Goal: Task Accomplishment & Management: Manage account settings

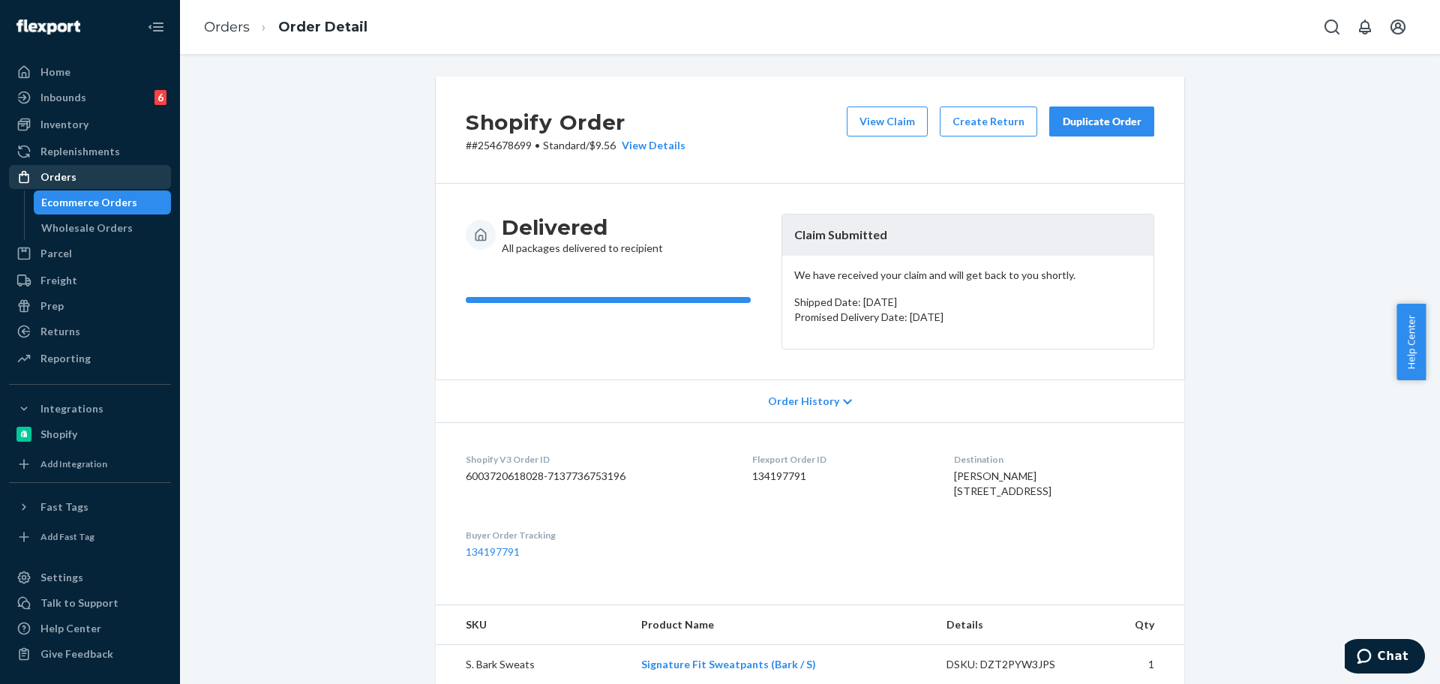
drag, startPoint x: 0, startPoint y: 0, endPoint x: 25, endPoint y: 186, distance: 187.6
click at [25, 186] on div "Orders" at bounding box center [89, 176] width 159 height 21
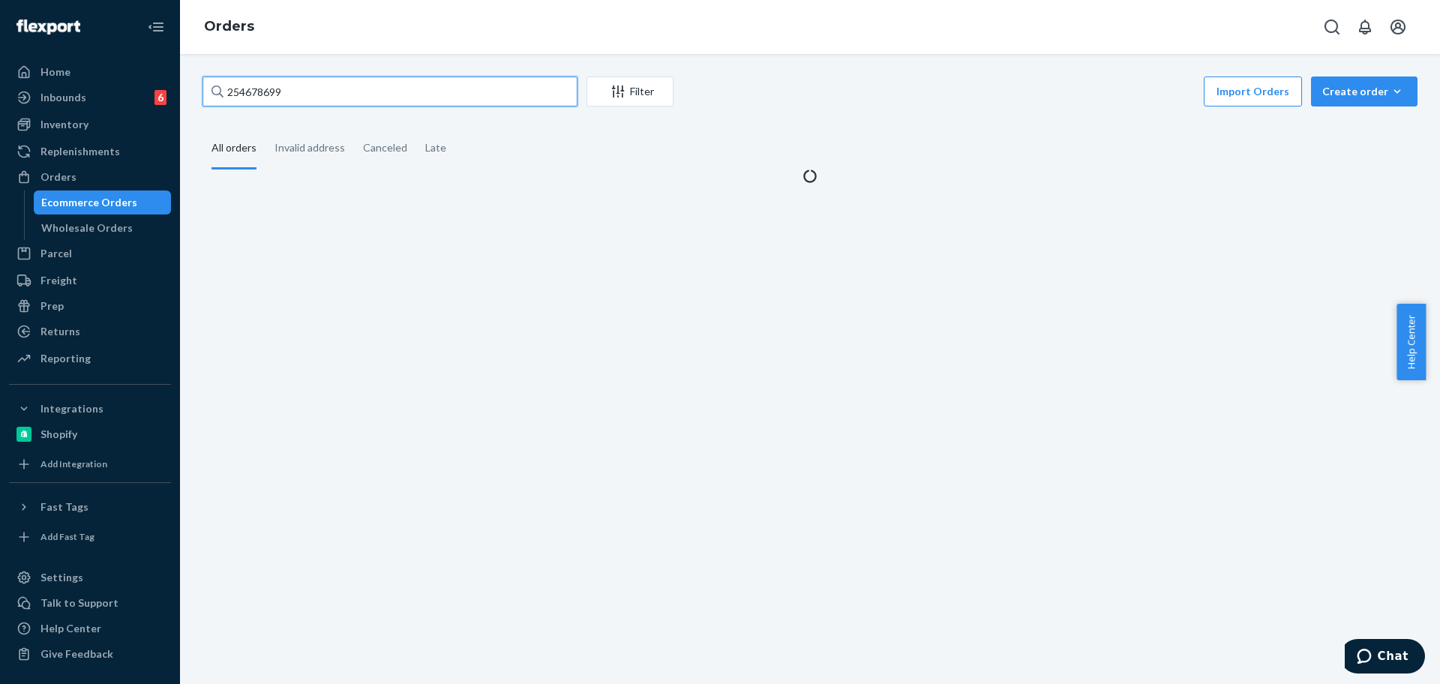
click at [385, 97] on input "254678699" at bounding box center [389, 91] width 375 height 30
paste input "366983"
type input "254366983"
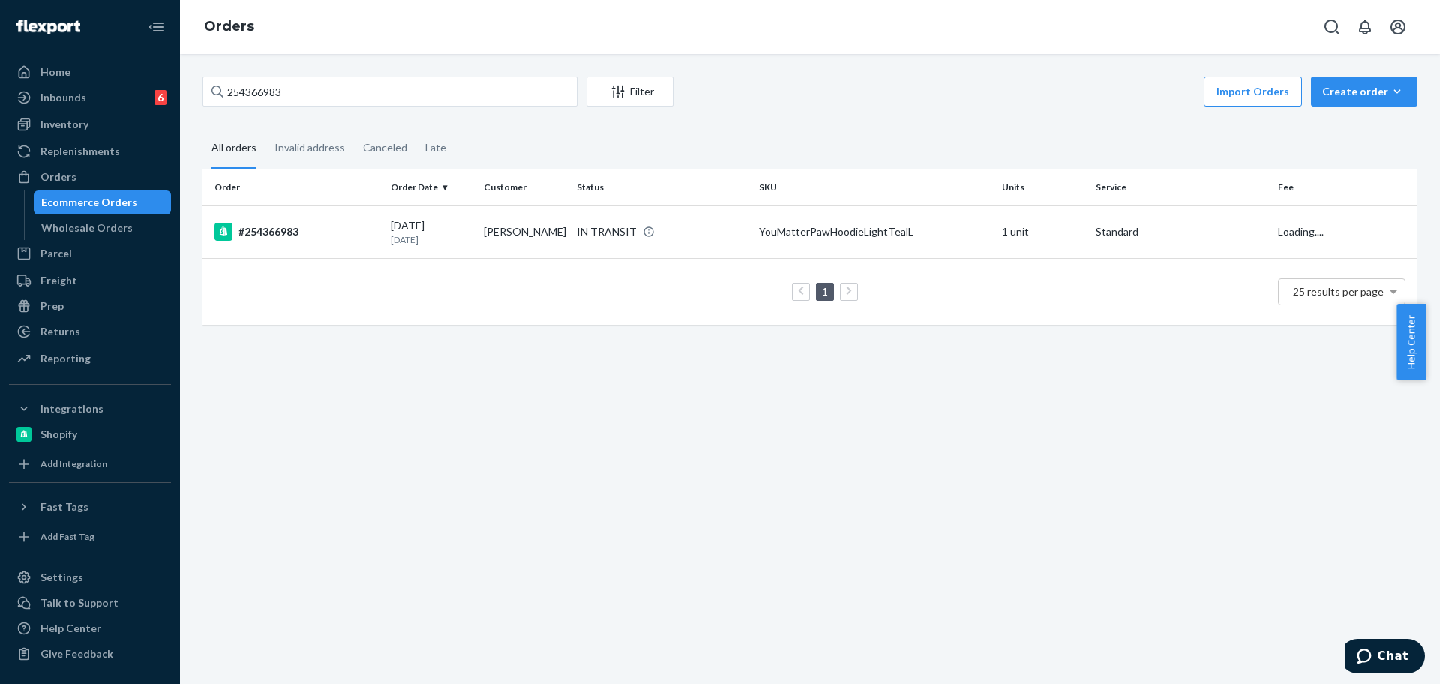
click at [918, 243] on td "YouMatterPawHoodieLightTealL" at bounding box center [874, 231] width 243 height 52
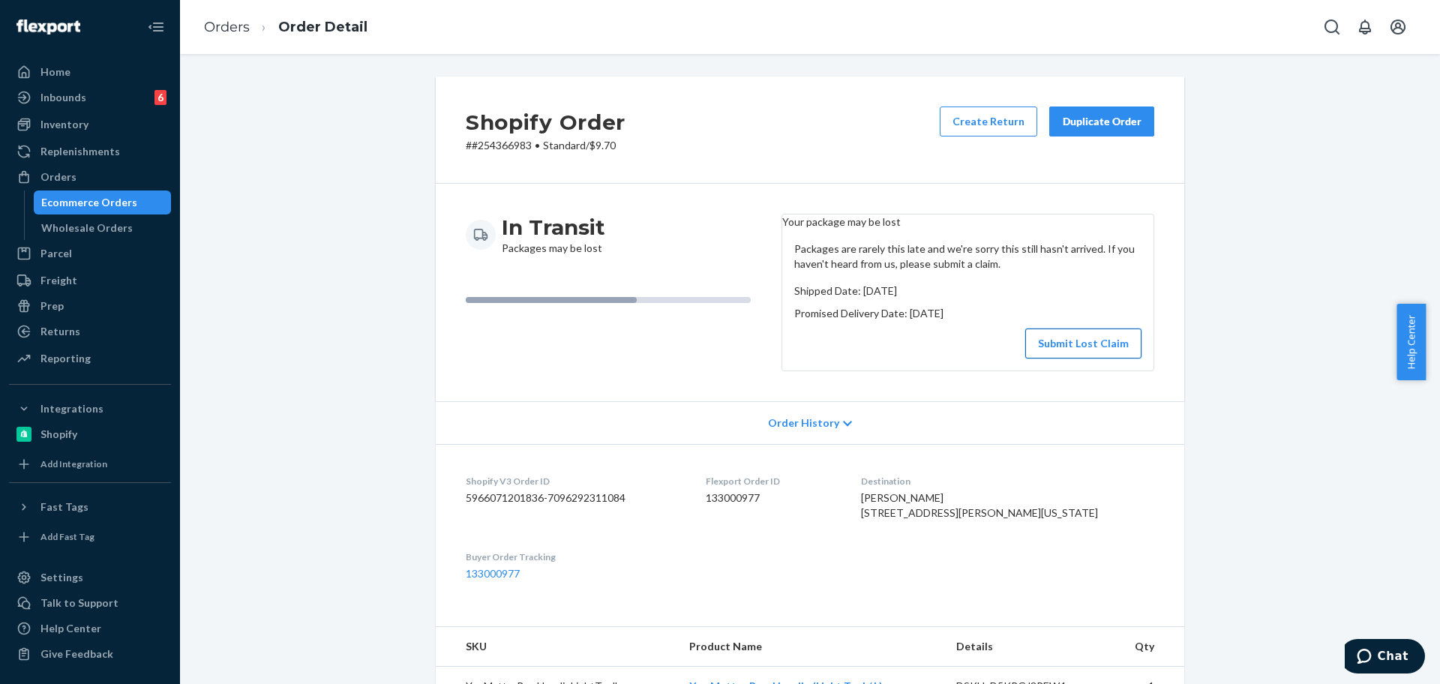
click at [1108, 358] on button "Submit Lost Claim" at bounding box center [1083, 343] width 116 height 30
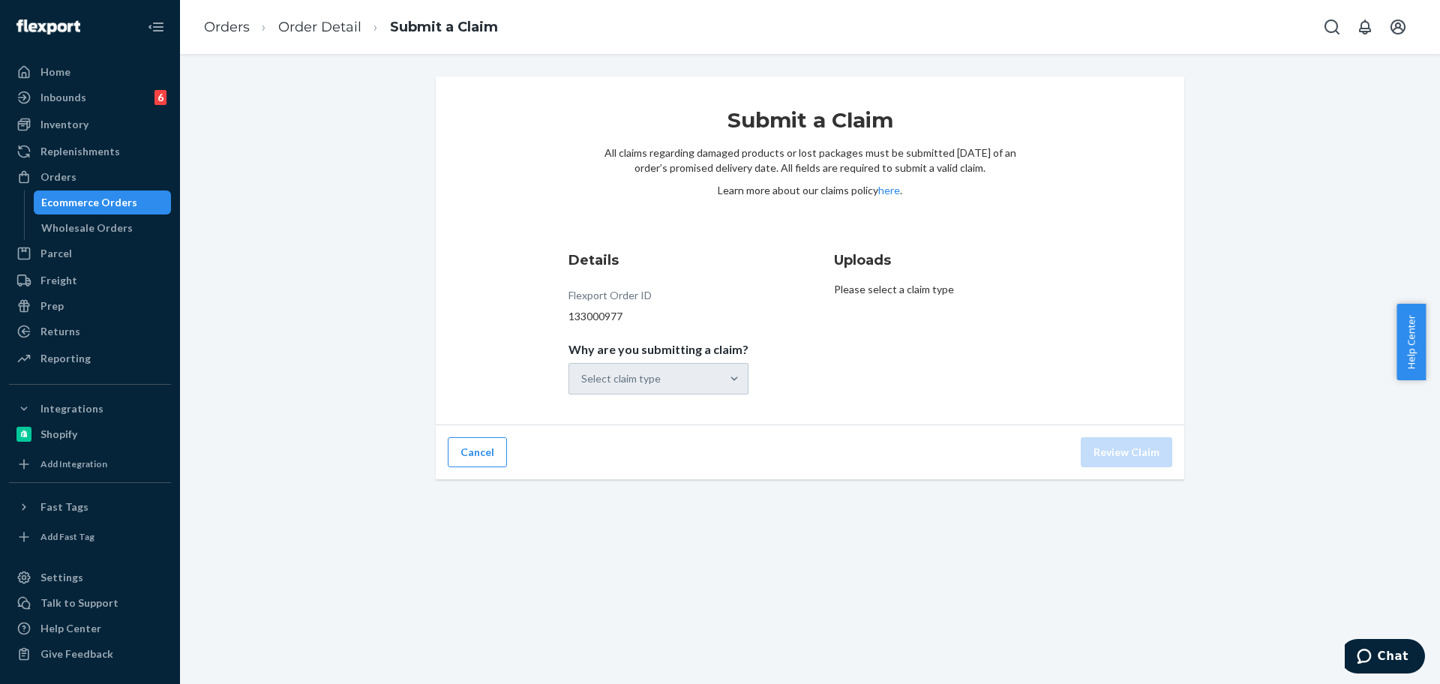
click at [676, 395] on div "Details Flexport Order ID 133000977 Why are you submitting a claim? Select clai…" at bounding box center [676, 322] width 217 height 162
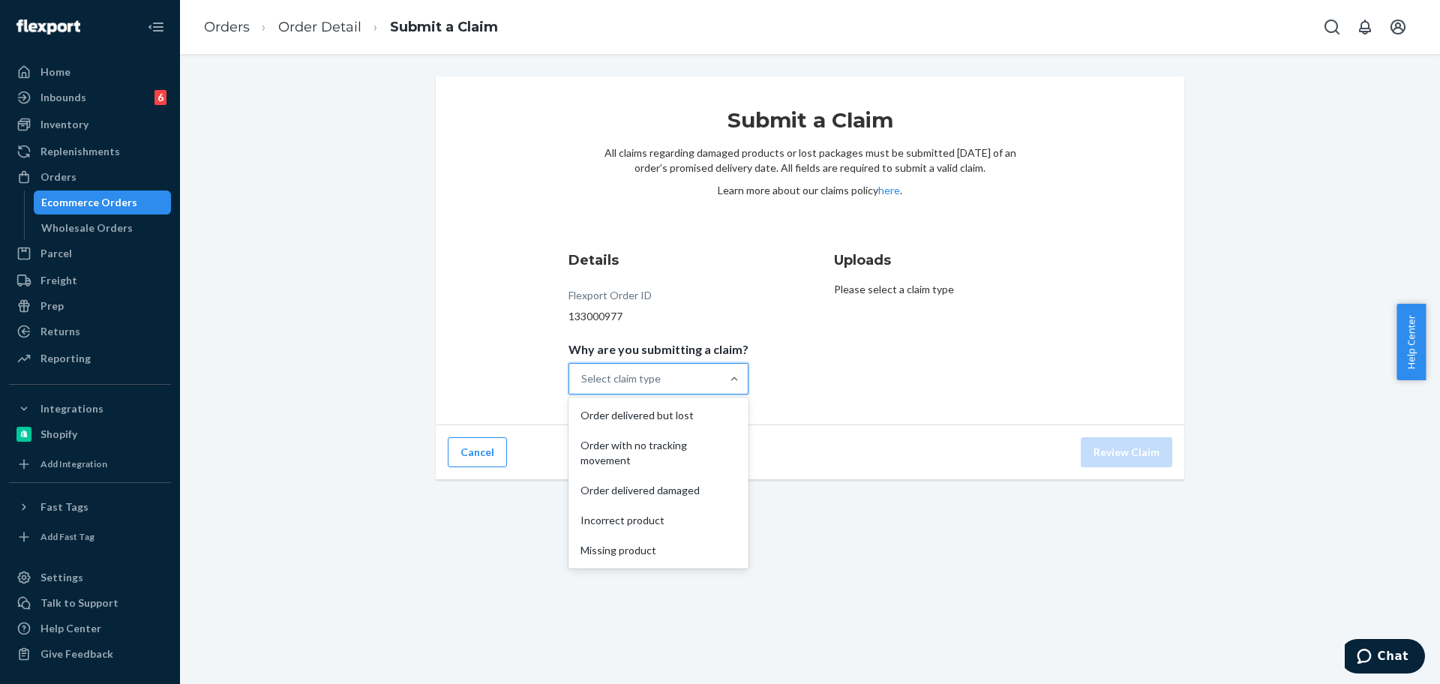
click at [691, 383] on div "Select claim type" at bounding box center [644, 379] width 151 height 30
click at [583, 383] on input "Why are you submitting a claim? option Order delivered but lost focused, 1 of 5…" at bounding box center [581, 378] width 1 height 15
click at [706, 466] on div "Order with no tracking movement" at bounding box center [658, 452] width 174 height 45
click at [583, 386] on input "Why are you submitting a claim? option Order with no tracking movement focused,…" at bounding box center [581, 378] width 1 height 15
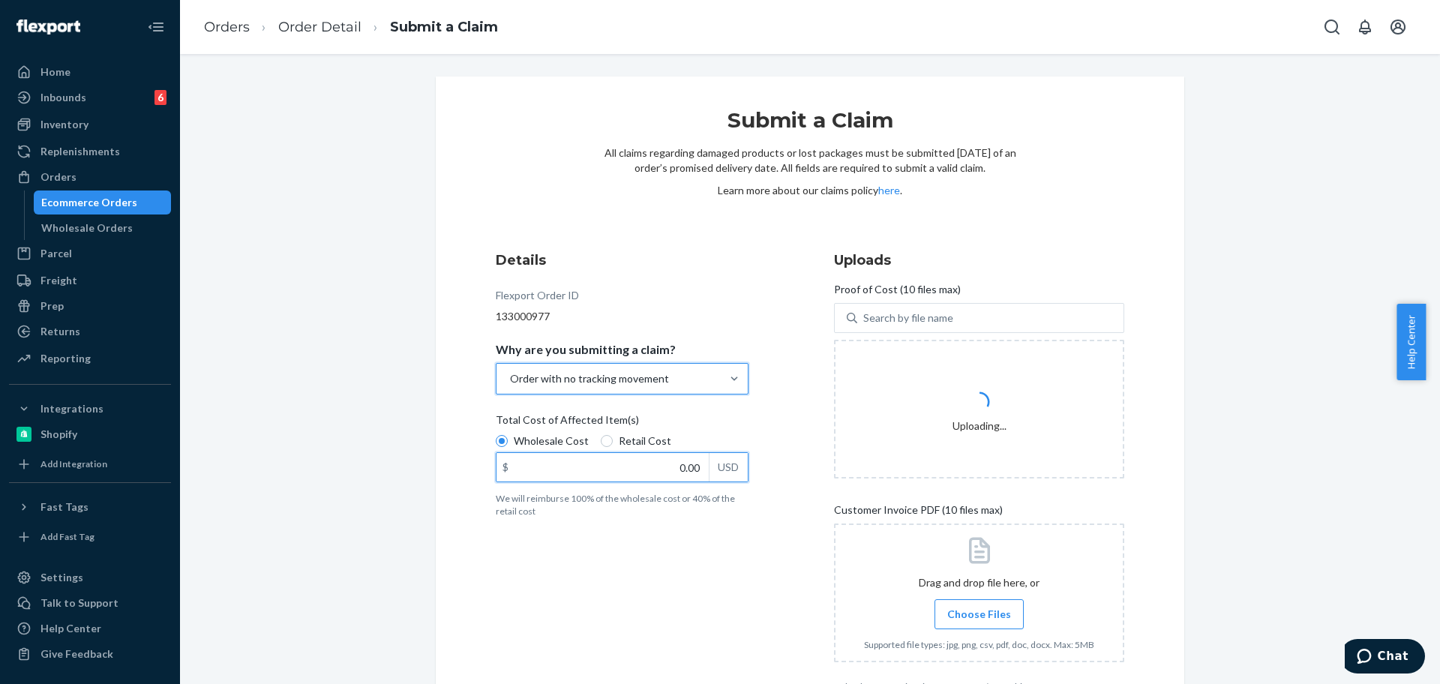
click at [675, 457] on input "0.00" at bounding box center [602, 467] width 212 height 28
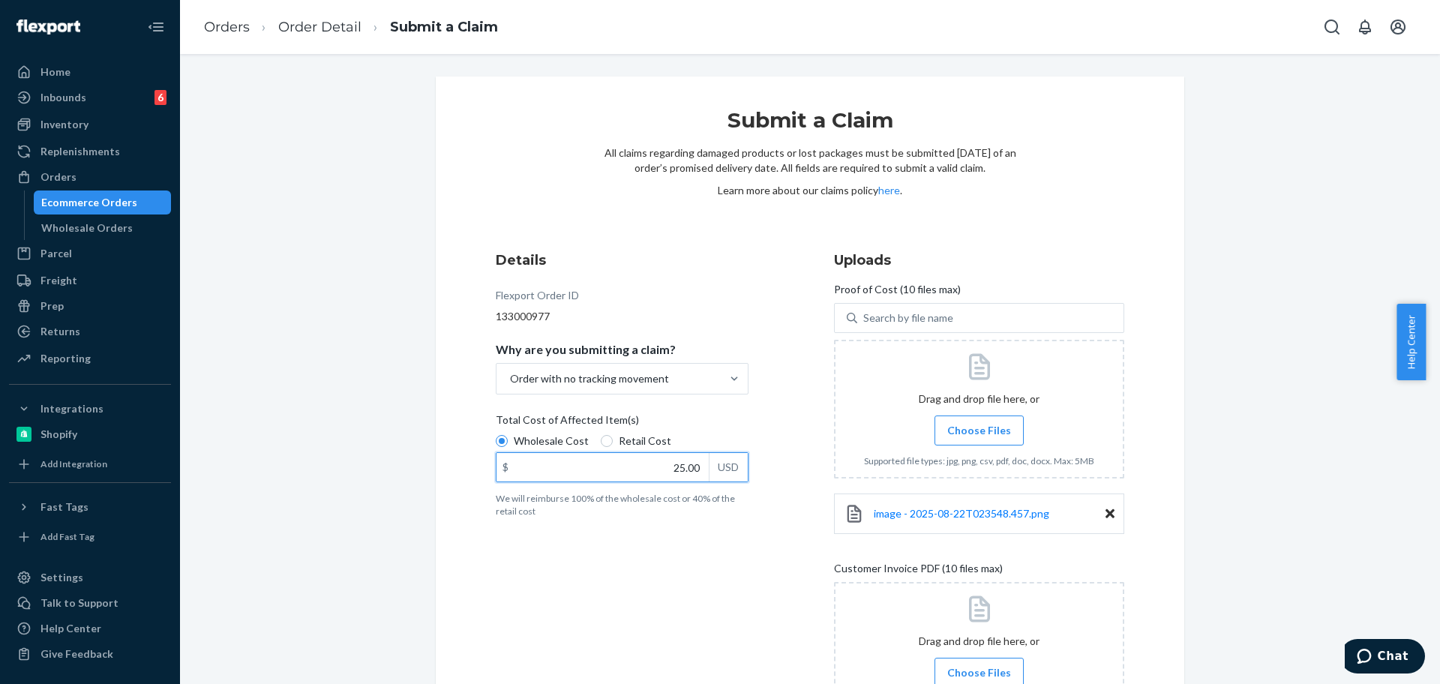
type input "25.00"
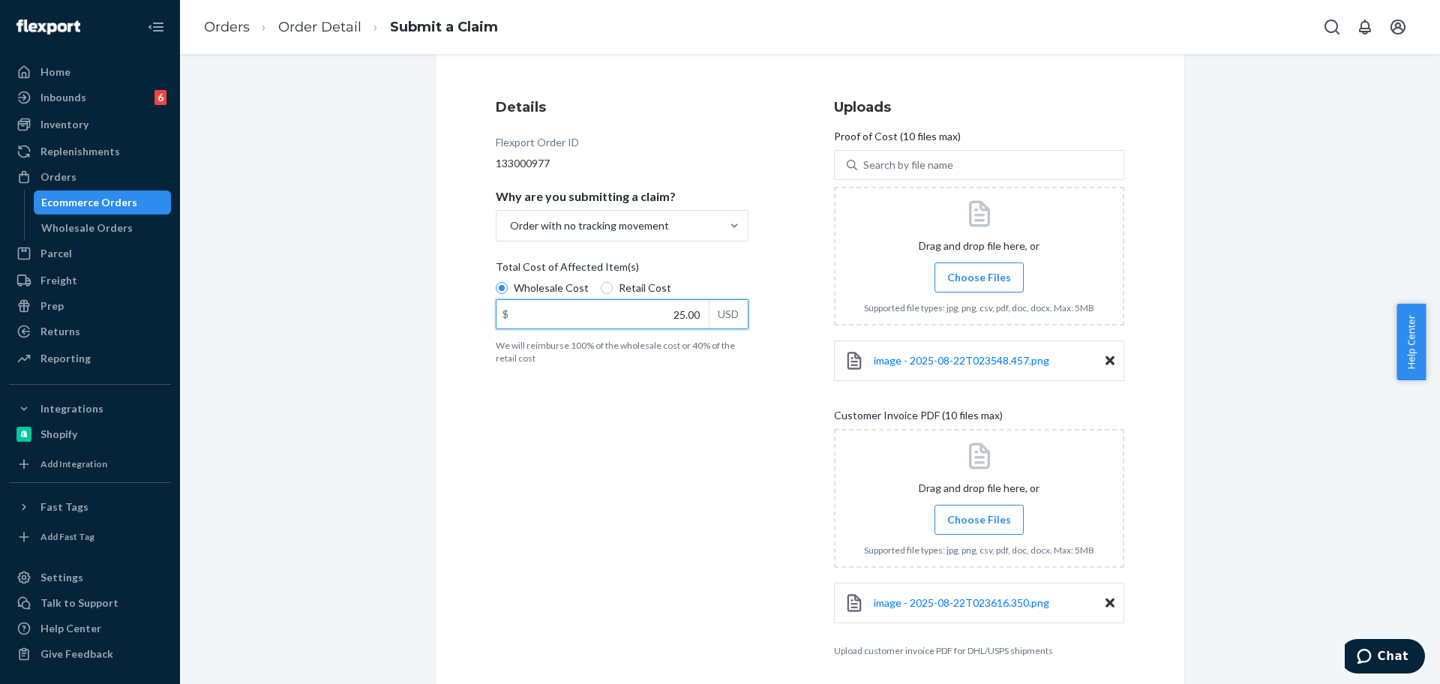
scroll to position [211, 0]
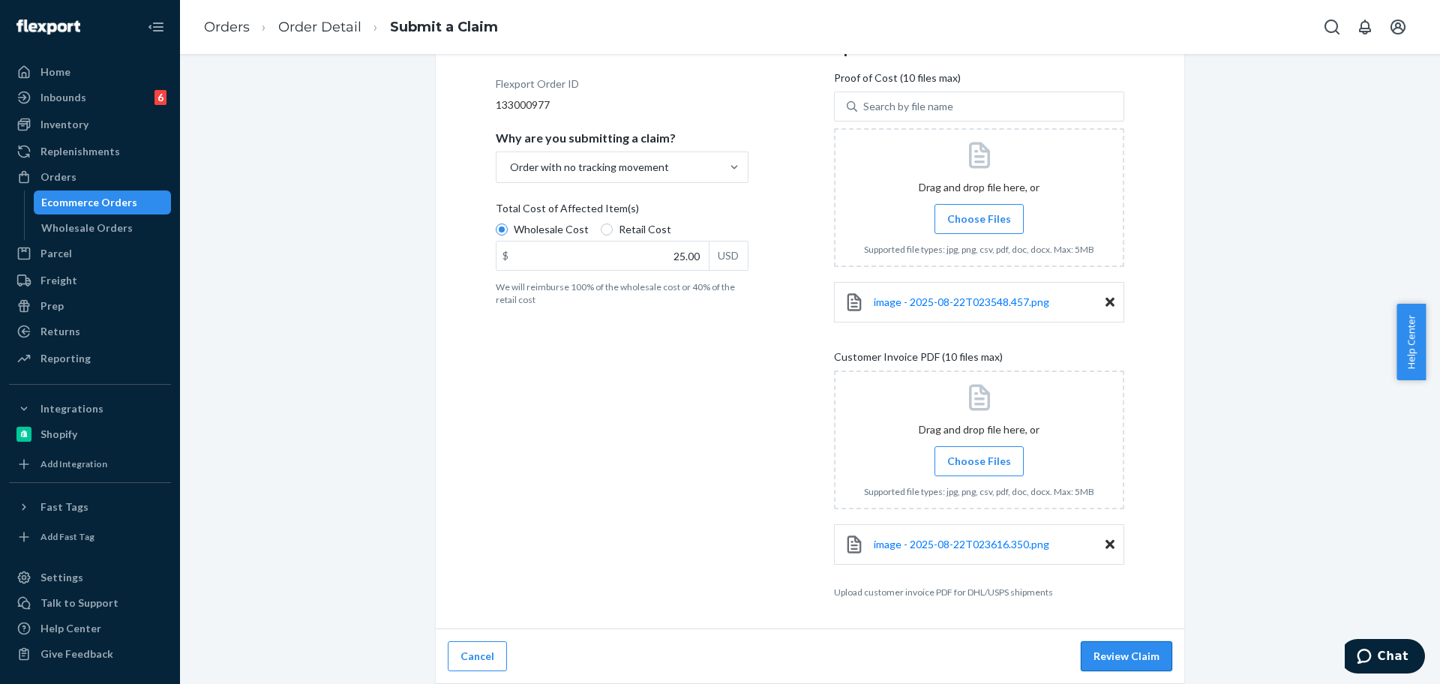
click at [1157, 653] on button "Review Claim" at bounding box center [1126, 656] width 91 height 30
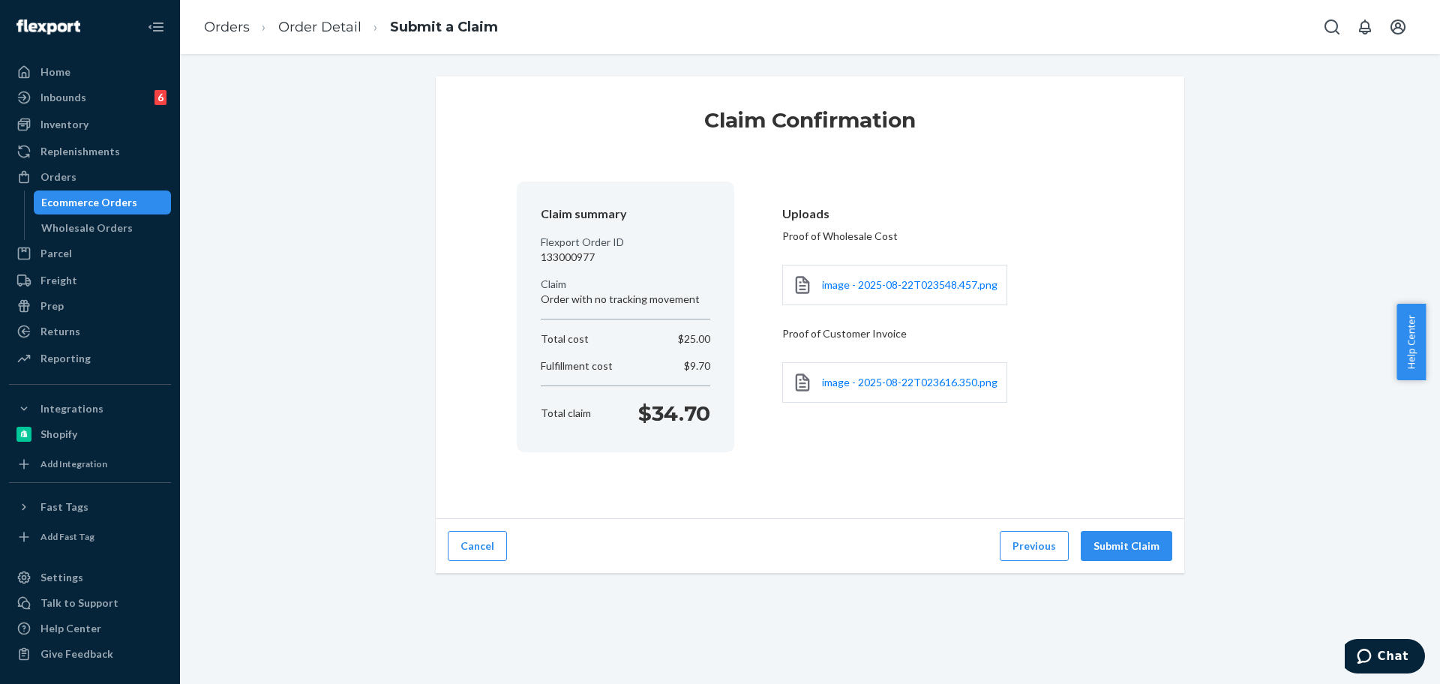
scroll to position [0, 0]
click at [1127, 648] on div "Claim Confirmation Claim summary Flexport Order ID 133000977 Claim Order with n…" at bounding box center [810, 369] width 1260 height 630
click at [1126, 508] on div "Claim Confirmation Claim summary Flexport Order ID 133000977 Claim Order with n…" at bounding box center [810, 297] width 748 height 442
click at [1117, 564] on div "Cancel Previous Submit Claim" at bounding box center [810, 546] width 748 height 55
click at [1116, 553] on button "Submit Claim" at bounding box center [1126, 546] width 91 height 30
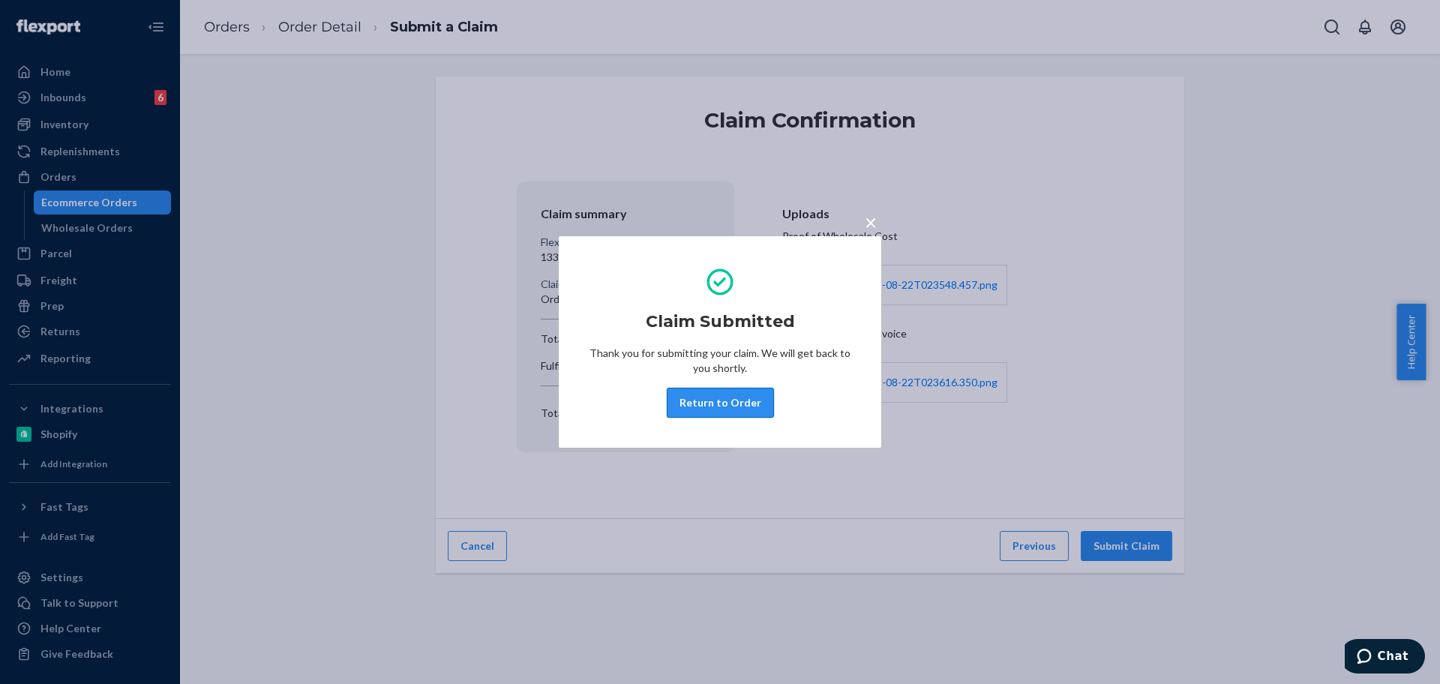
click at [723, 414] on button "Return to Order" at bounding box center [720, 403] width 107 height 30
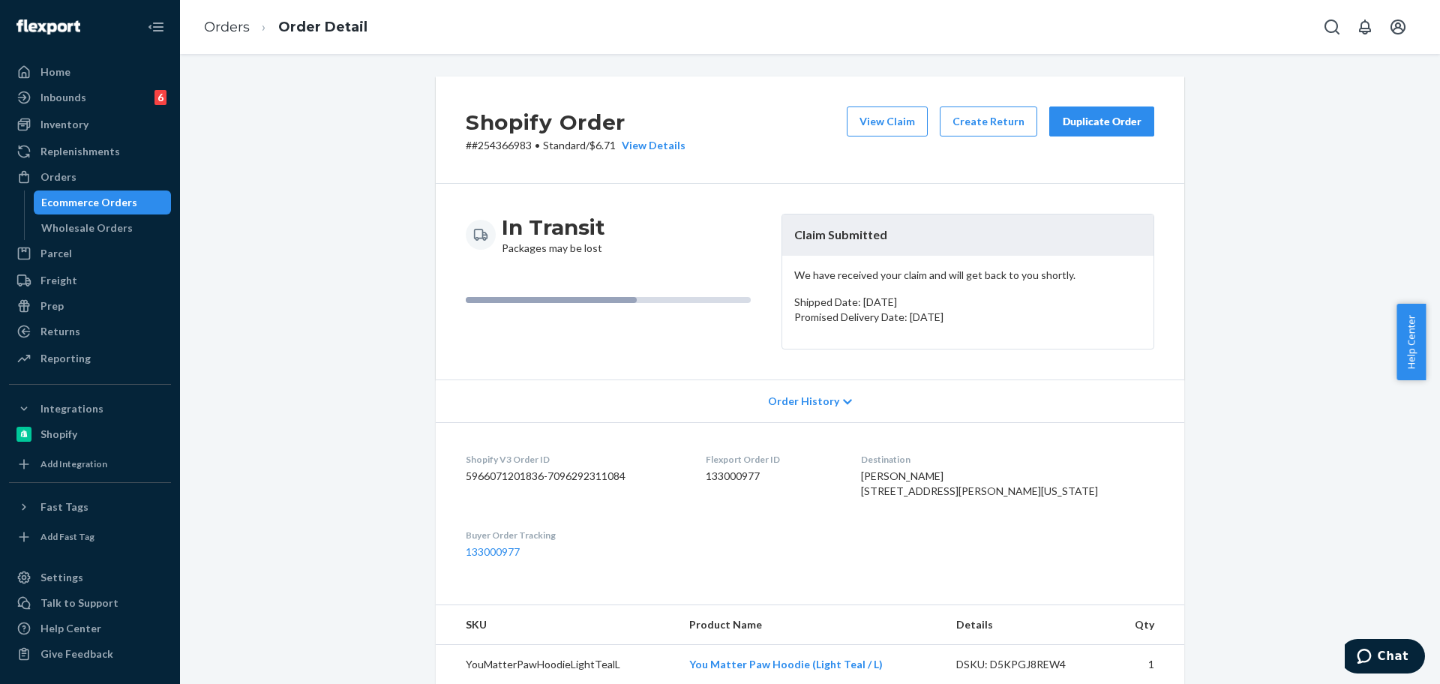
click at [1096, 109] on button "Duplicate Order" at bounding box center [1101, 121] width 105 height 30
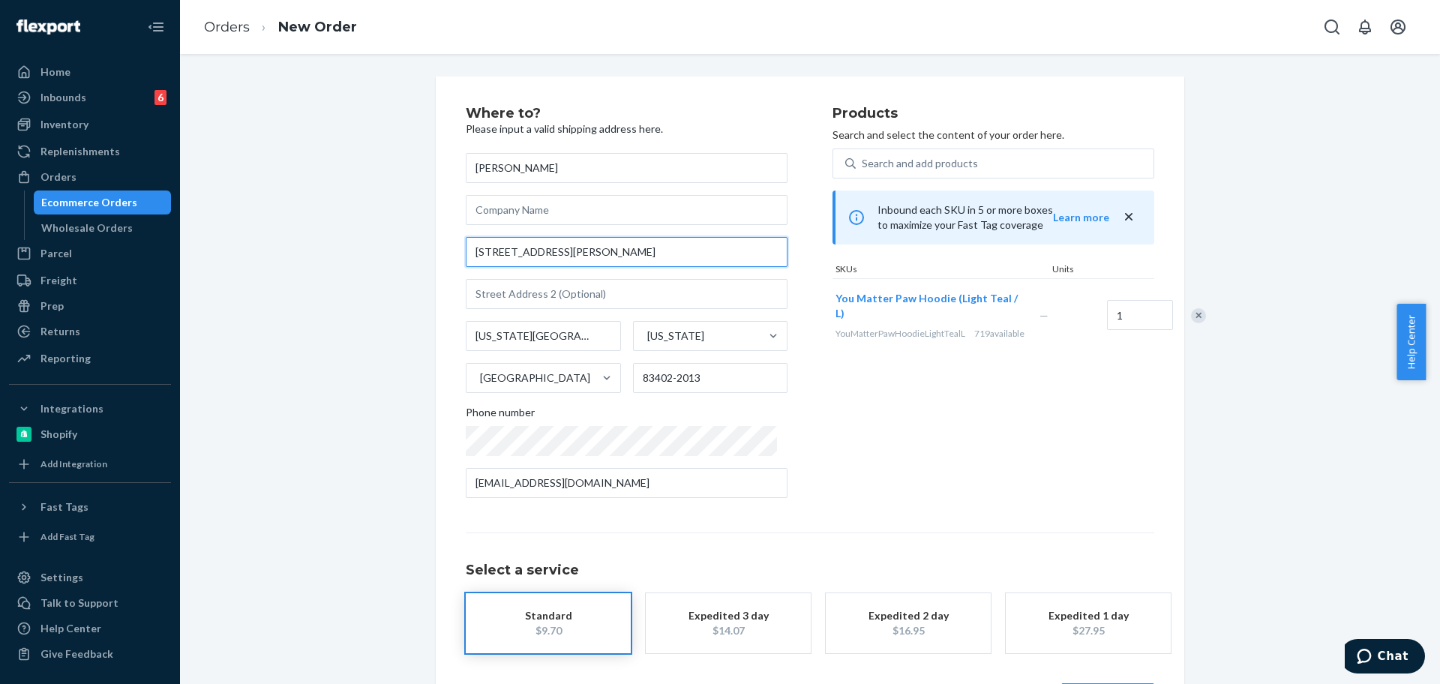
click at [634, 247] on input "1255 Bingham Ave Apt 2" at bounding box center [627, 252] width 322 height 30
paste input "Idaho Falls, ID 83402"
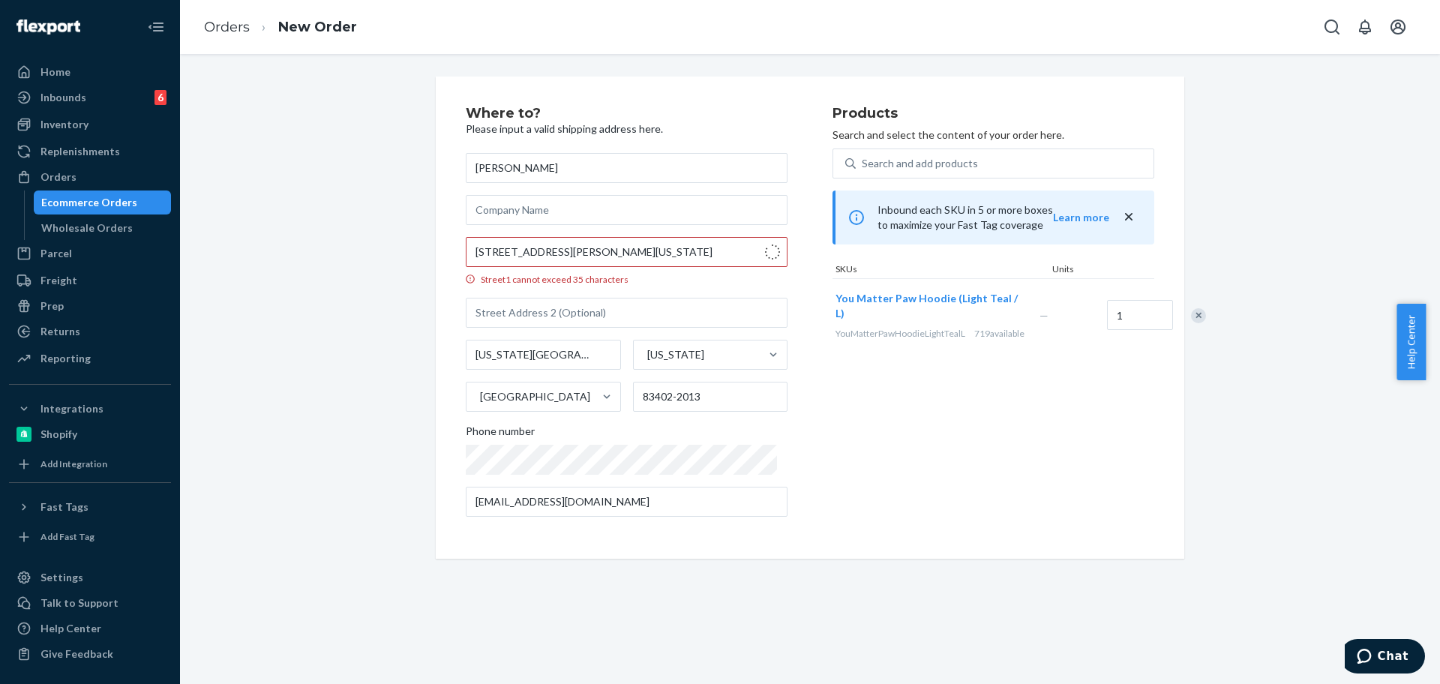
type input "1255 Bingham Ave"
type input "2"
type input "83402"
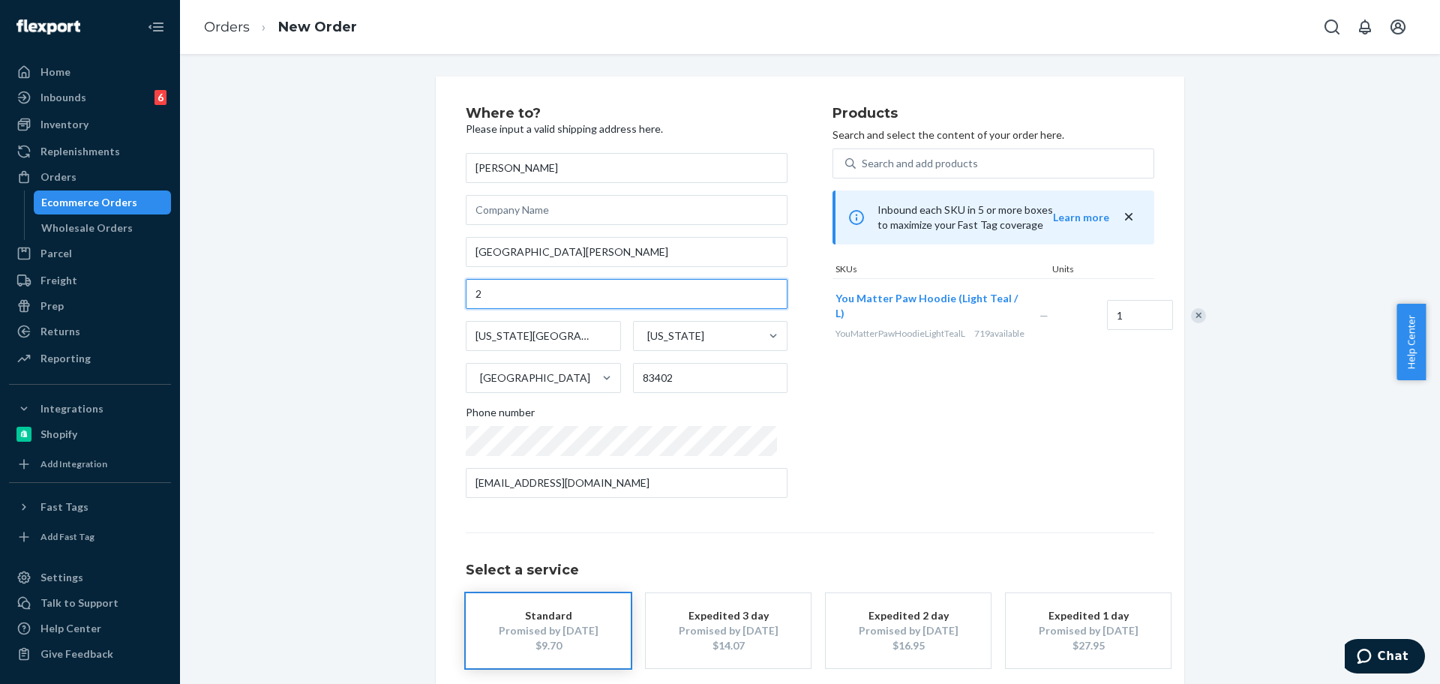
click at [466, 302] on input "2" at bounding box center [627, 294] width 322 height 30
type input "Apt 2"
drag, startPoint x: 1439, startPoint y: 436, endPoint x: 1439, endPoint y: 502, distance: 66.7
click at [1439, 502] on body "Home Inbounds 6 Shipping Plans Problems 6 Inventory Products Replenishments Ord…" at bounding box center [720, 342] width 1440 height 684
click at [1321, 484] on div "Where to? Please input a valid shipping address here. Jessica Ward 1255 Bingham…" at bounding box center [809, 417] width 1237 height 682
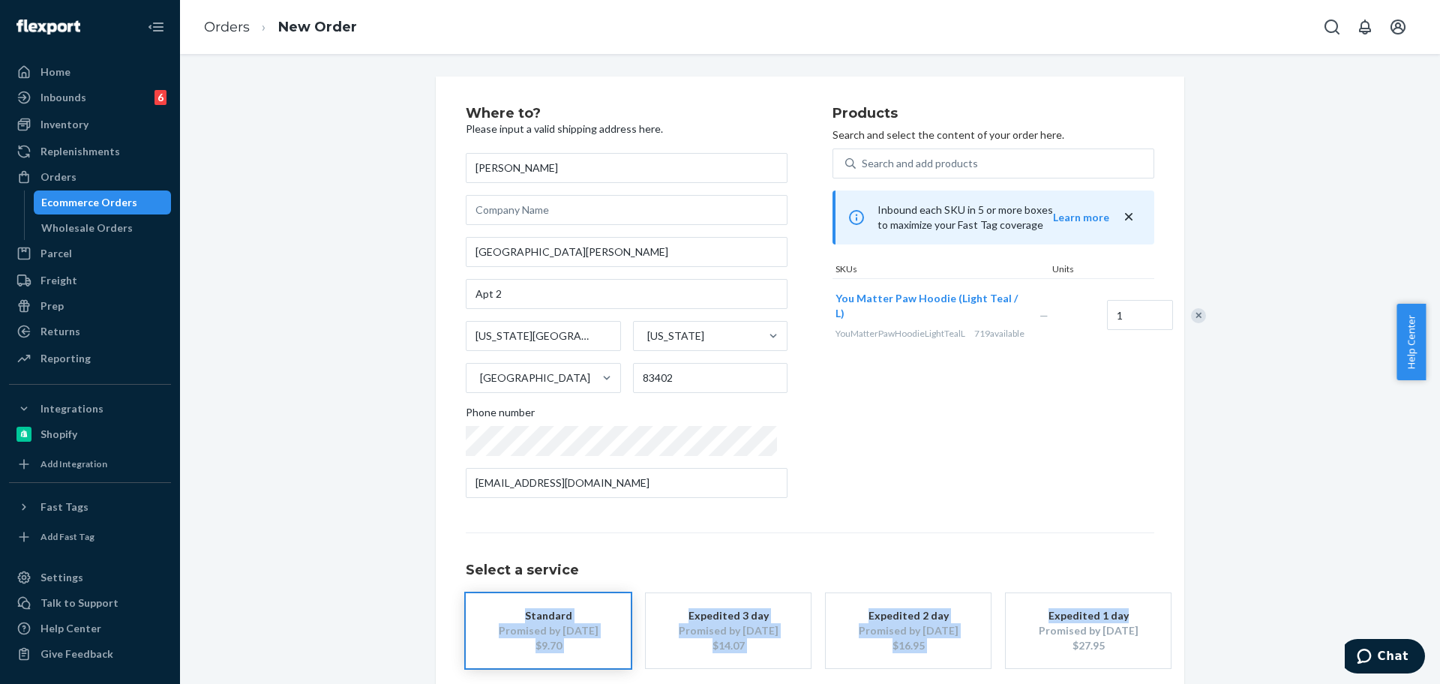
drag, startPoint x: 1422, startPoint y: 551, endPoint x: 1427, endPoint y: 587, distance: 36.4
click at [1427, 587] on div "Where to? Please input a valid shipping address here. Jessica Ward 1255 Bingham…" at bounding box center [810, 369] width 1260 height 630
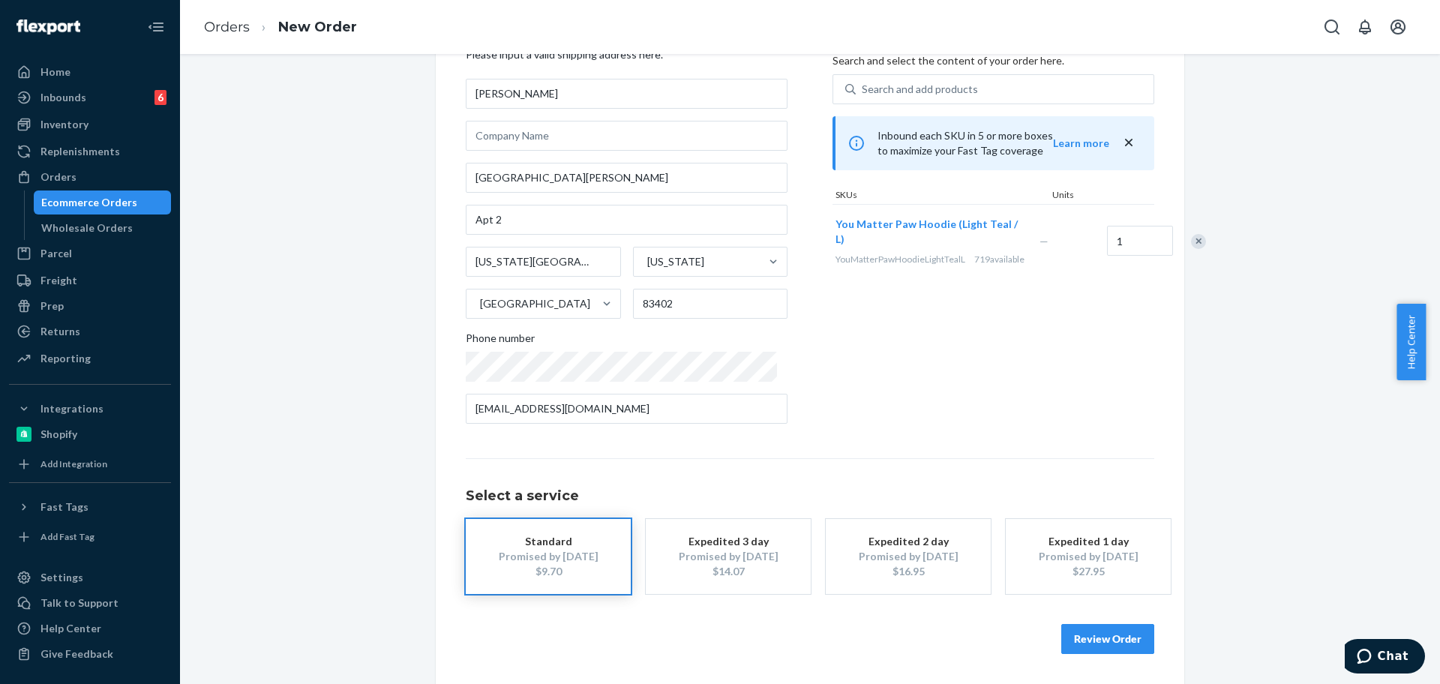
click at [1243, 589] on div "Where to? Please input a valid shipping address here. Jessica Ward 1255 Bingham…" at bounding box center [809, 343] width 1237 height 682
click at [1108, 628] on button "Review Order" at bounding box center [1107, 639] width 93 height 30
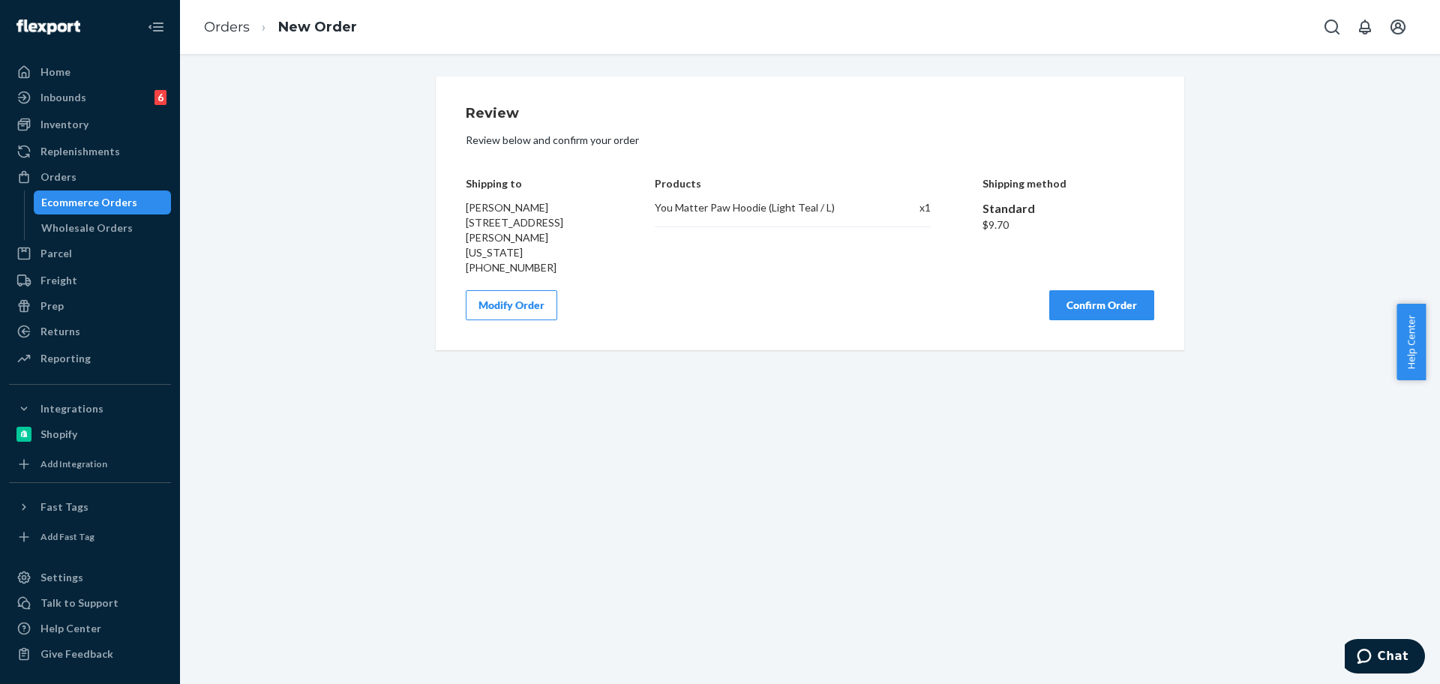
scroll to position [0, 0]
click at [1095, 324] on div "Review Review below and confirm your order Shipping to Jessica Ward 1255 Bingha…" at bounding box center [810, 213] width 748 height 274
click at [1064, 316] on button "Confirm Order" at bounding box center [1101, 305] width 105 height 30
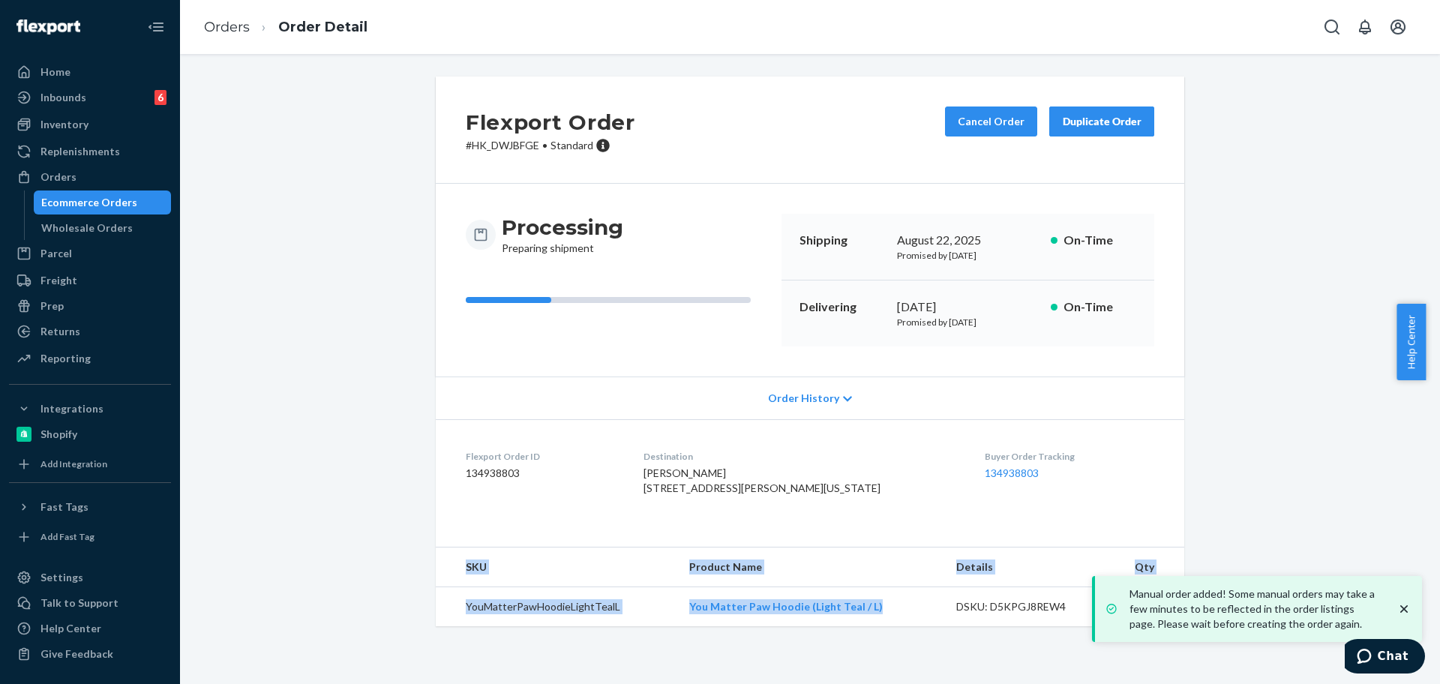
copy table "SKU Product Name Details Qty YouMatterPawHoodieLightTealL You Matter Paw Hoodie…"
copy tr "You Matter Paw Hoodie (Light Teal / L)"
drag, startPoint x: 883, startPoint y: 643, endPoint x: 666, endPoint y: 643, distance: 217.5
click at [666, 627] on tr "YouMatterPawHoodieLightTealL You Matter Paw Hoodie (Light Teal / L) DSKU: D5KPG…" at bounding box center [810, 607] width 748 height 40
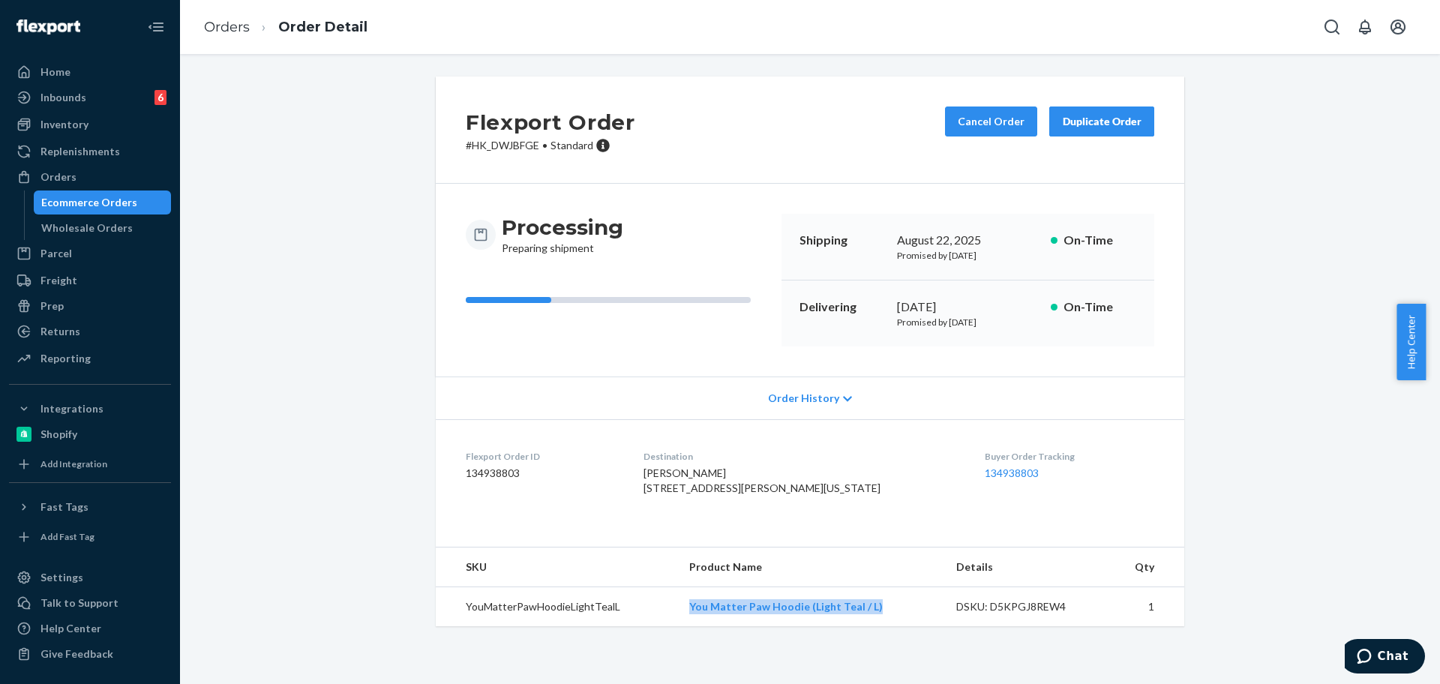
drag, startPoint x: 79, startPoint y: 167, endPoint x: 177, endPoint y: 106, distance: 115.5
click at [79, 167] on div "Orders" at bounding box center [89, 176] width 159 height 21
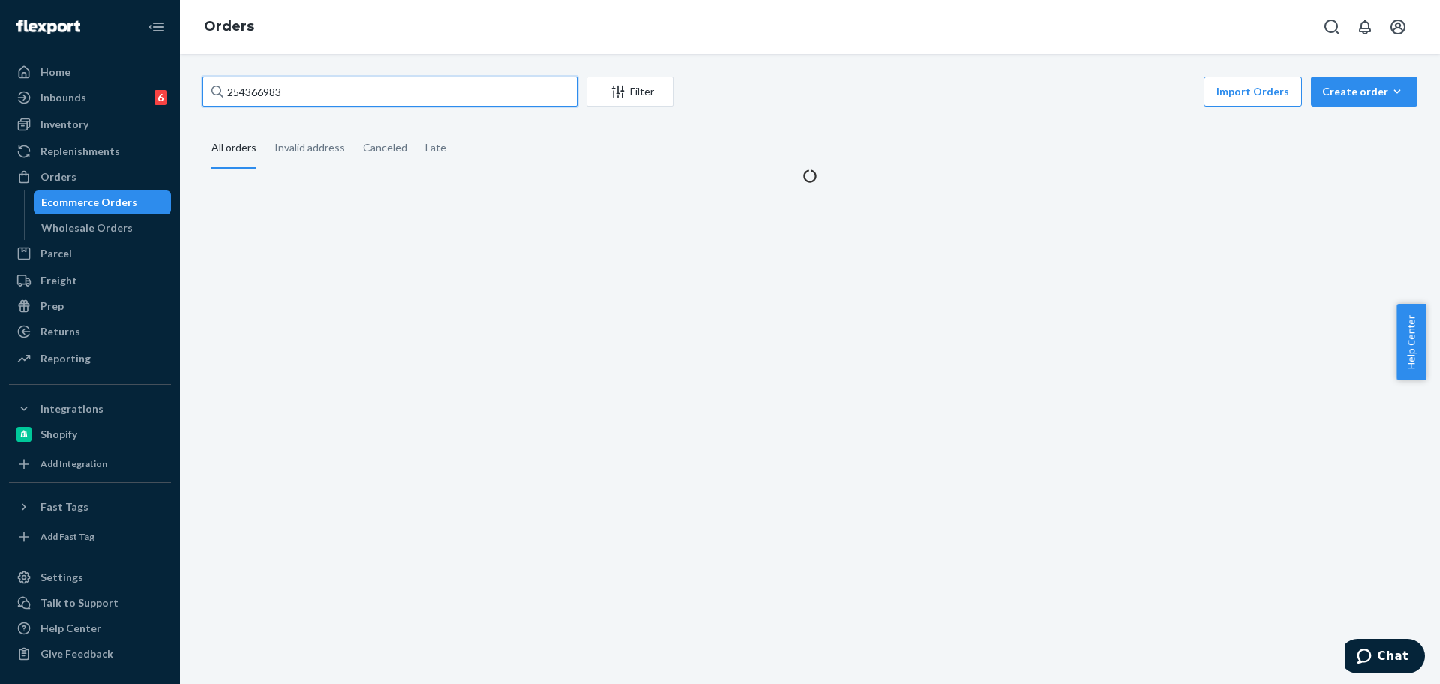
click at [294, 91] on input "254366983" at bounding box center [389, 91] width 375 height 30
paste input "559840"
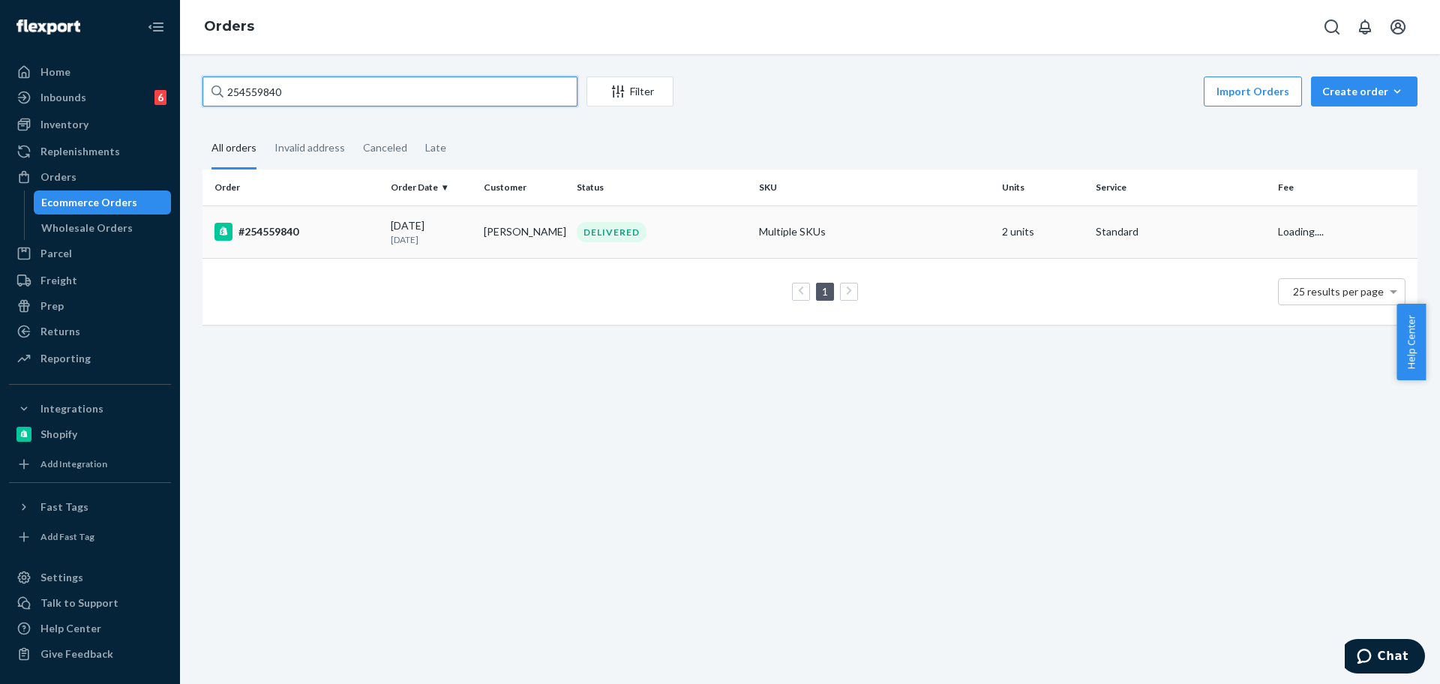
type input "254559840"
click at [898, 229] on td "Multiple SKUs" at bounding box center [874, 231] width 243 height 52
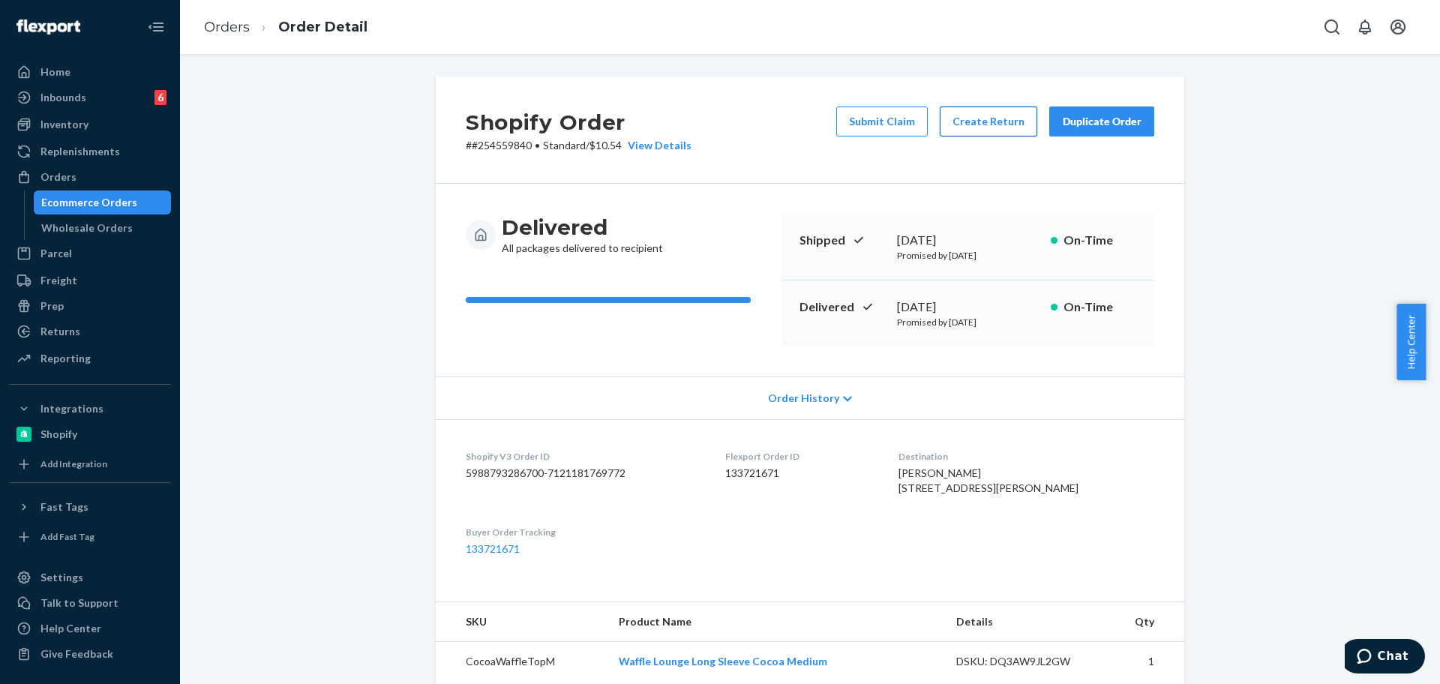
click at [1012, 113] on button "Create Return" at bounding box center [988, 121] width 97 height 30
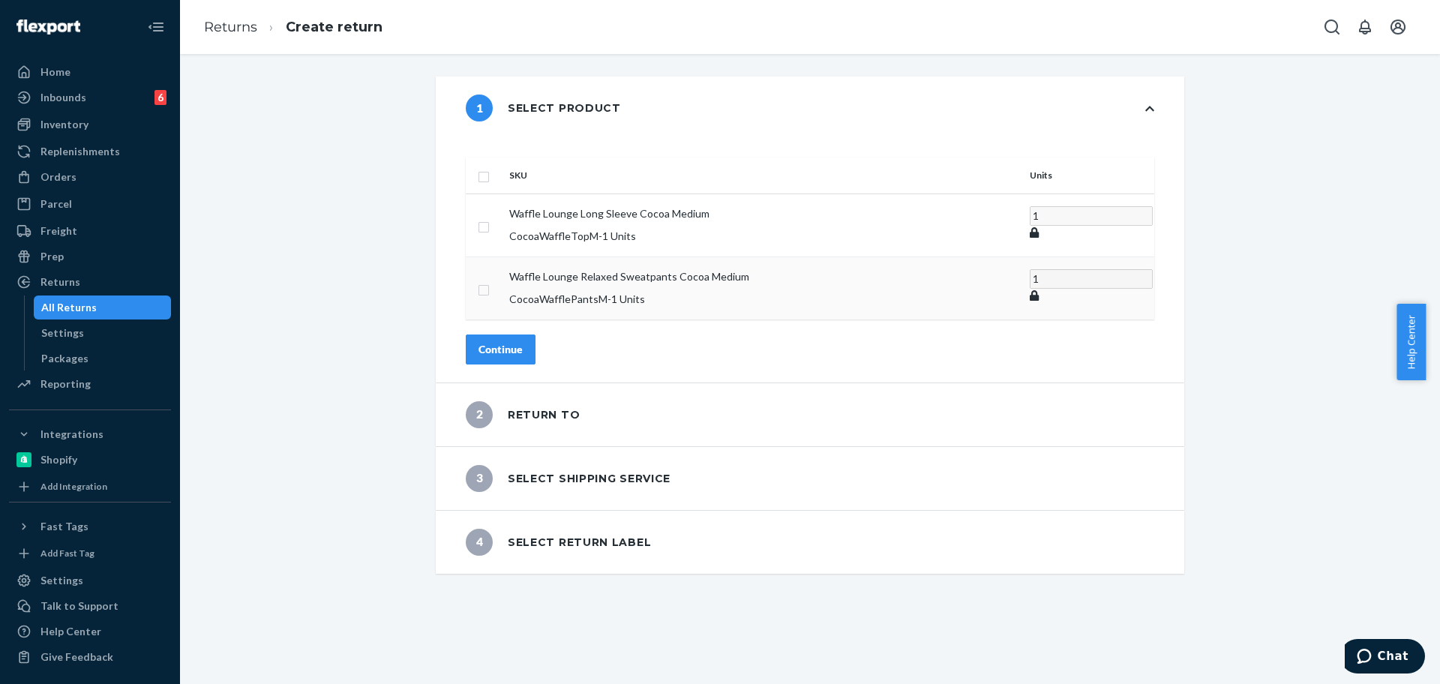
drag, startPoint x: 522, startPoint y: 278, endPoint x: 520, endPoint y: 269, distance: 9.1
click at [503, 277] on td at bounding box center [484, 287] width 37 height 63
click at [490, 280] on input "checkbox" at bounding box center [484, 288] width 12 height 16
checkbox input "true"
click at [490, 217] on input "checkbox" at bounding box center [484, 225] width 12 height 16
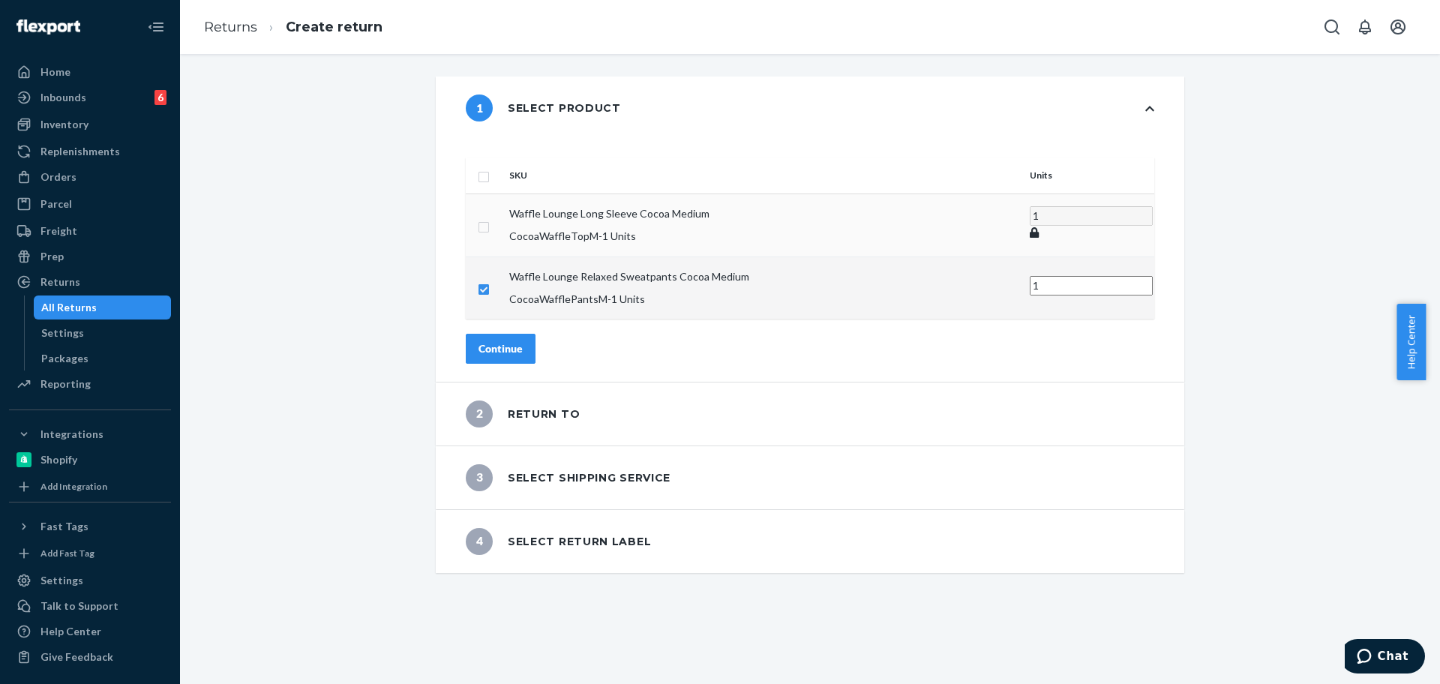
checkbox input "true"
click at [517, 340] on div "Continue" at bounding box center [500, 347] width 44 height 15
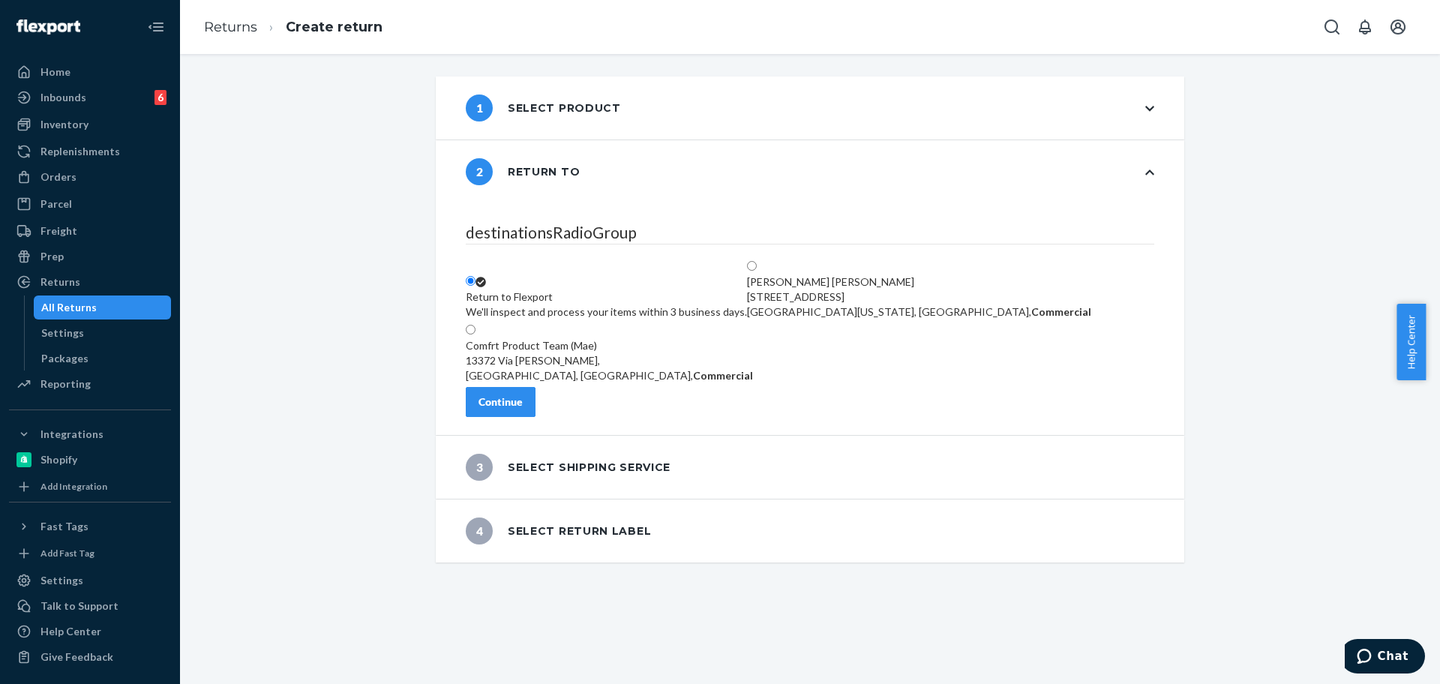
click at [535, 401] on button "Continue" at bounding box center [501, 402] width 70 height 30
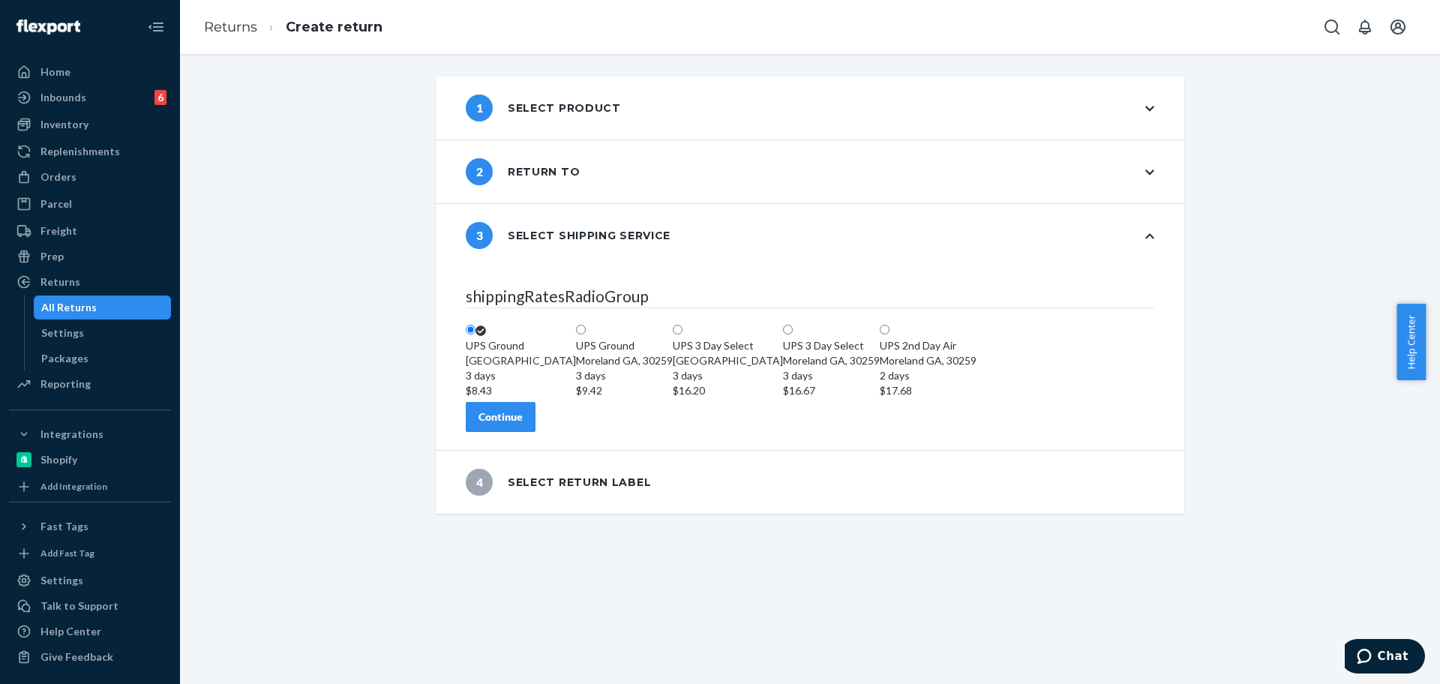
click at [523, 424] on div "Continue" at bounding box center [500, 416] width 44 height 15
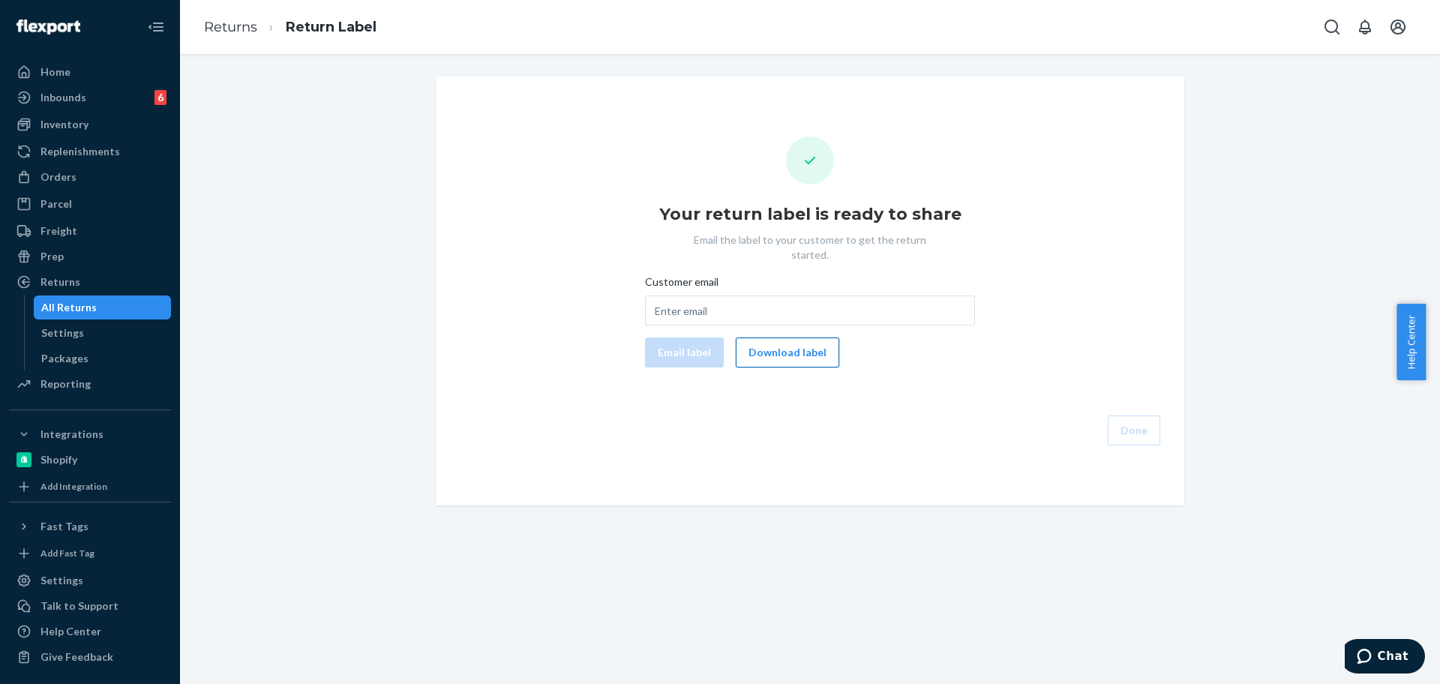
click at [773, 346] on button "Download label" at bounding box center [787, 352] width 103 height 30
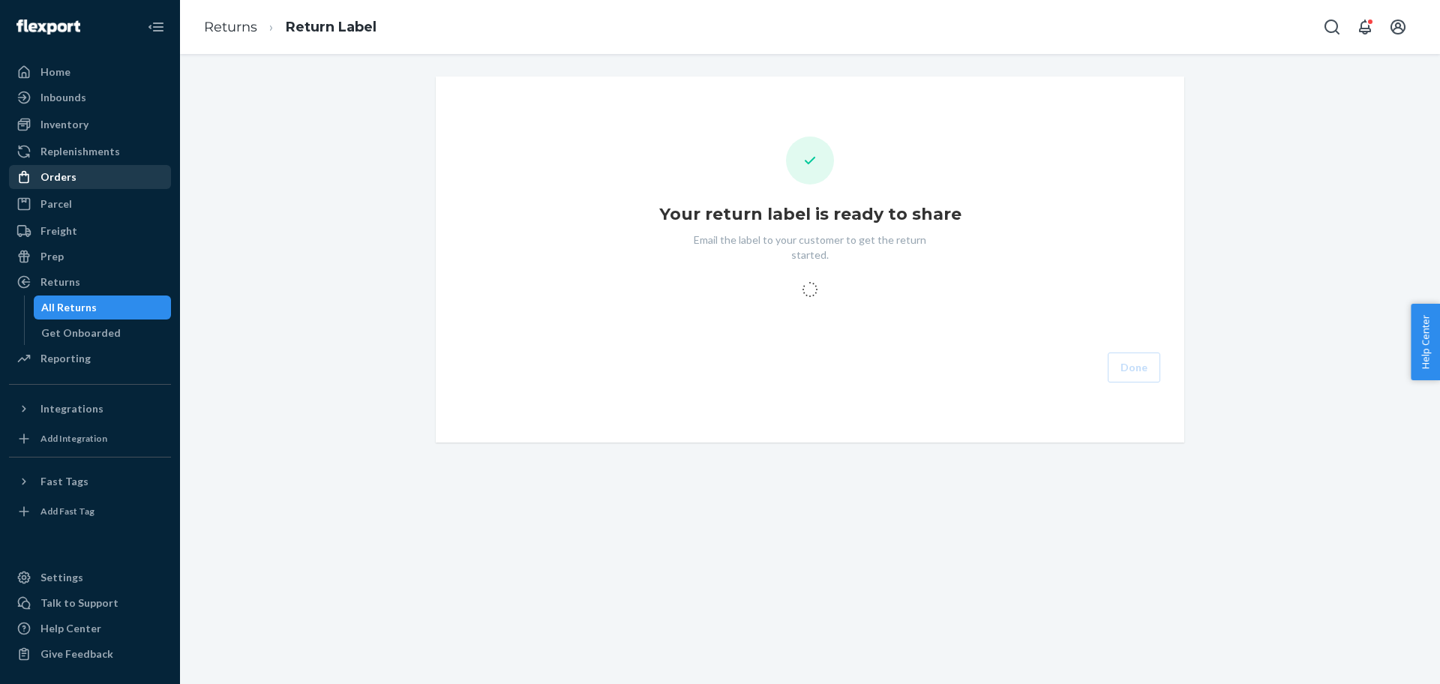
click at [48, 180] on div "Orders" at bounding box center [58, 176] width 36 height 15
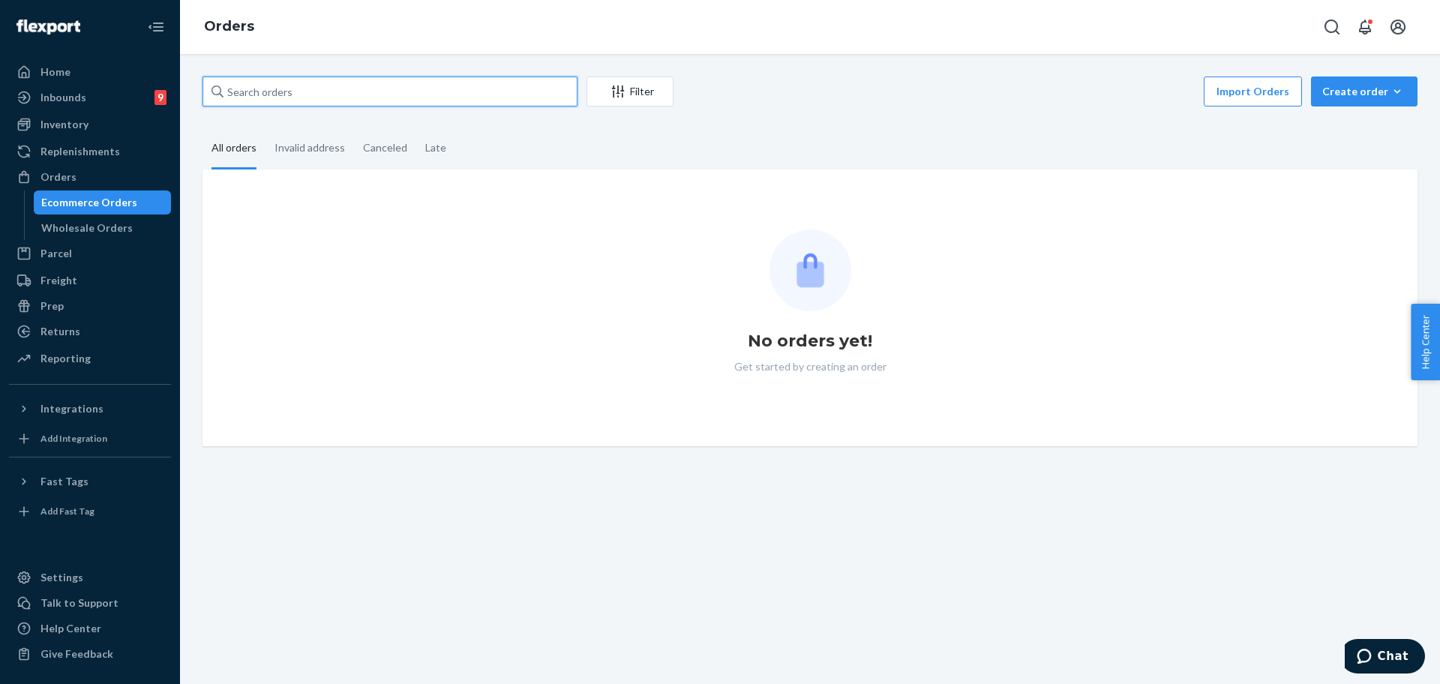
click at [396, 93] on input "text" at bounding box center [389, 91] width 375 height 30
paste input "#254424880"
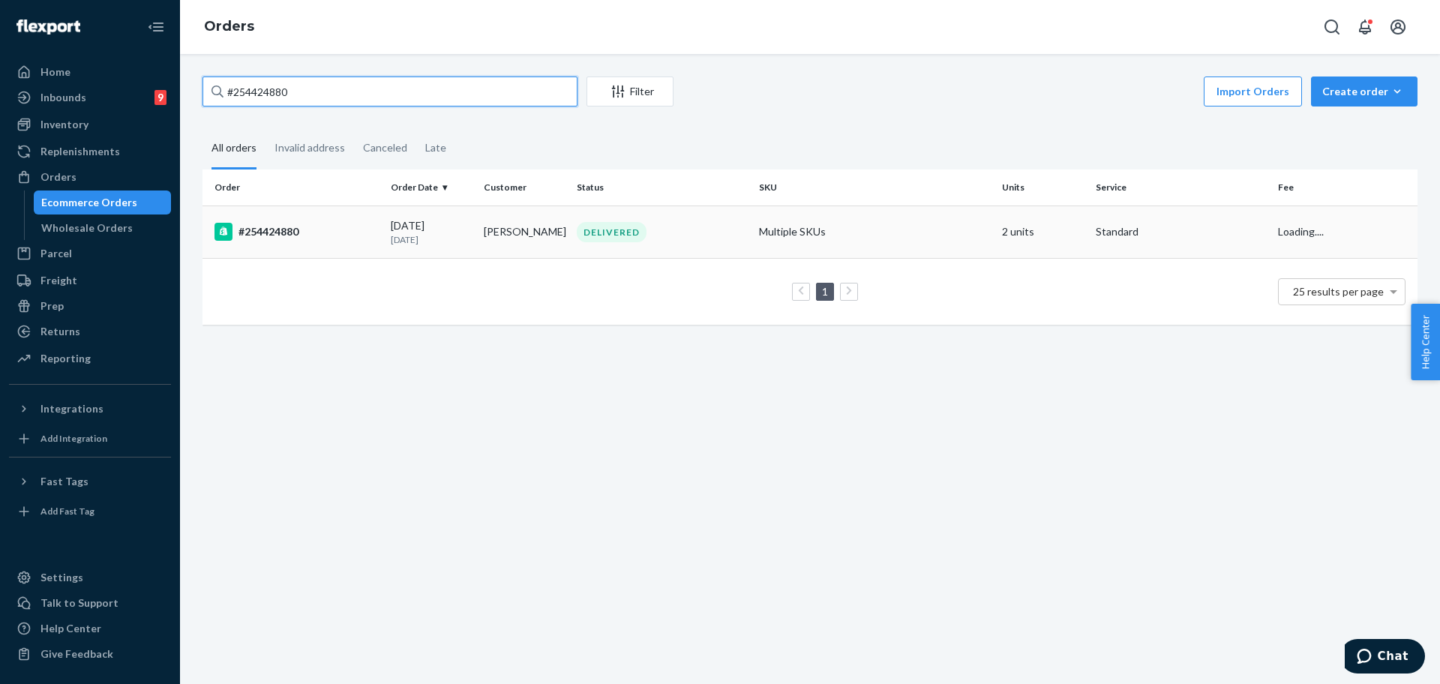
type input "#254424880"
click at [943, 235] on td "Multiple SKUs" at bounding box center [874, 231] width 243 height 52
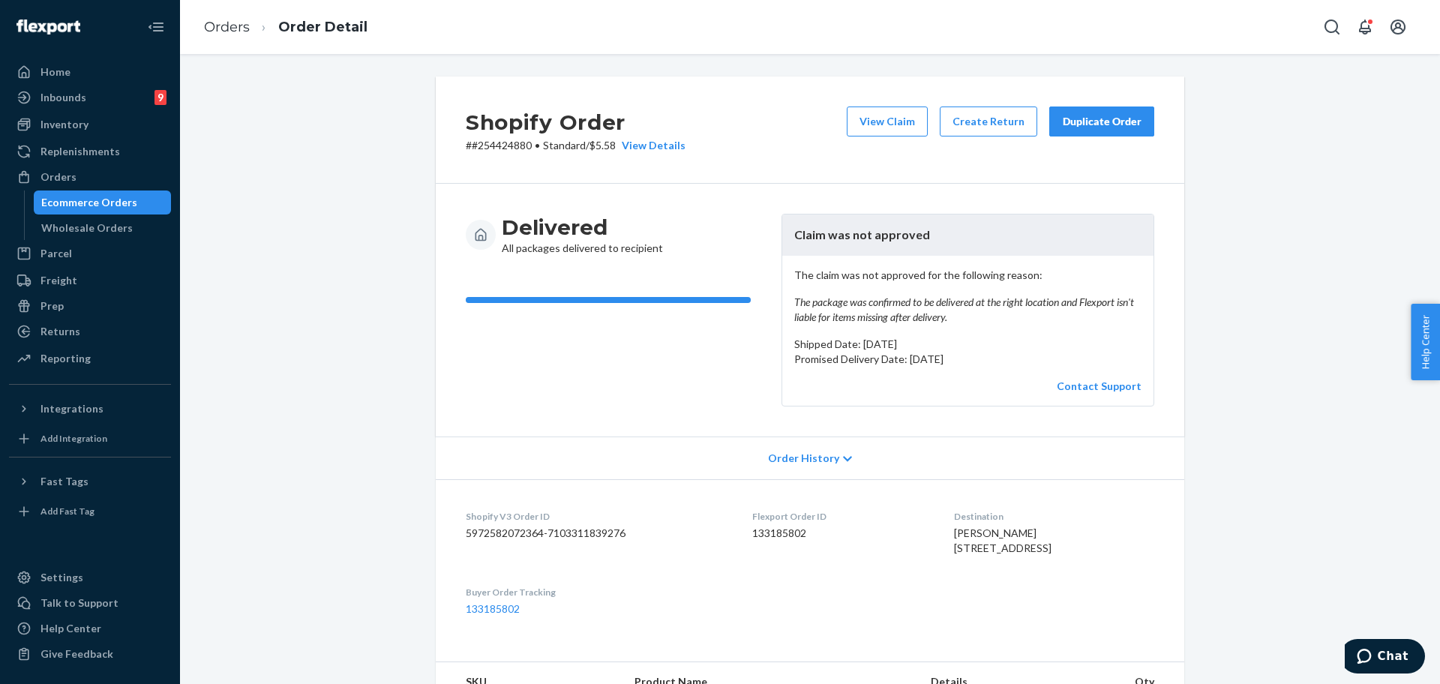
drag, startPoint x: 106, startPoint y: 179, endPoint x: 181, endPoint y: 128, distance: 90.7
click at [106, 179] on div "Orders" at bounding box center [89, 176] width 159 height 21
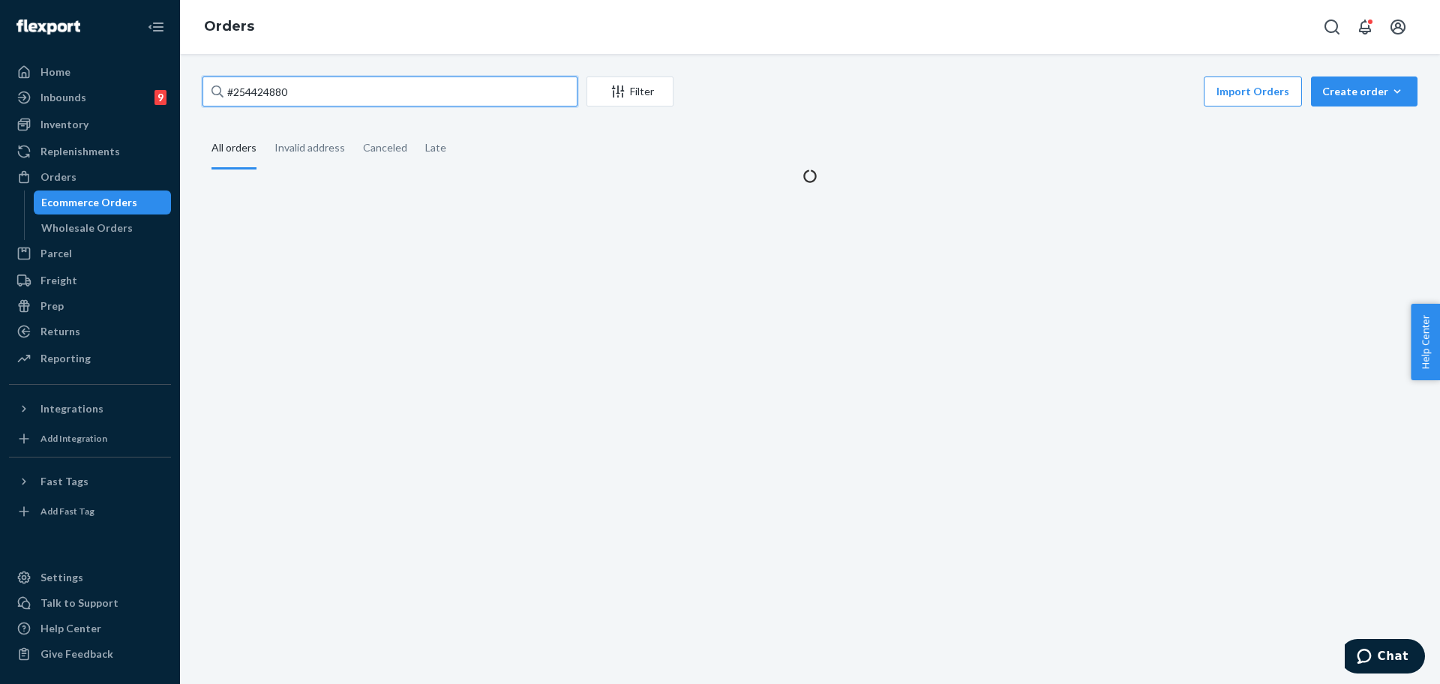
click at [310, 91] on input "#254424880" at bounding box center [389, 91] width 375 height 30
paste input "253889299"
type input "253889299"
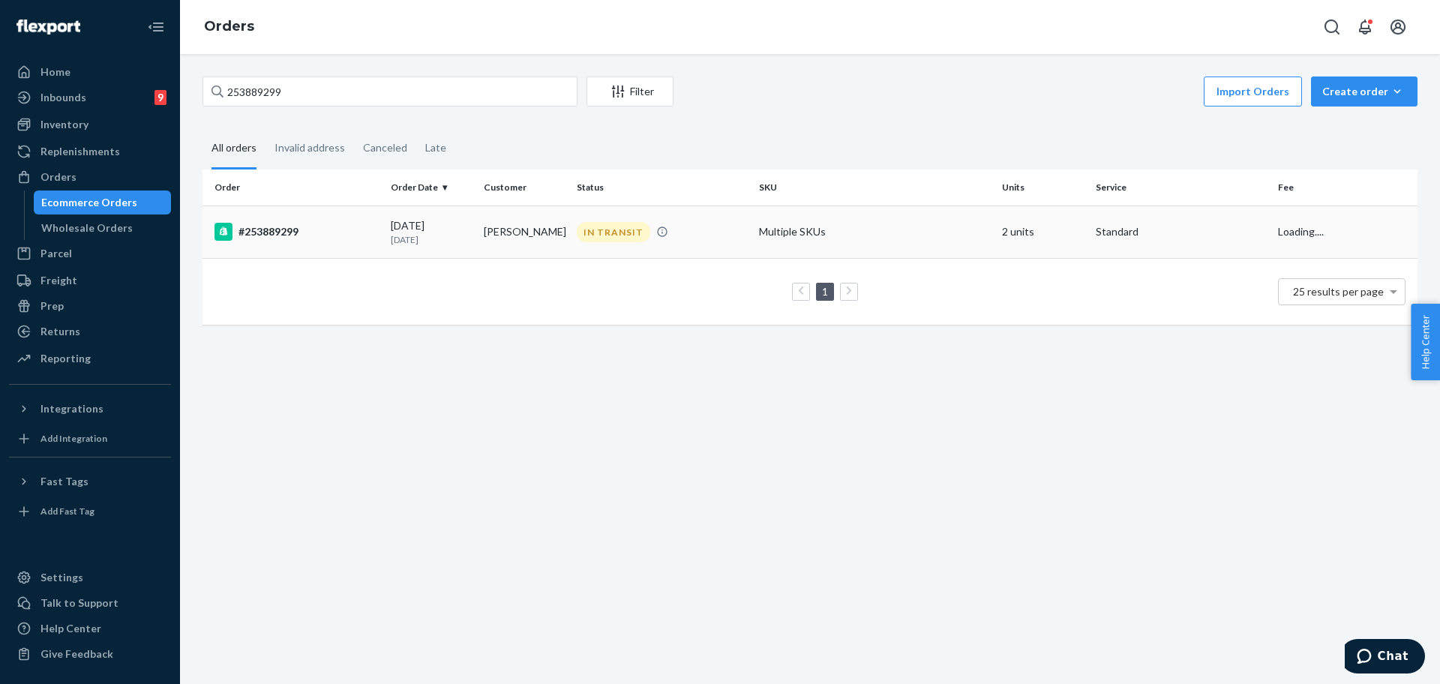
click at [928, 228] on td "Multiple SKUs" at bounding box center [874, 231] width 243 height 52
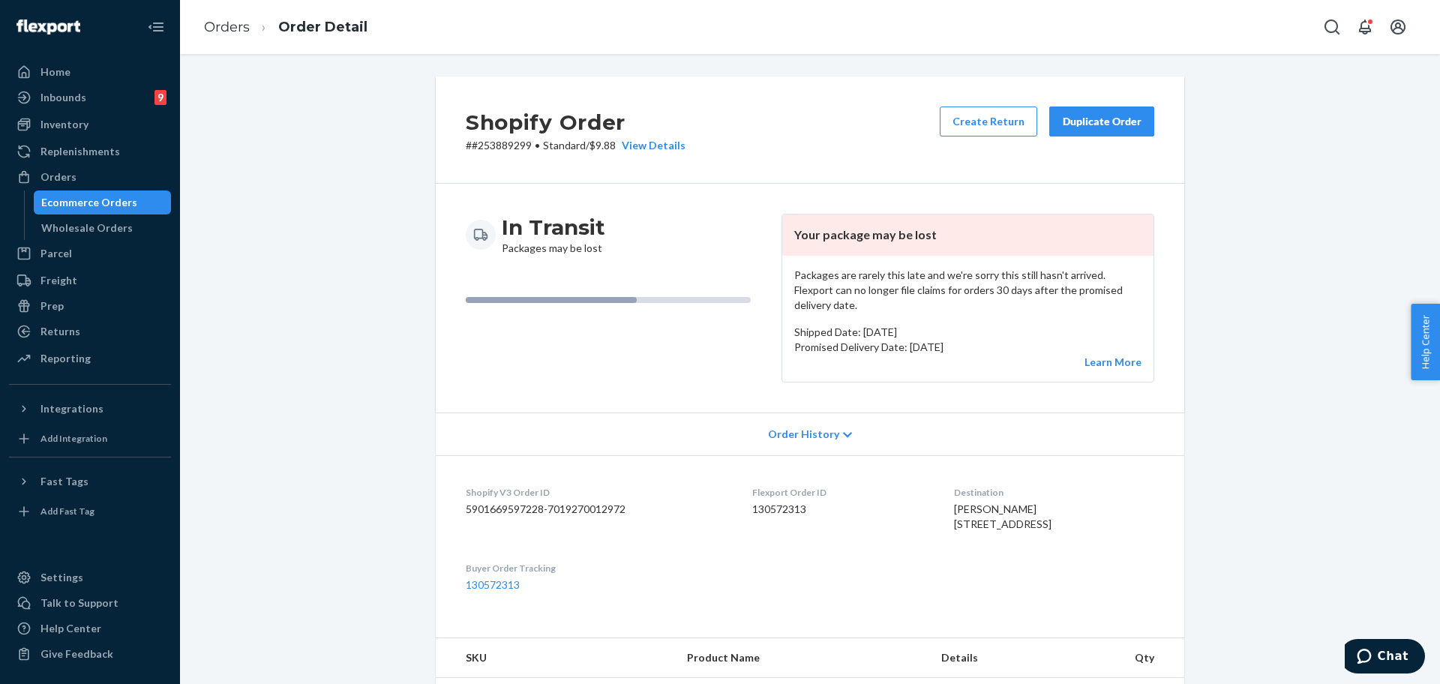
click at [987, 502] on span "Gerrod Butler 1229 Walnut St Utica, NY 13502-4437 US" at bounding box center [1002, 516] width 97 height 28
copy span "Gerrod Butler"
click at [117, 114] on div "Inventory" at bounding box center [89, 124] width 159 height 21
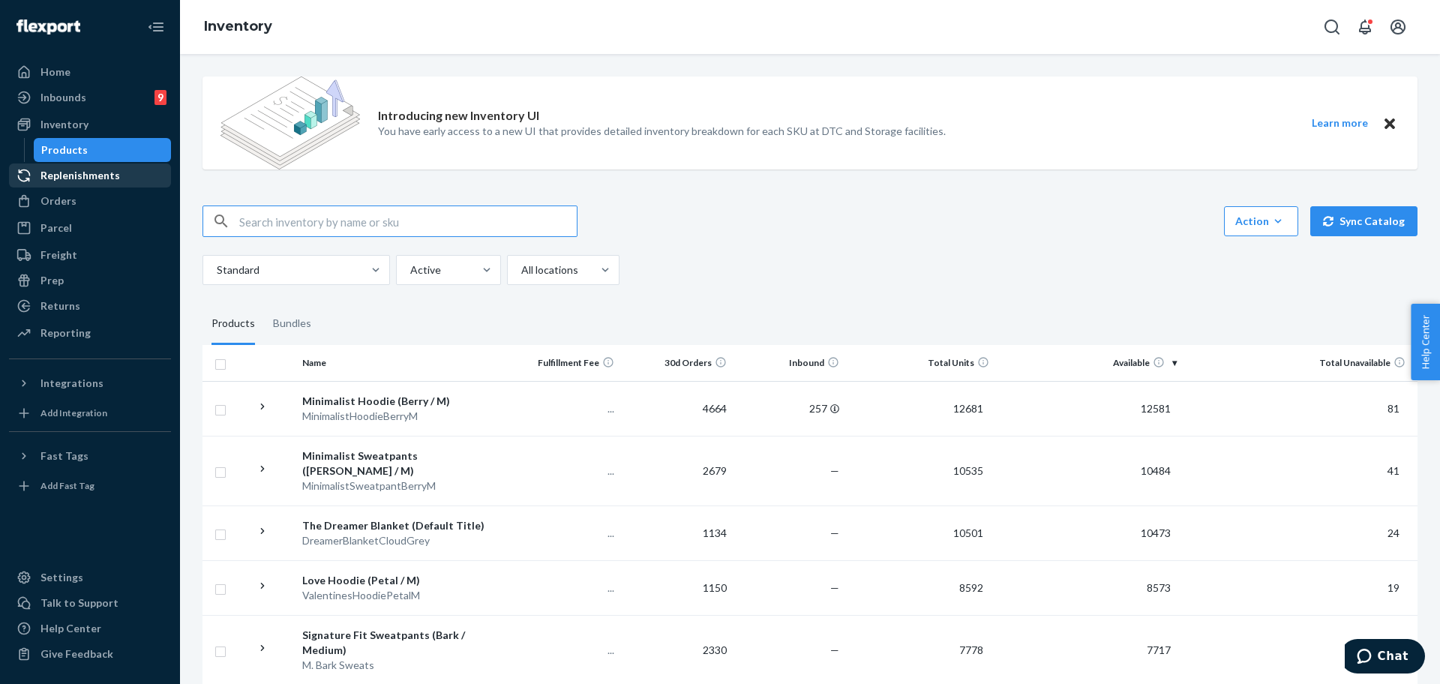
click at [36, 187] on link "Replenishments" at bounding box center [90, 175] width 162 height 24
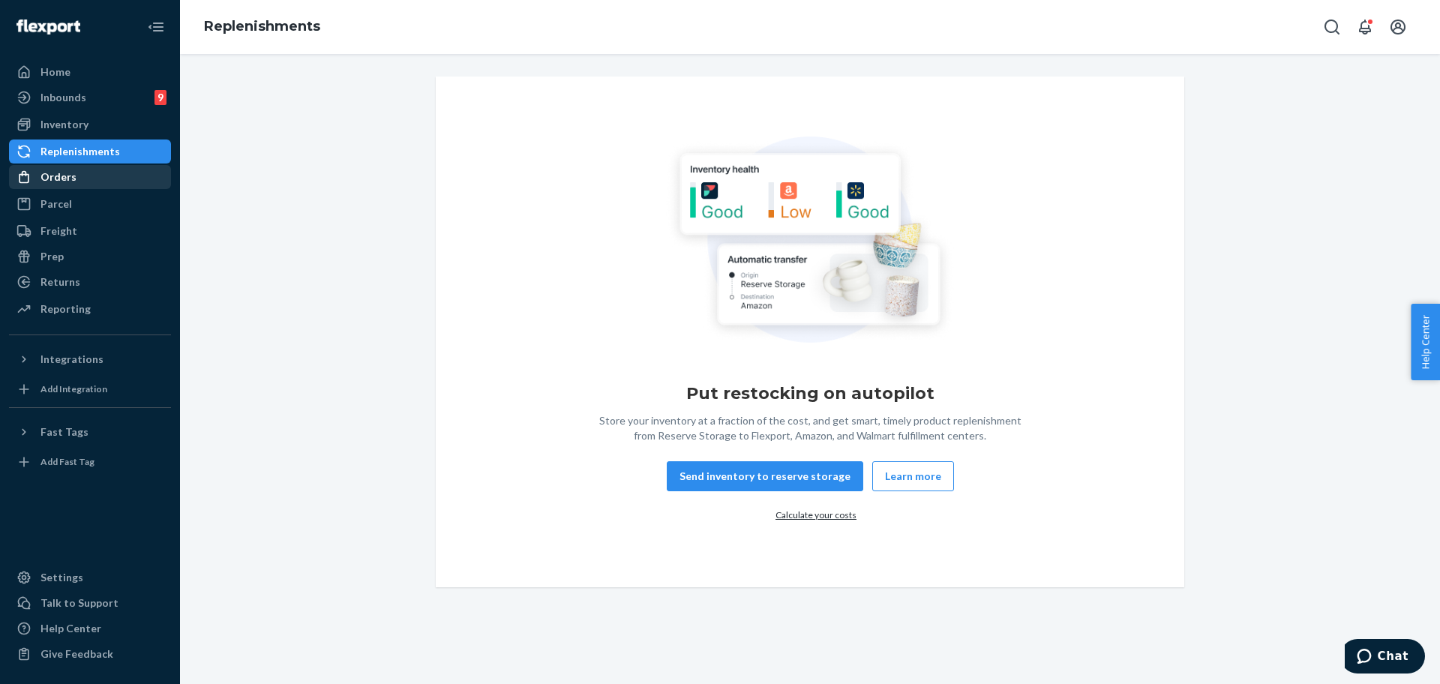
click at [61, 186] on div "Orders" at bounding box center [89, 176] width 159 height 21
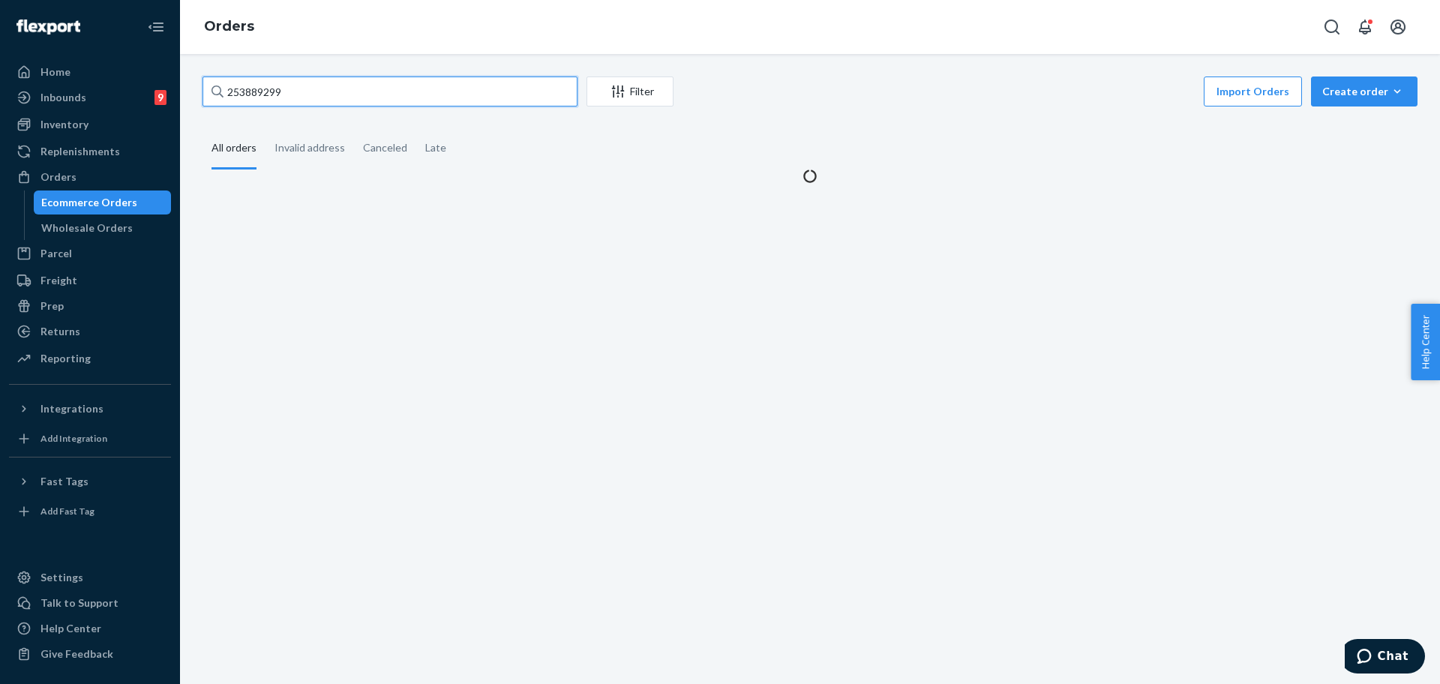
click at [292, 96] on input "253889299" at bounding box center [389, 91] width 375 height 30
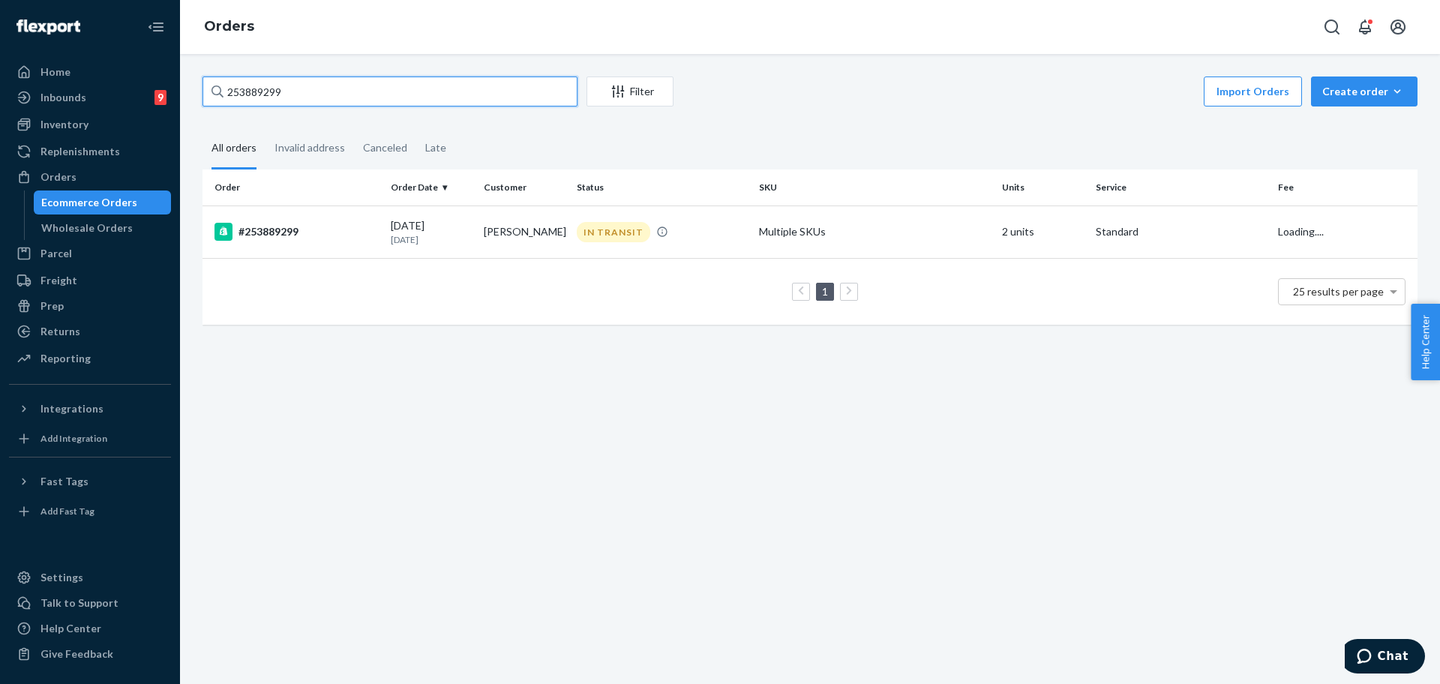
click at [292, 96] on input "253889299" at bounding box center [389, 91] width 375 height 30
paste input "Gerrod Butler"
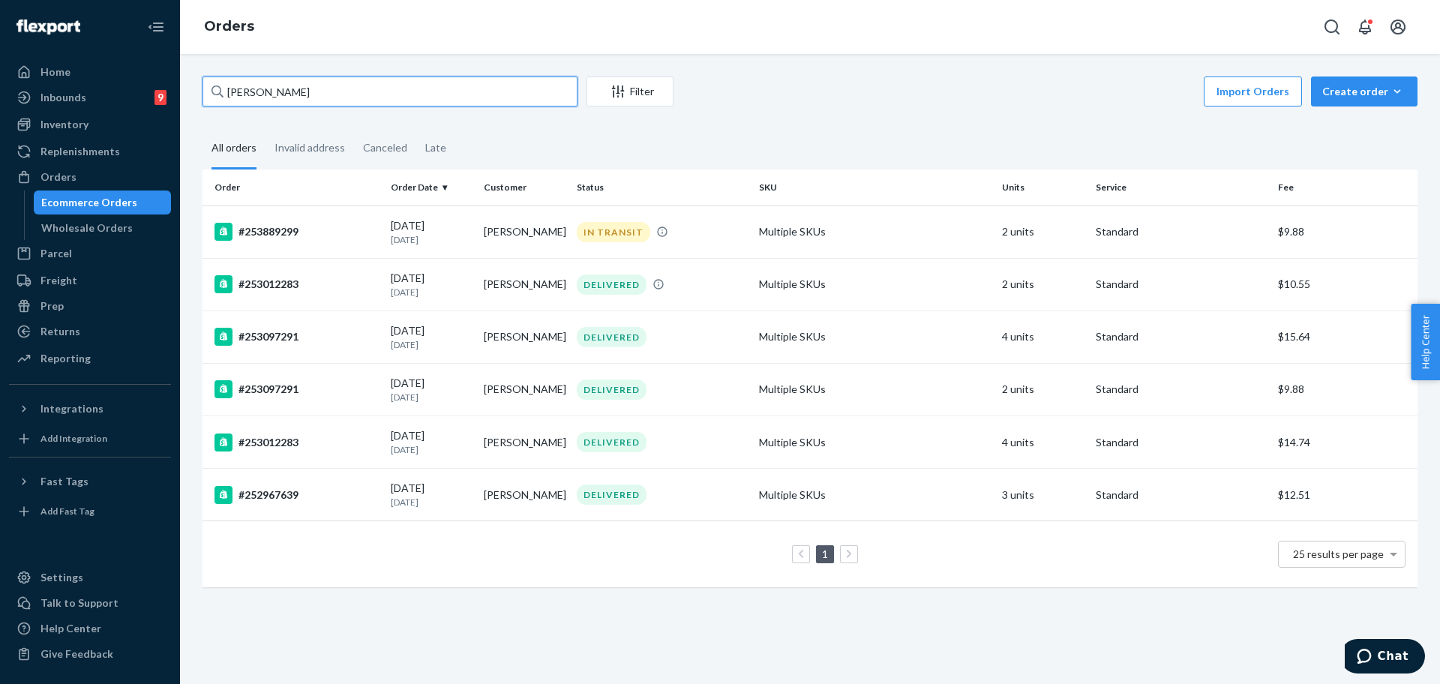
type input "Gerrod Butler"
click at [1322, 88] on div "Create order" at bounding box center [1364, 91] width 84 height 15
click at [905, 157] on fieldset "All orders Invalid address Canceled Late" at bounding box center [809, 148] width 1215 height 41
click at [742, 230] on div "IN TRANSIT" at bounding box center [662, 232] width 176 height 20
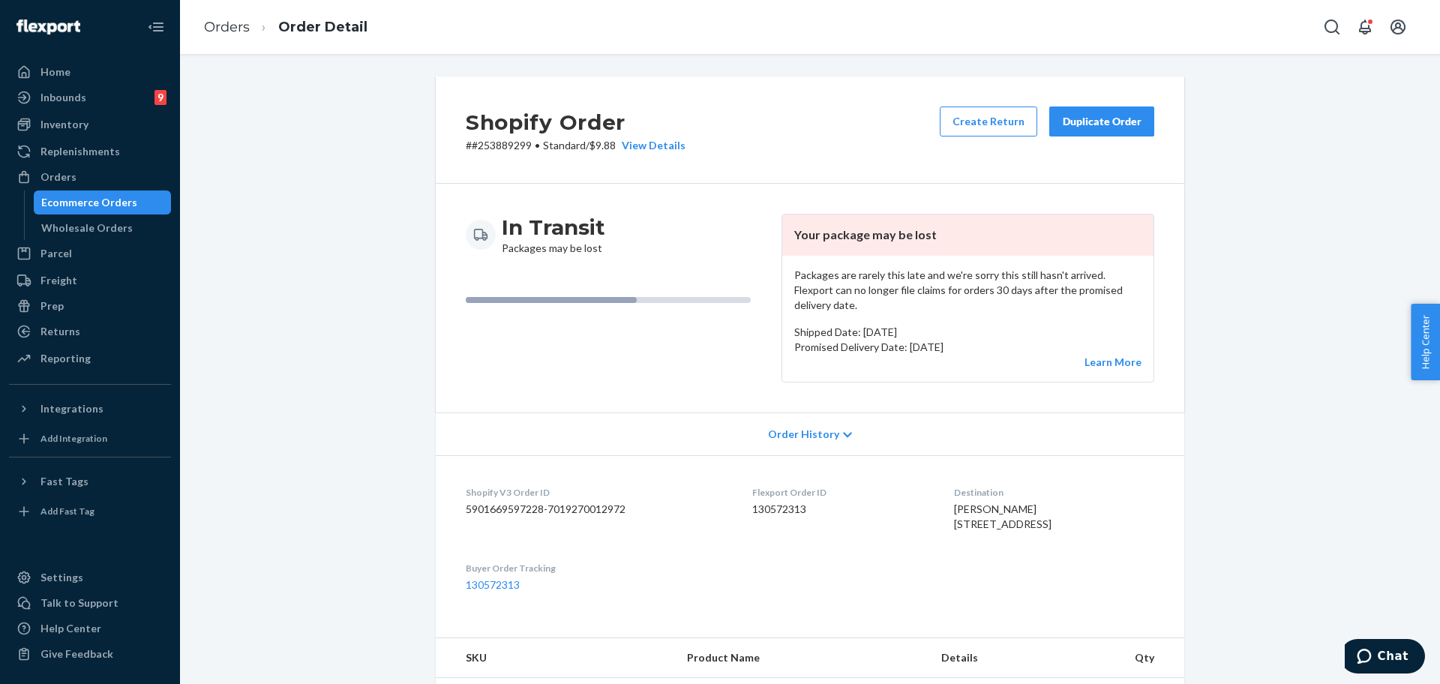
click at [1100, 119] on div "Duplicate Order" at bounding box center [1101, 121] width 79 height 15
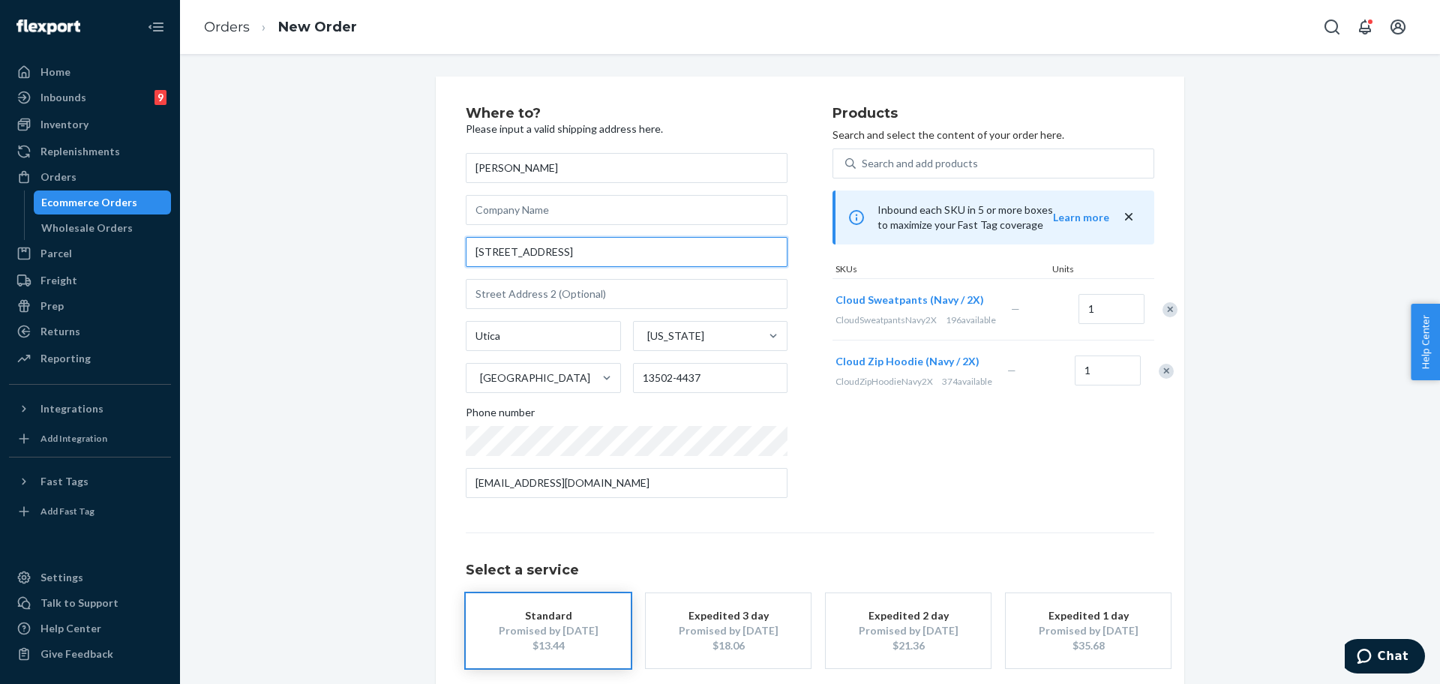
click at [607, 253] on input "1229 Walnut St" at bounding box center [627, 252] width 322 height 30
paste input "walnut St, Utica, NY 13502"
type input "1229 Walnut St"
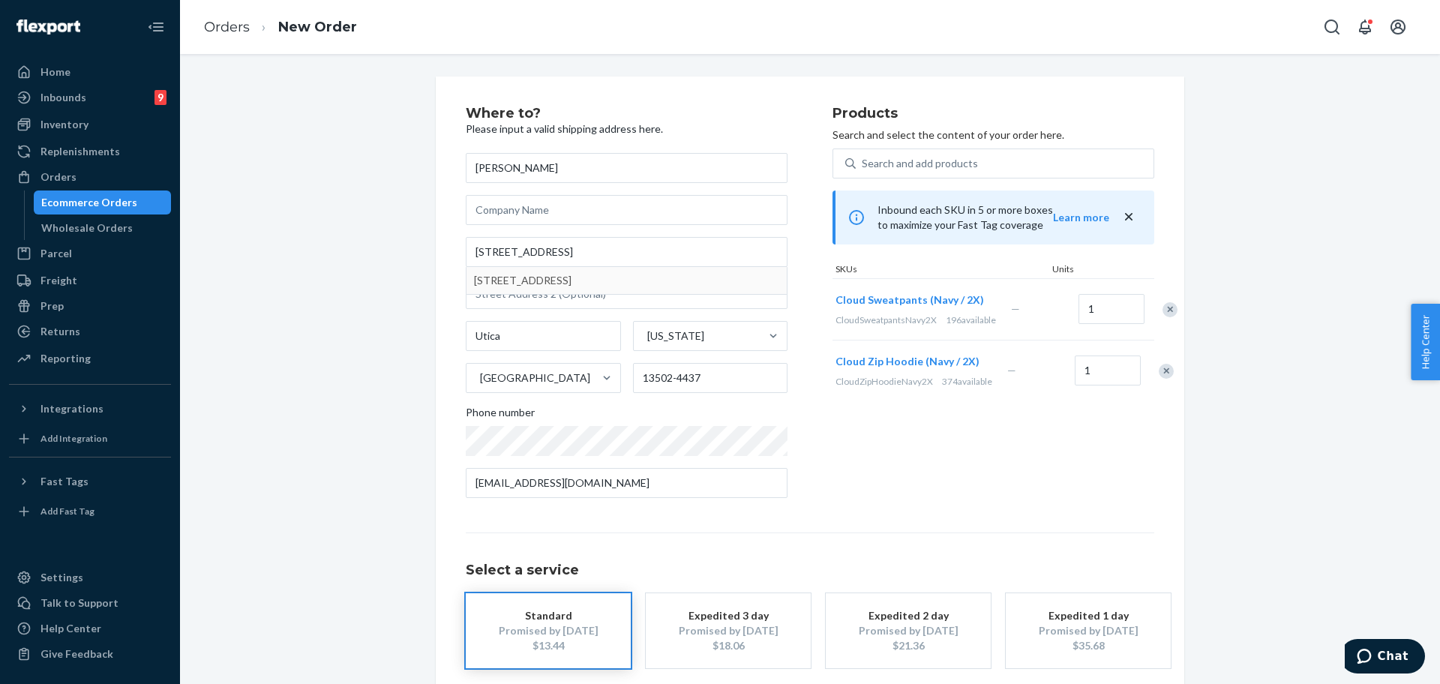
type input "13502"
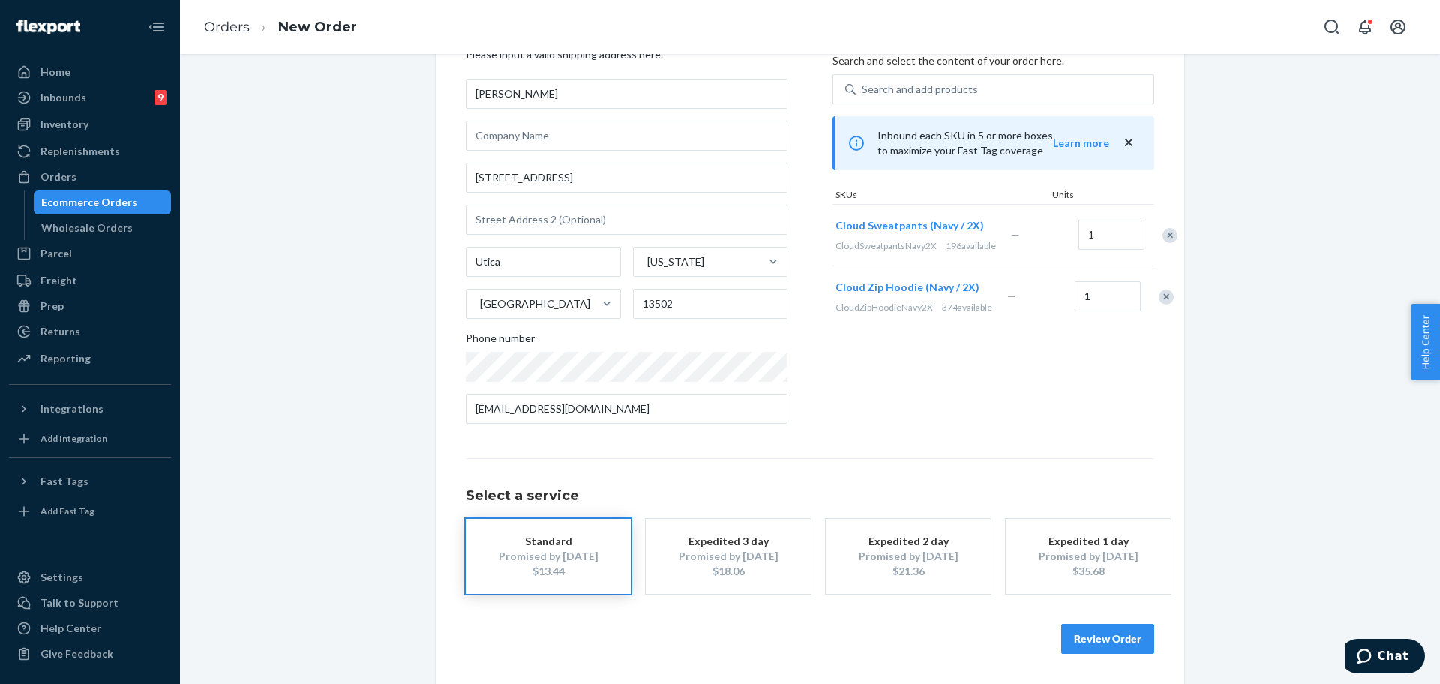
click at [1100, 626] on button "Review Order" at bounding box center [1107, 639] width 93 height 30
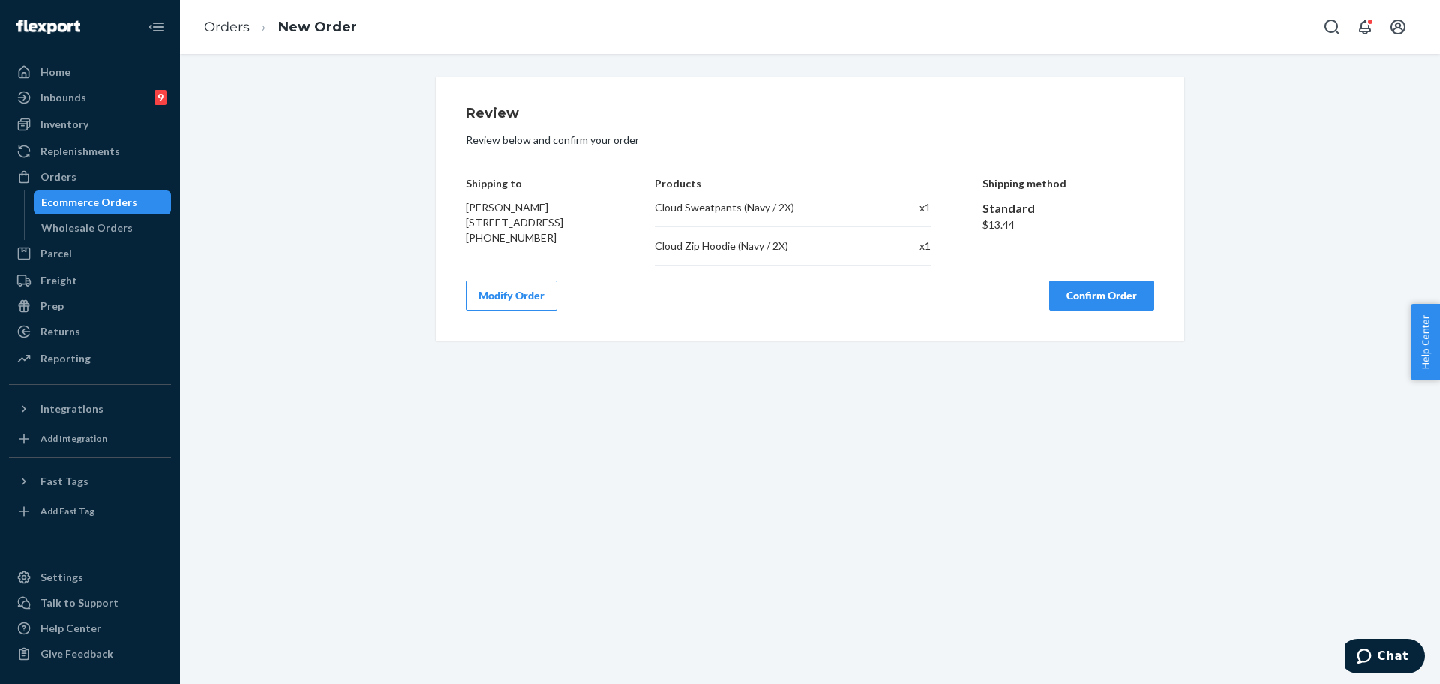
scroll to position [0, 0]
click at [1079, 303] on button "Confirm Order" at bounding box center [1101, 295] width 105 height 30
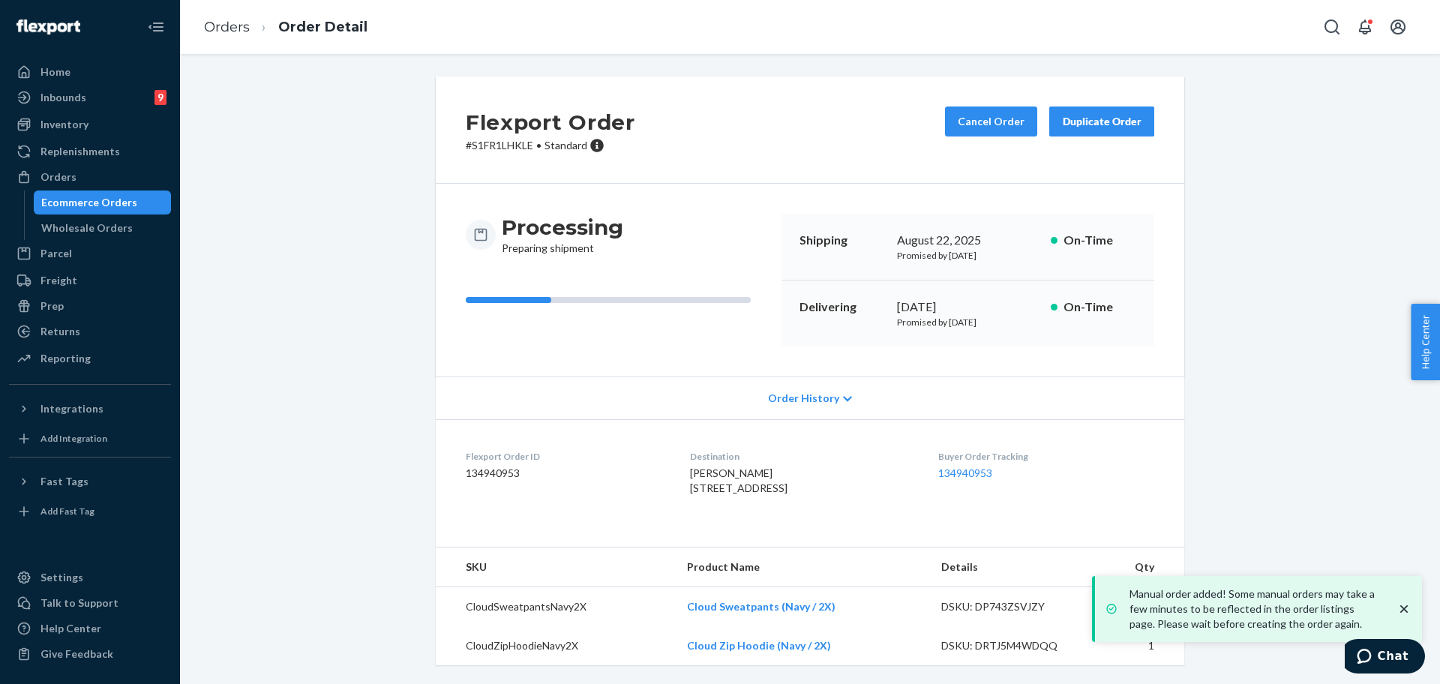
click at [775, 6] on div "Orders Order Detail" at bounding box center [810, 27] width 1260 height 54
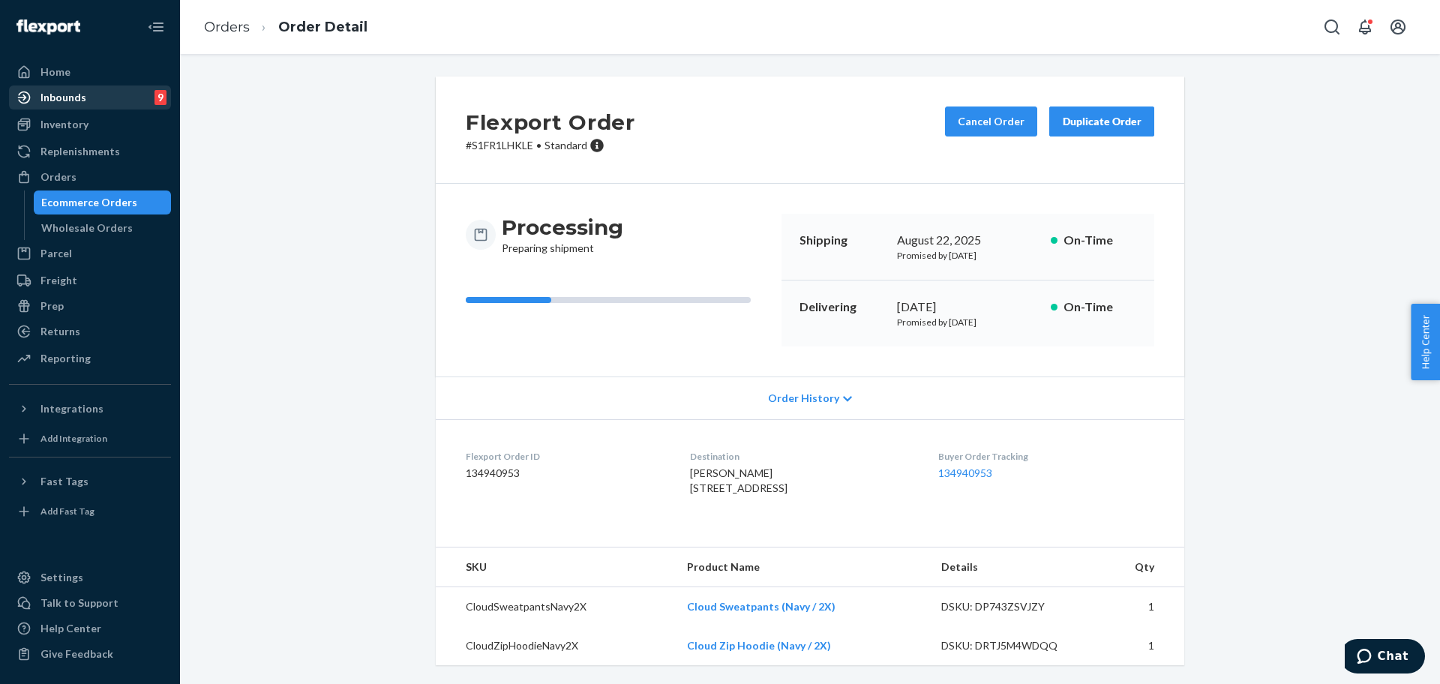
drag, startPoint x: 58, startPoint y: 168, endPoint x: 97, endPoint y: 109, distance: 70.9
click at [58, 168] on div "Orders" at bounding box center [89, 176] width 159 height 21
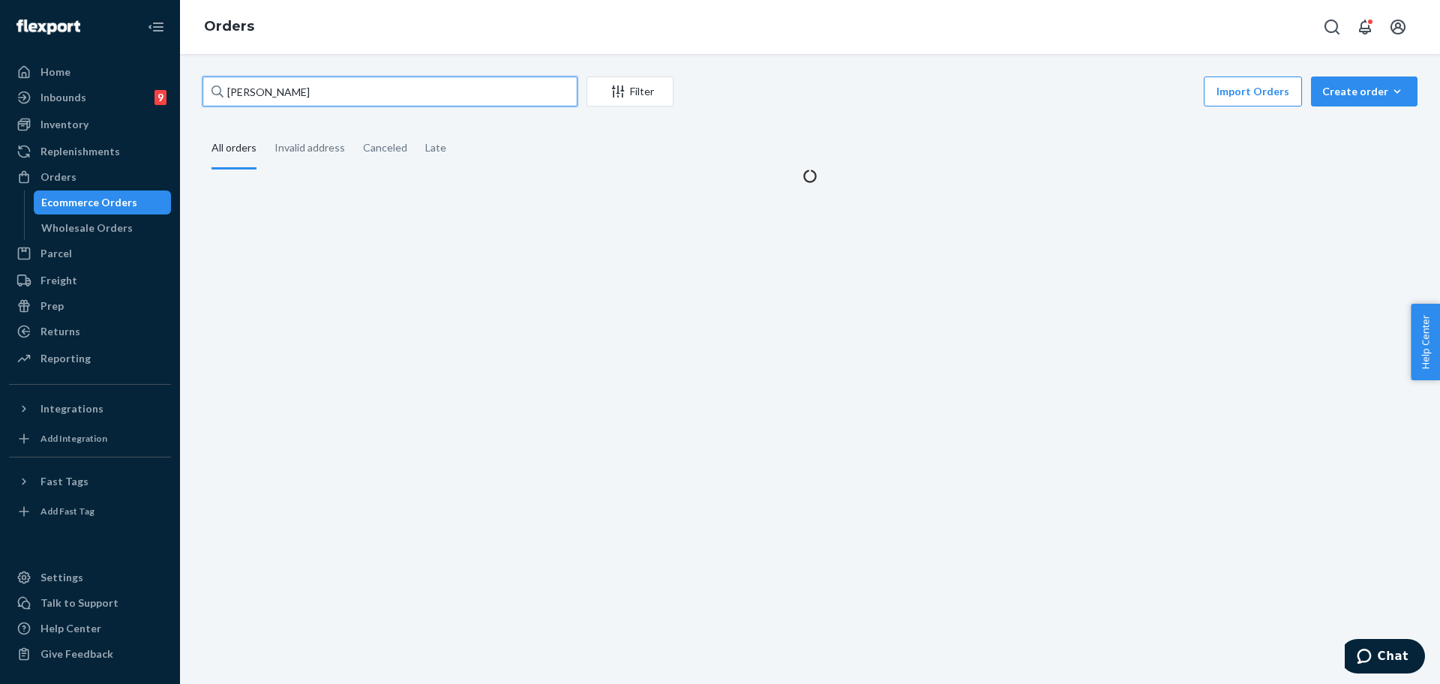
click at [307, 92] on input "Gerrod Butler" at bounding box center [389, 91] width 375 height 30
paste input "254194115"
type input "254194115"
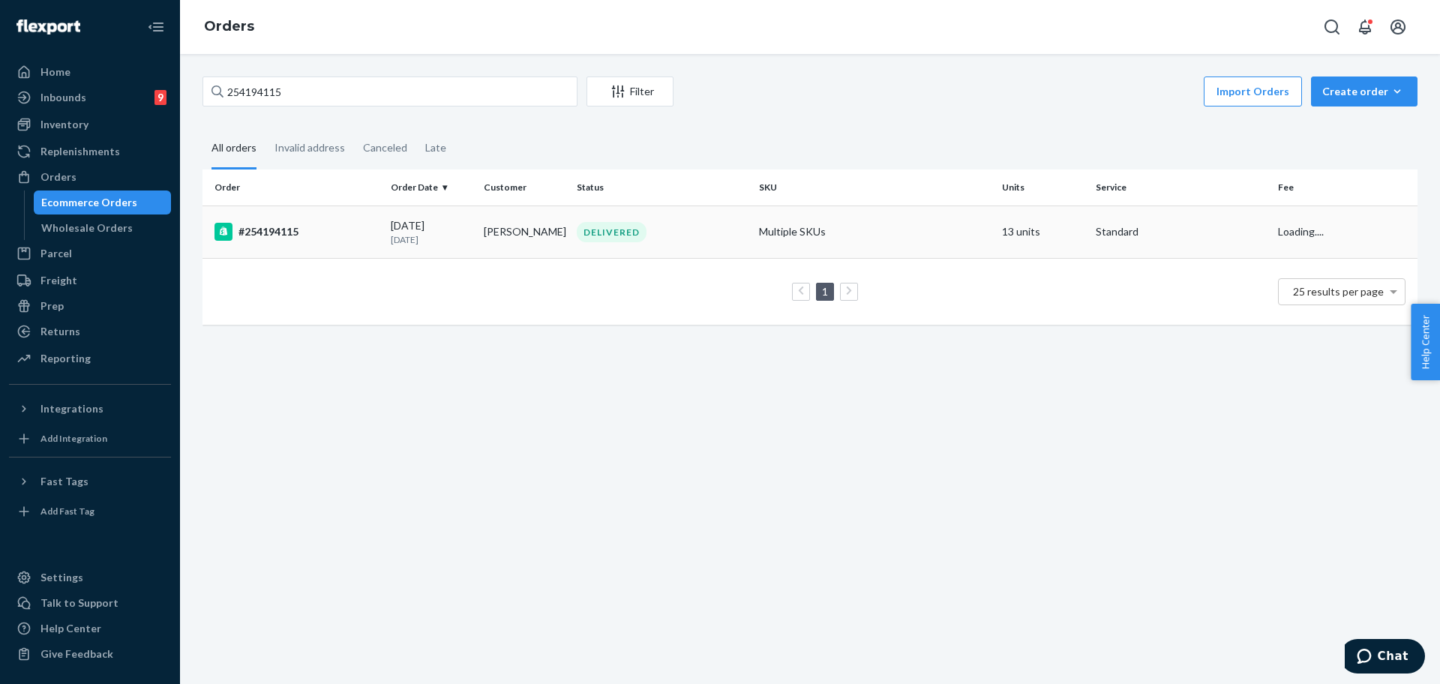
click at [755, 229] on td "Multiple SKUs" at bounding box center [874, 231] width 243 height 52
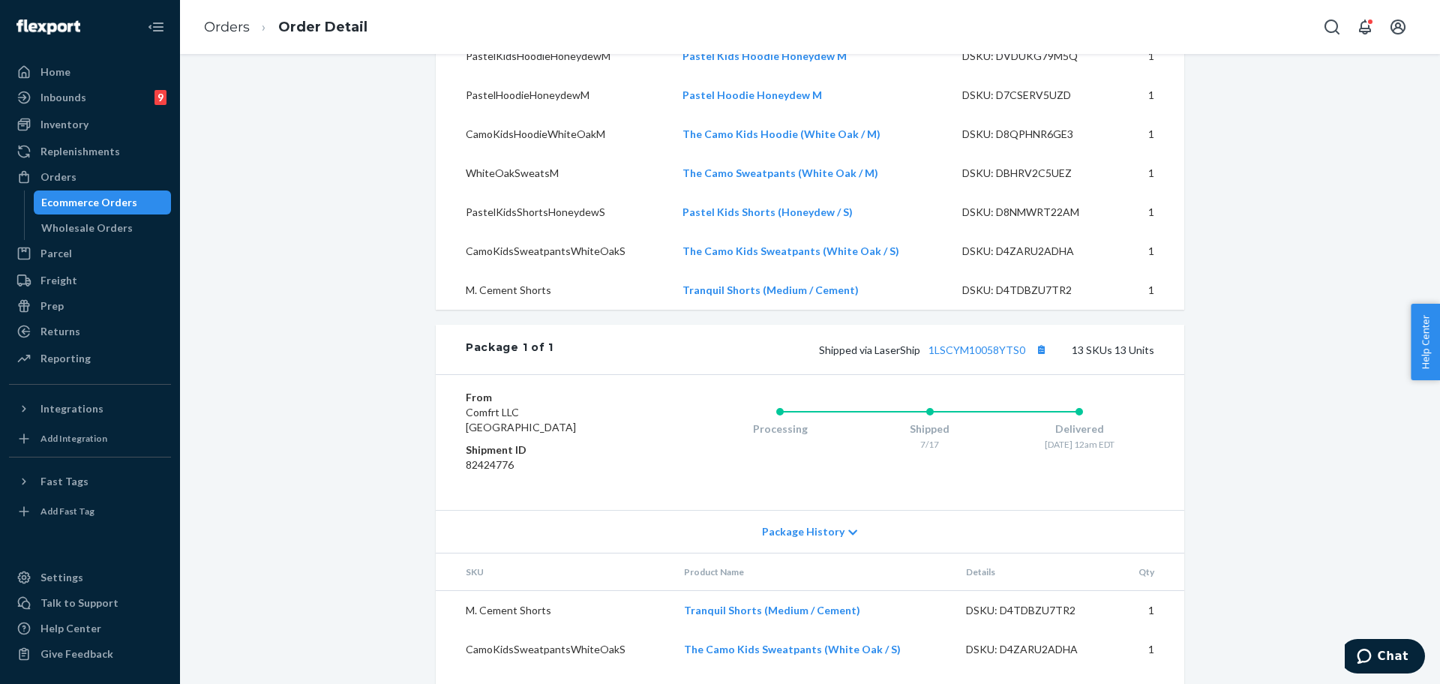
scroll to position [1114, 0]
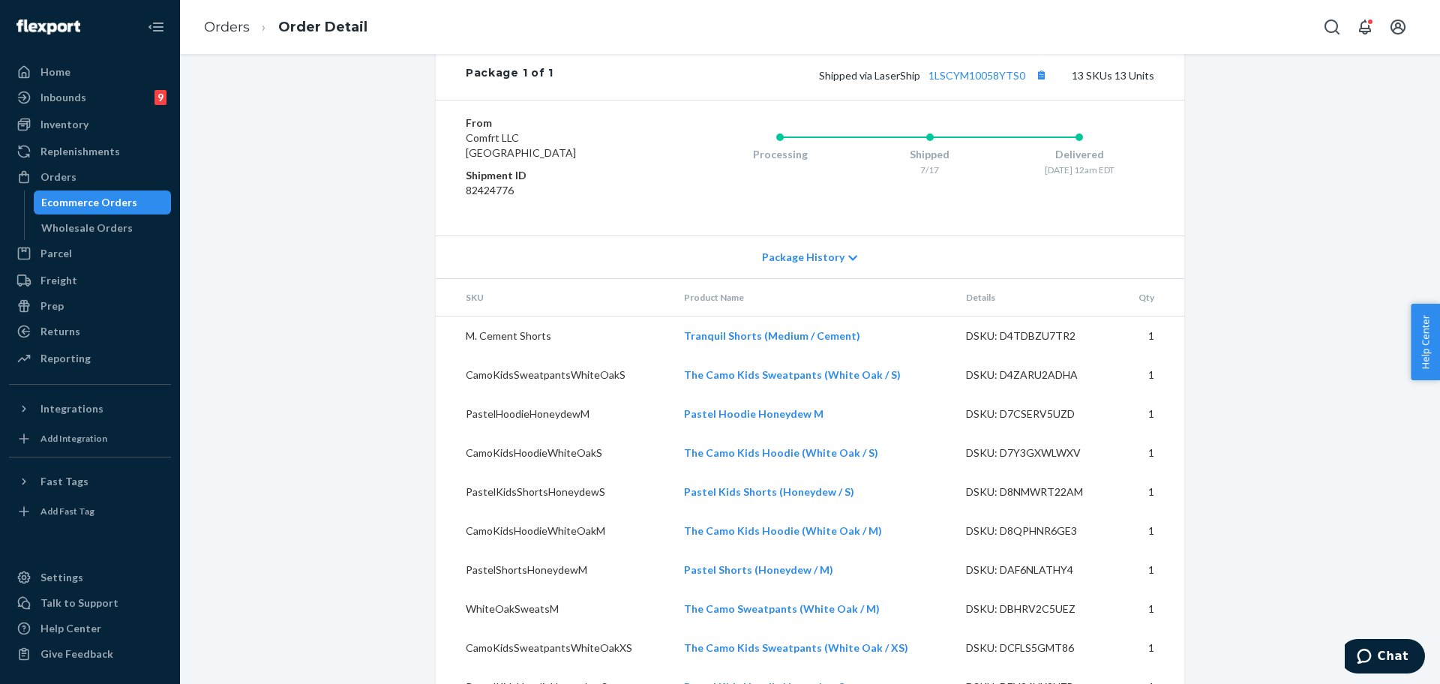
click at [982, 100] on div "Package 1 of 1 Shipped via LaserShip 1LSCYM10058YTS0 13 SKUs 13 Units" at bounding box center [810, 74] width 748 height 49
click at [984, 82] on link "1LSCYM10058YTS0" at bounding box center [976, 75] width 97 height 13
click at [51, 325] on div "Returns" at bounding box center [60, 331] width 40 height 15
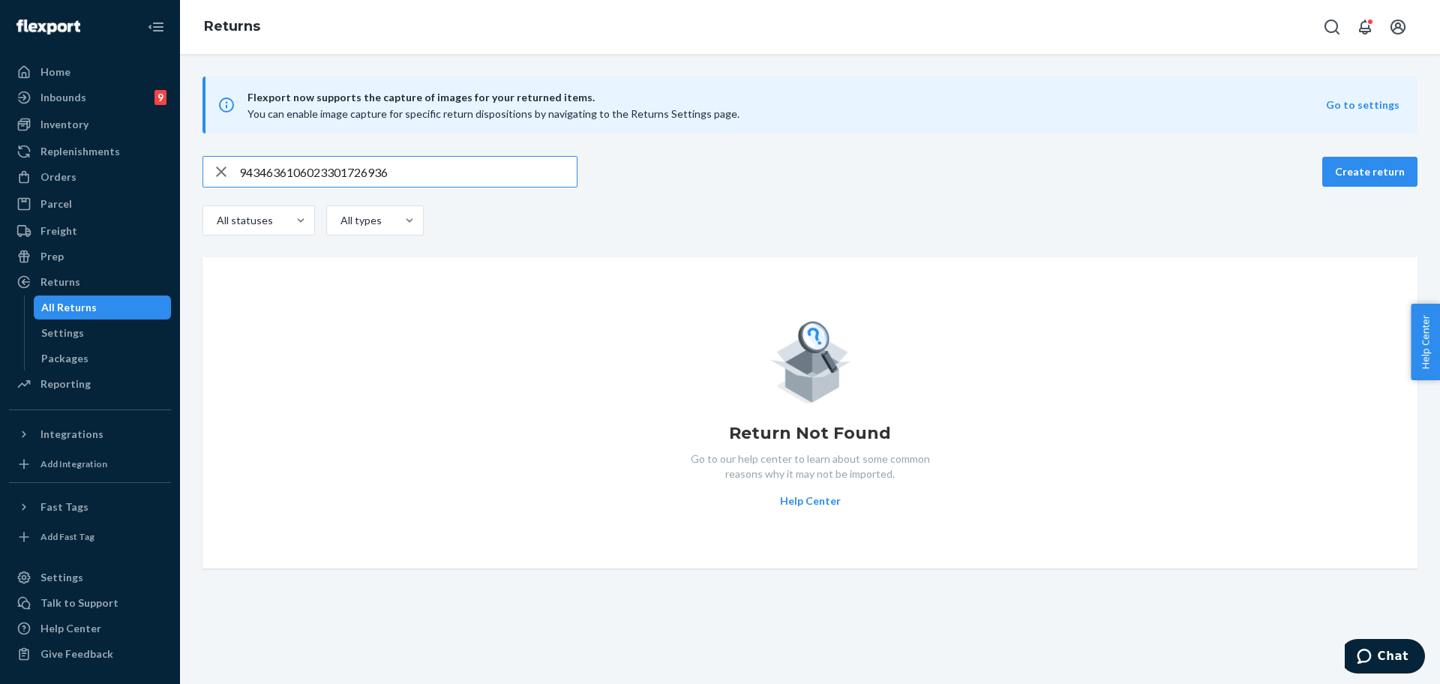
type input "9434636106023301726936"
click at [85, 172] on div "Orders" at bounding box center [89, 176] width 159 height 21
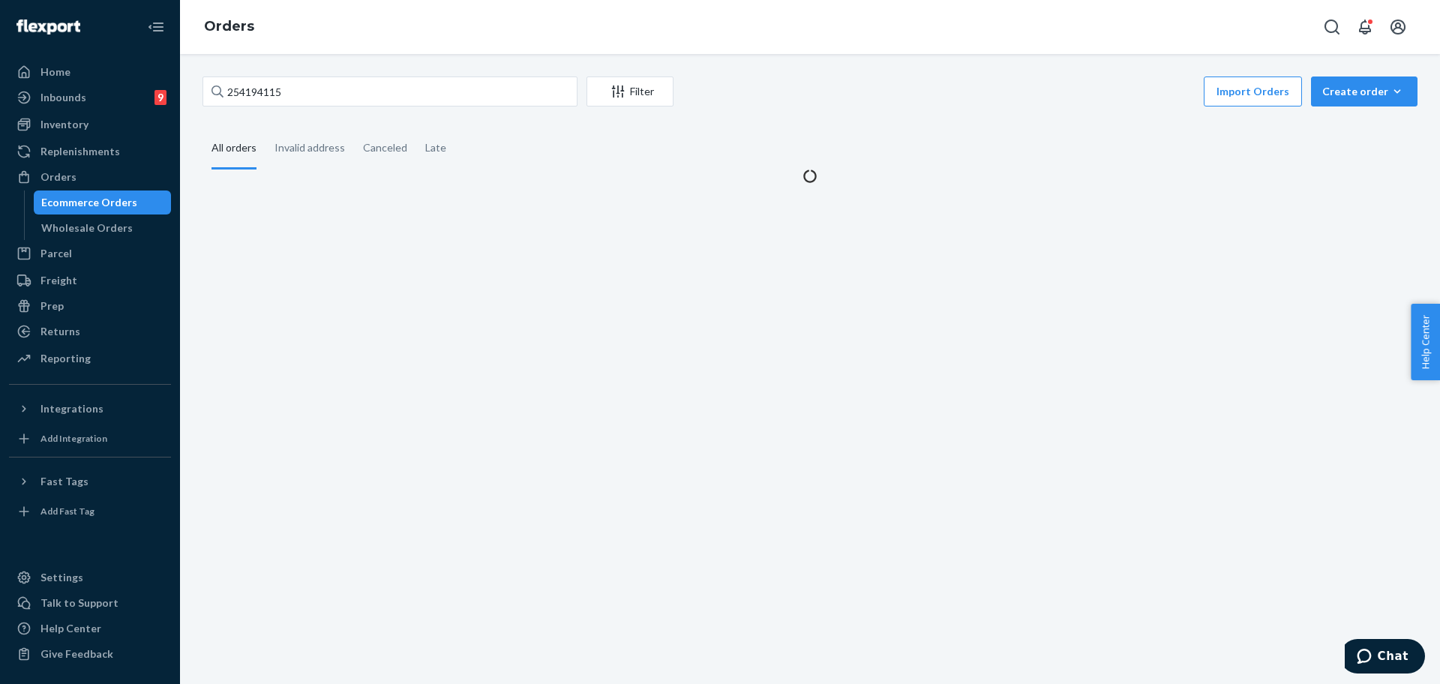
click at [334, 120] on div "254194115 Filter Import Orders Create order Ecommerce order Removal order All o…" at bounding box center [809, 129] width 1237 height 107
click at [356, 104] on input "254194115" at bounding box center [389, 91] width 375 height 30
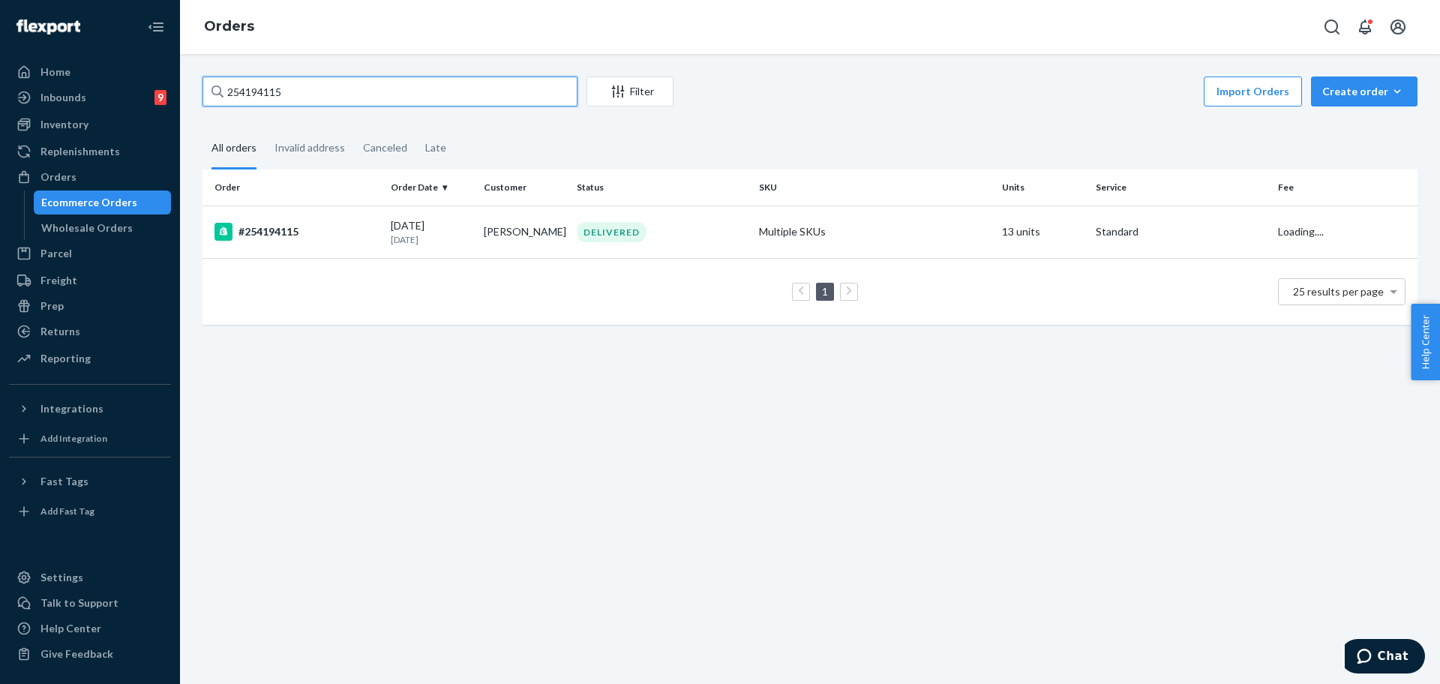
click at [356, 104] on input "254194115" at bounding box center [389, 91] width 375 height 30
paste input "264372"
type input "254264372"
click at [846, 253] on td "Multiple SKUs" at bounding box center [874, 231] width 243 height 52
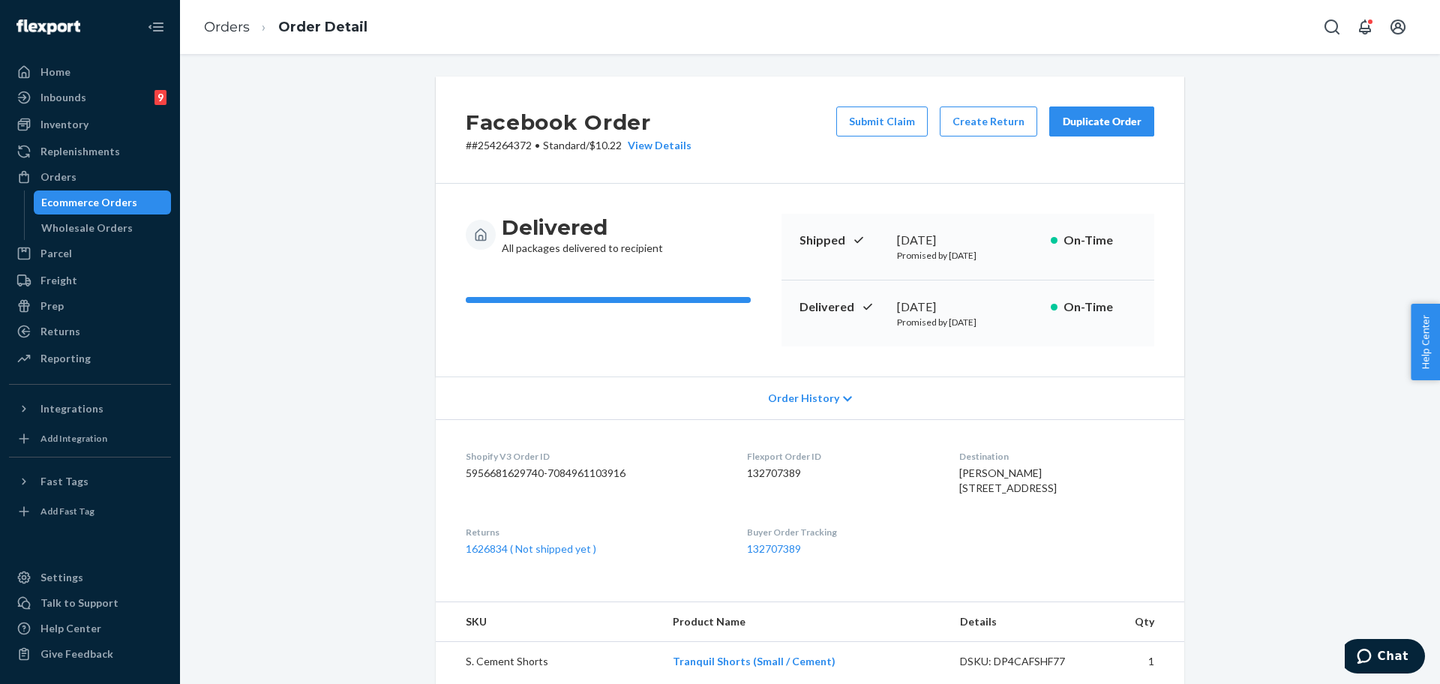
click at [1103, 115] on div "Duplicate Order" at bounding box center [1101, 121] width 79 height 15
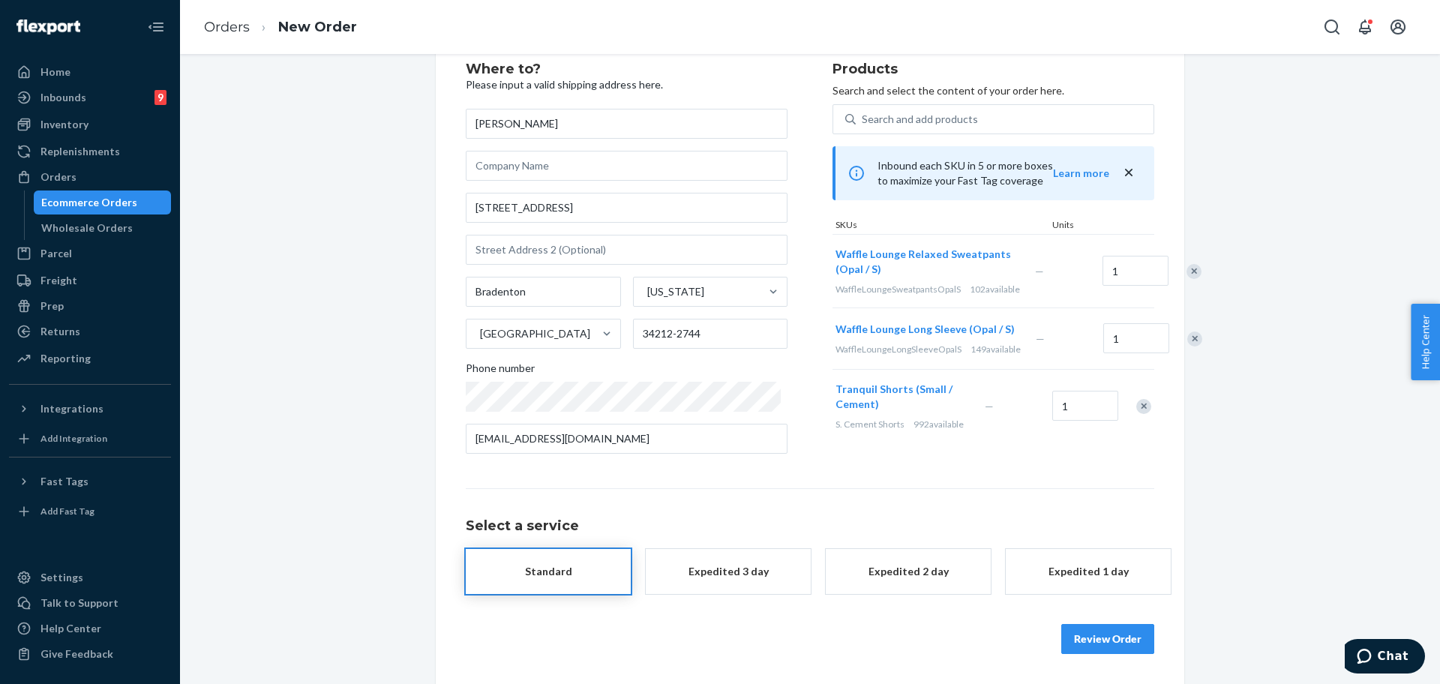
scroll to position [58, 0]
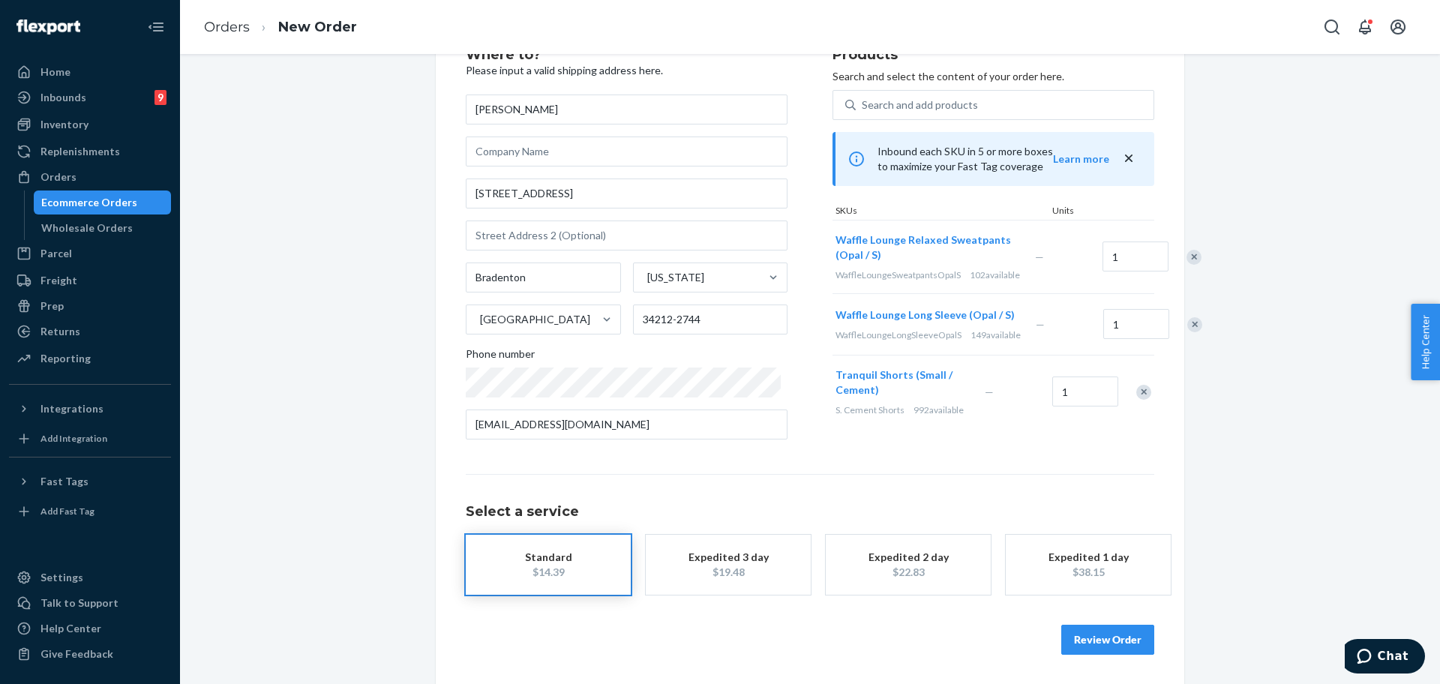
click at [1186, 261] on div "Remove Item" at bounding box center [1193, 257] width 15 height 15
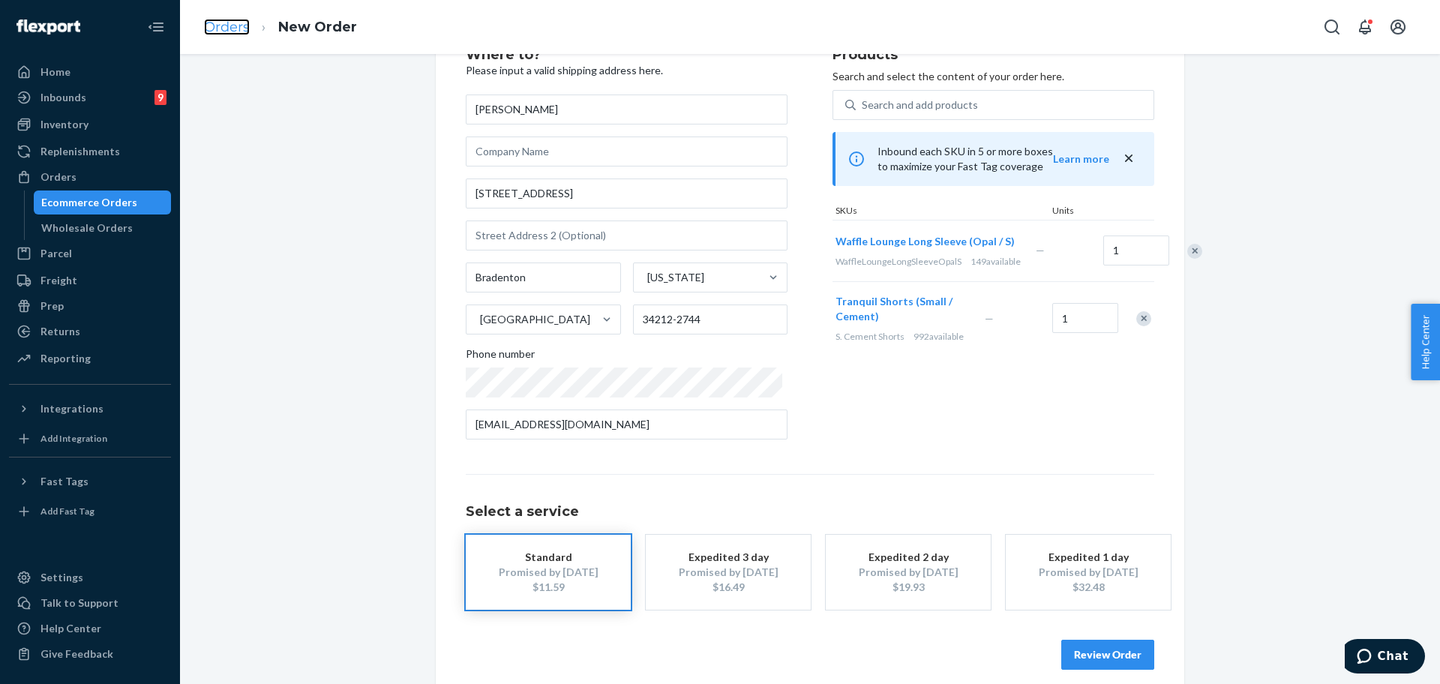
click at [248, 25] on link "Orders" at bounding box center [227, 27] width 46 height 16
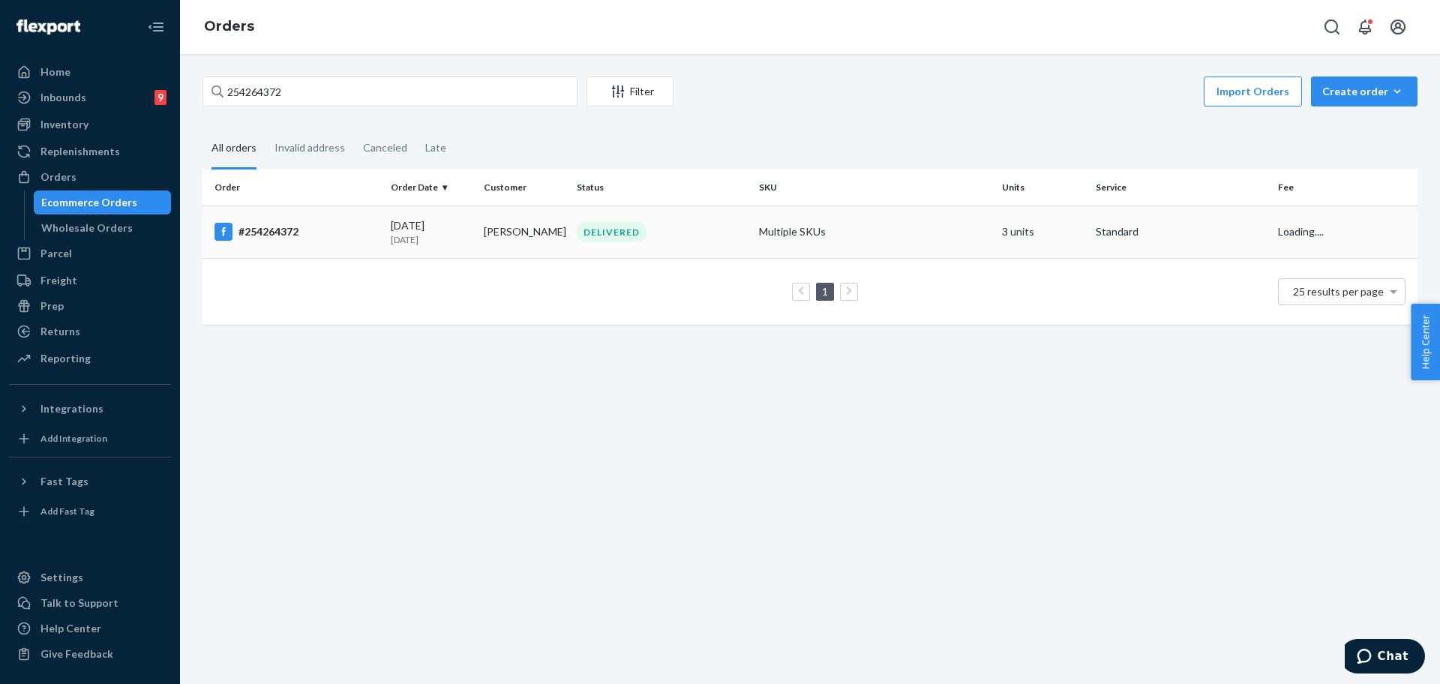
click at [649, 238] on div "DELIVERED" at bounding box center [662, 232] width 176 height 20
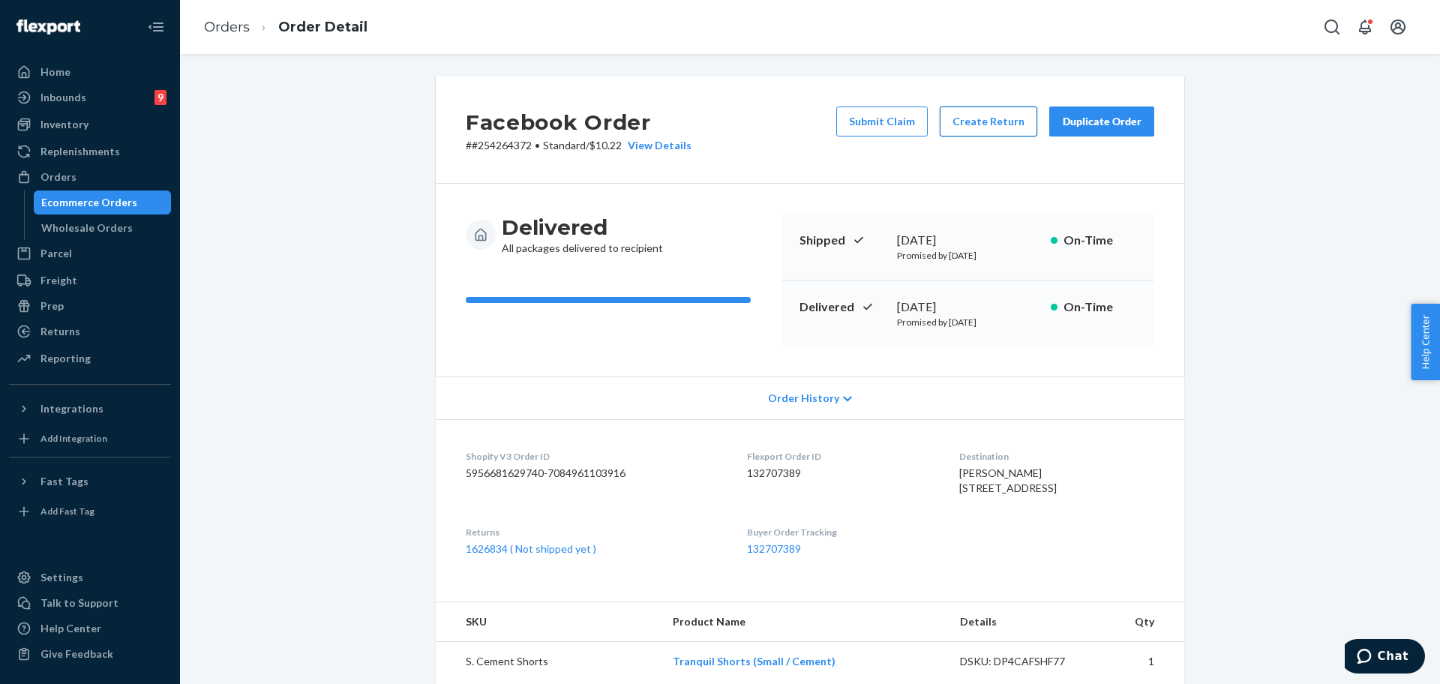
click at [982, 127] on button "Create Return" at bounding box center [988, 121] width 97 height 30
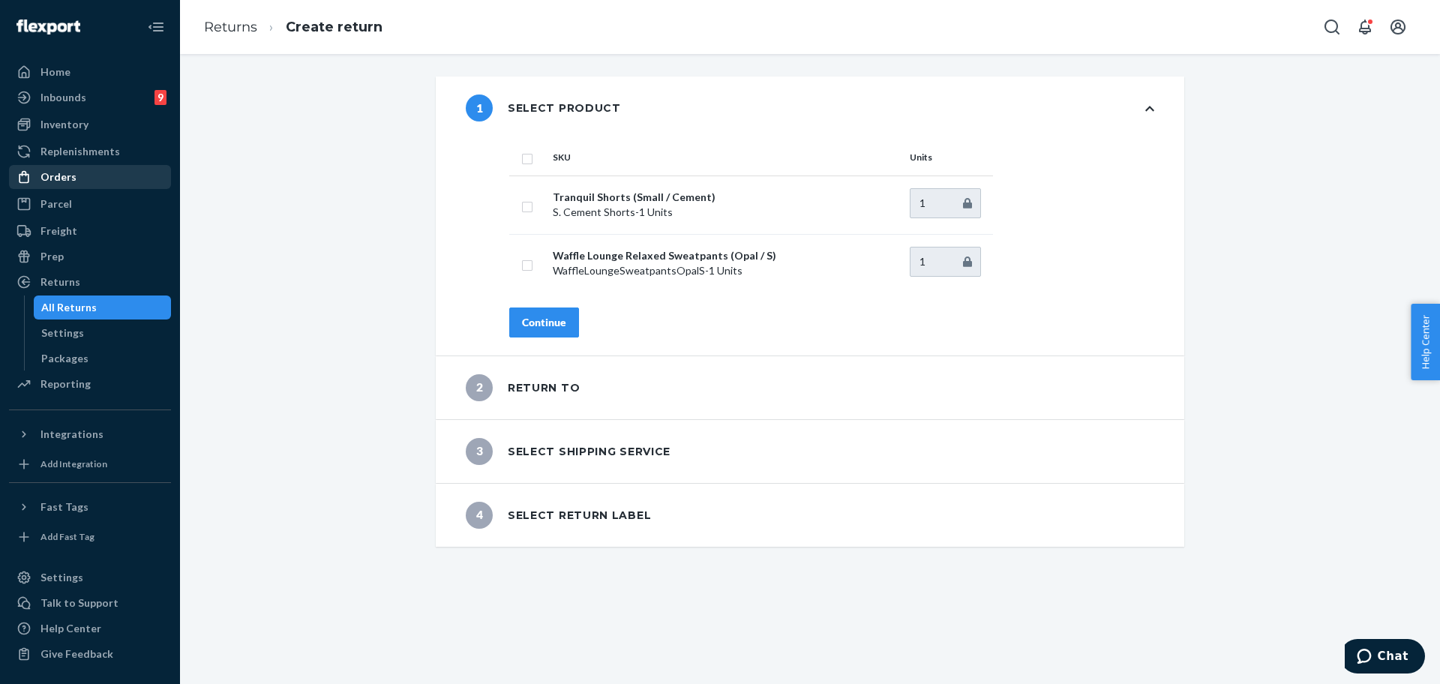
click at [99, 175] on div "Orders" at bounding box center [89, 176] width 159 height 21
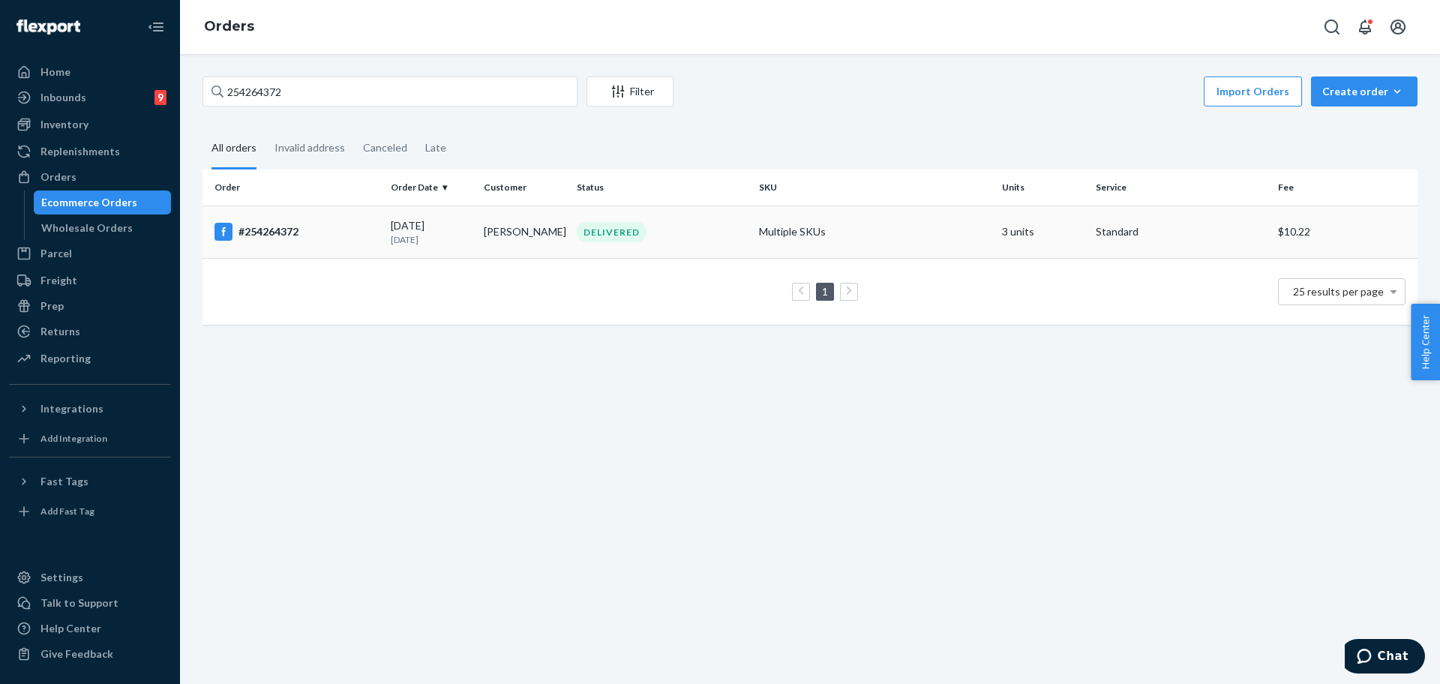
click at [767, 228] on td "Multiple SKUs" at bounding box center [874, 231] width 243 height 52
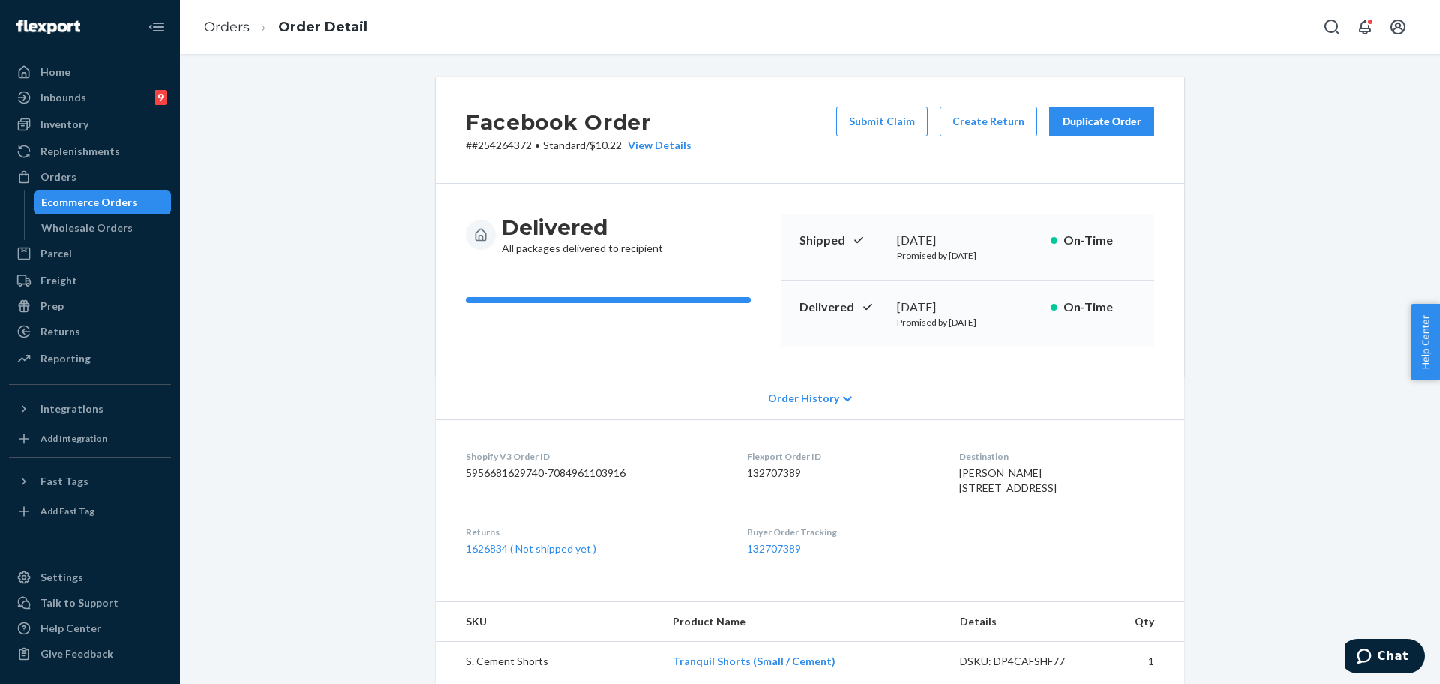
click at [1114, 114] on div "Duplicate Order" at bounding box center [1101, 121] width 79 height 15
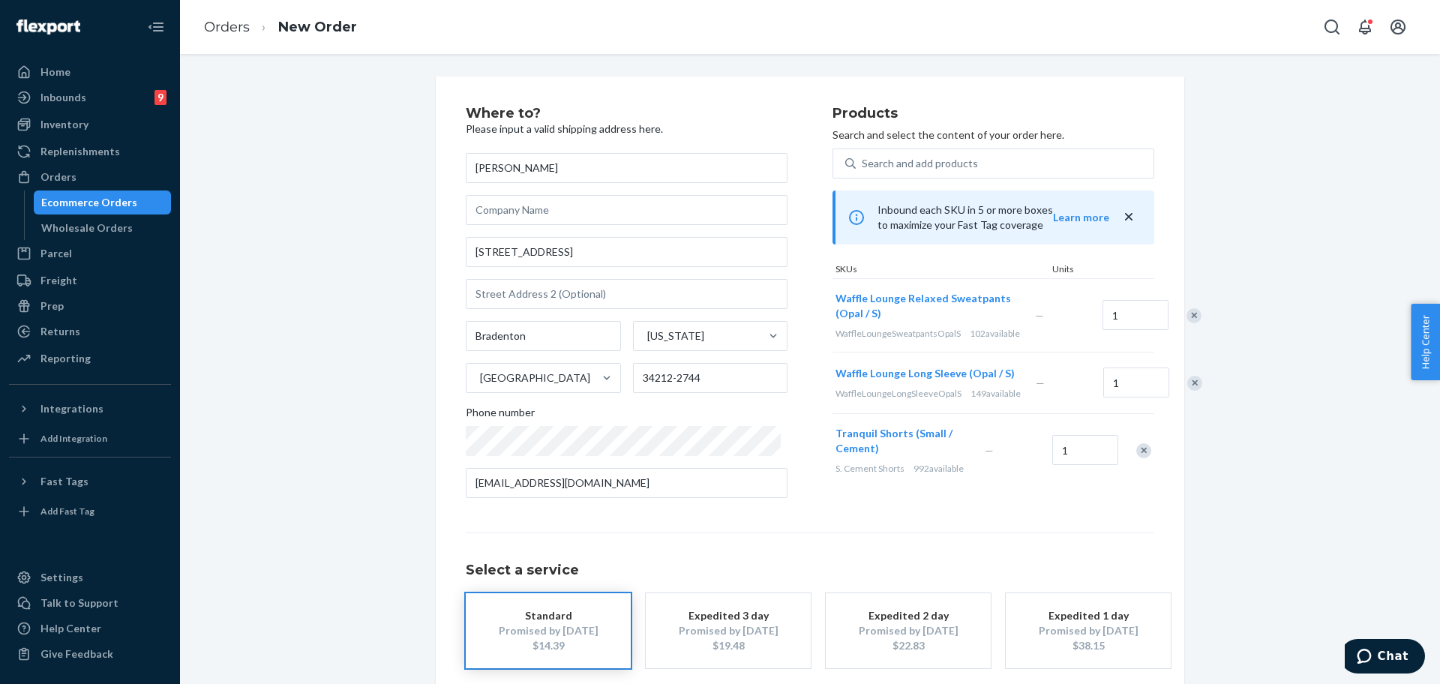
click at [1126, 470] on div at bounding box center [1135, 450] width 37 height 40
click at [1136, 458] on div "Remove Item" at bounding box center [1143, 450] width 15 height 15
click at [706, 247] on input "13611 7th Avenue Cir NE" at bounding box center [627, 252] width 322 height 30
click at [703, 252] on input "13611 7th Avenue Cir NE" at bounding box center [627, 252] width 322 height 30
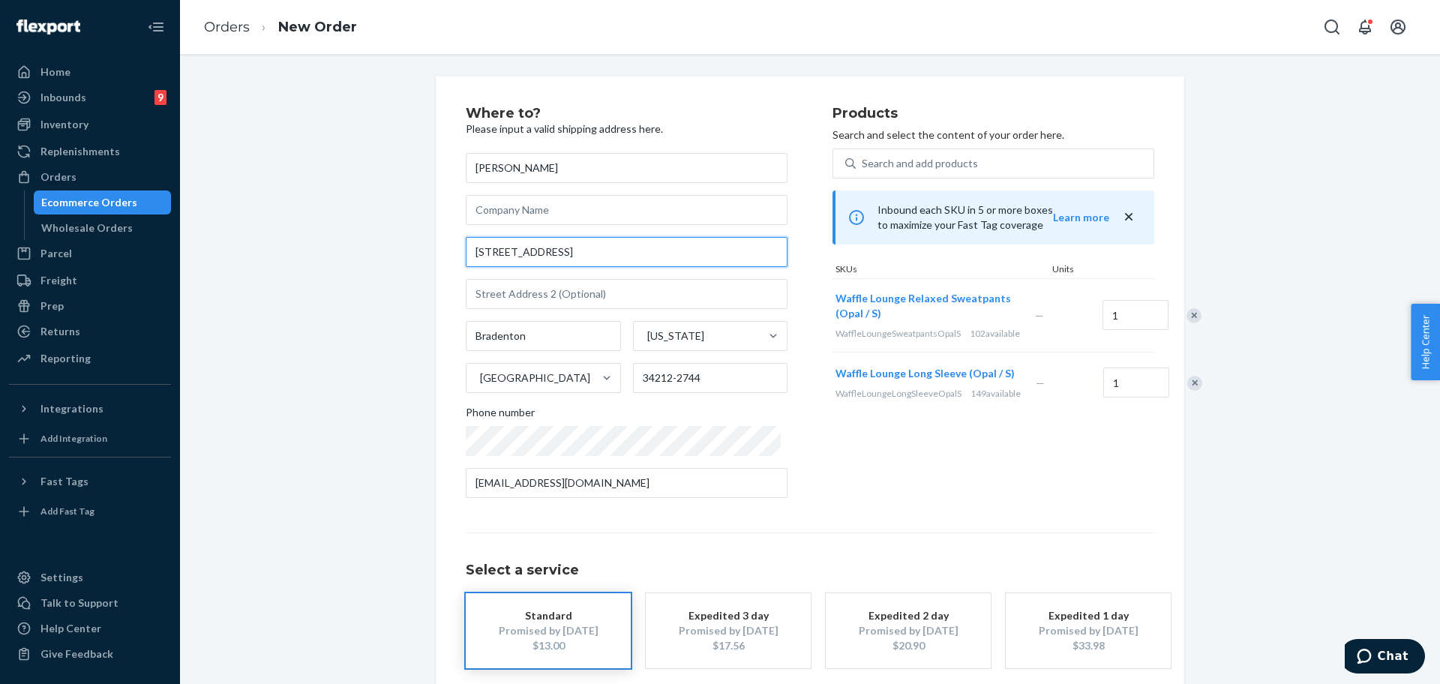
click at [703, 252] on input "13611 7th Avenue Cir NE" at bounding box center [627, 252] width 322 height 30
paste input "Cir NE Bradenton, Fl 34212"
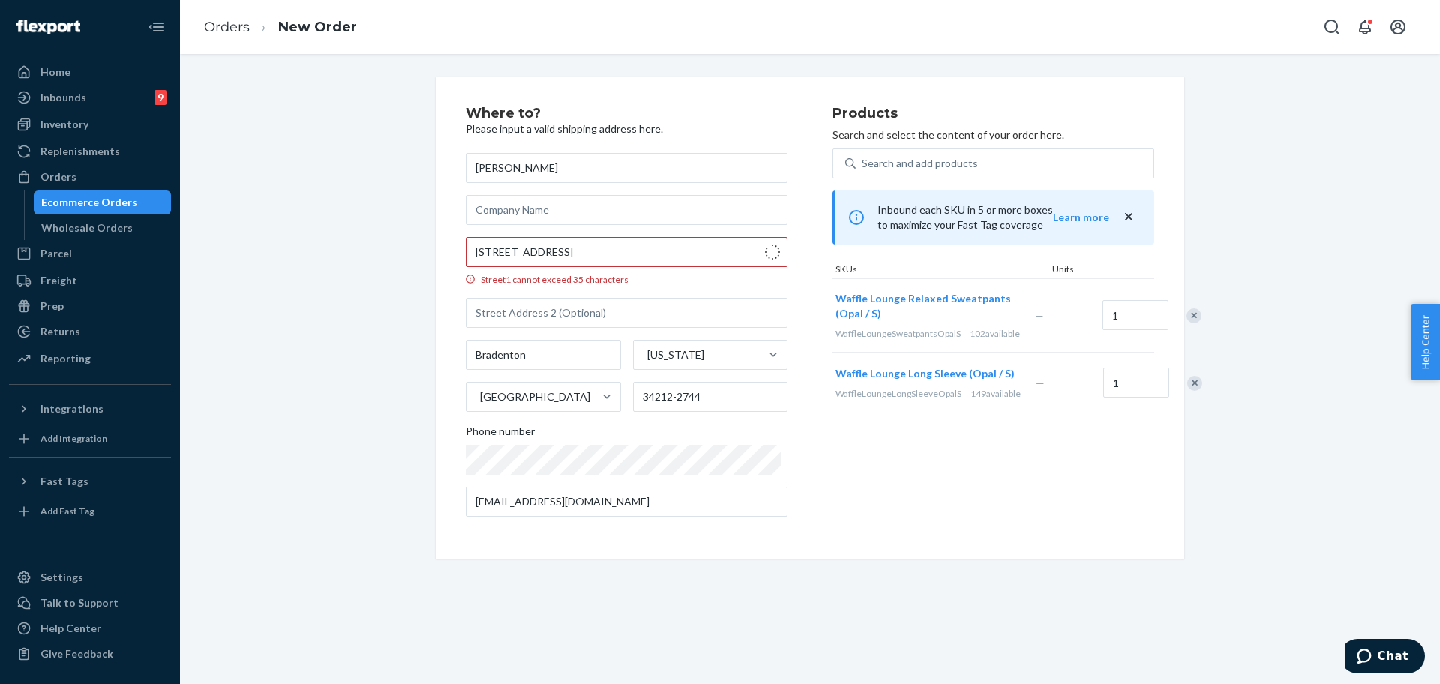
type input "13611 7th Ave Cir NE"
type input "34212"
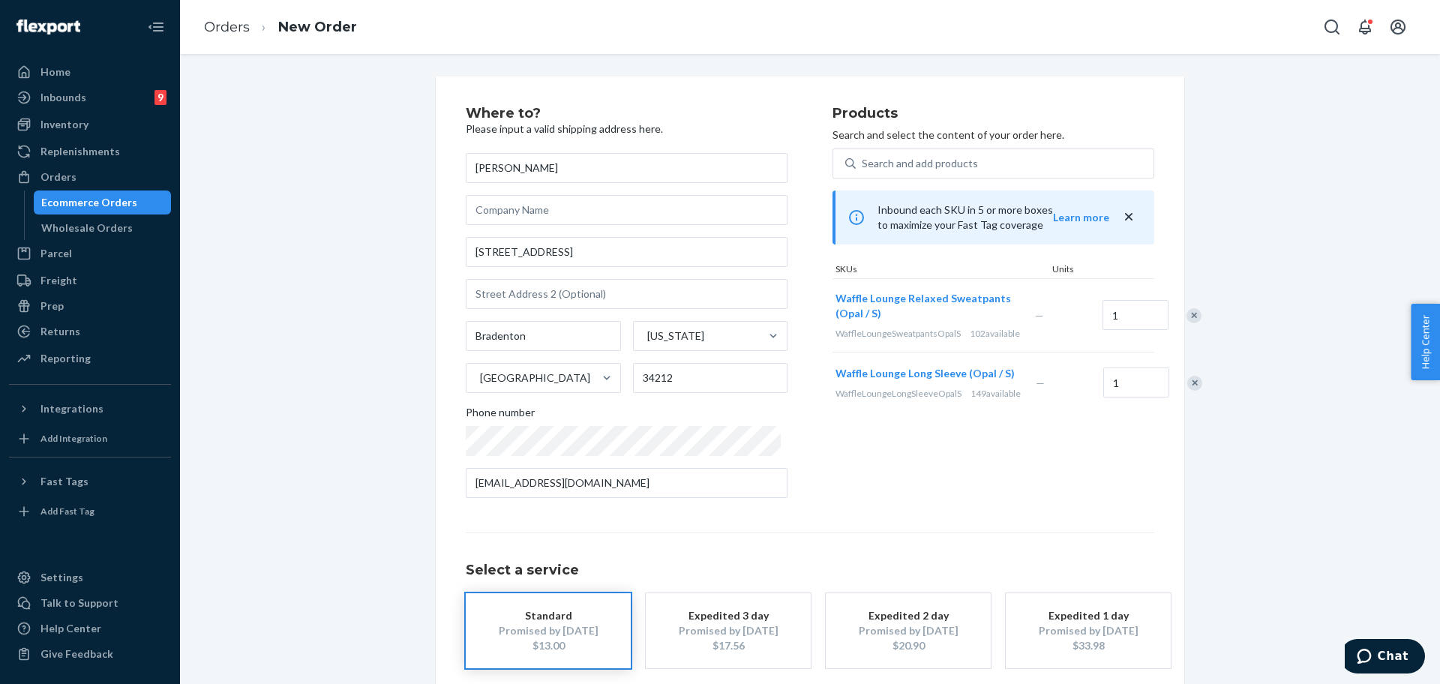
click at [402, 265] on div "Where to? Please input a valid shipping address here. Mary Daugherty 13611 7th …" at bounding box center [809, 417] width 1237 height 682
drag, startPoint x: 1420, startPoint y: 567, endPoint x: 1411, endPoint y: 594, distance: 28.7
click at [1419, 592] on div "Where to? Please input a valid shipping address here. Mary Daugherty 13611 7th …" at bounding box center [810, 369] width 1260 height 630
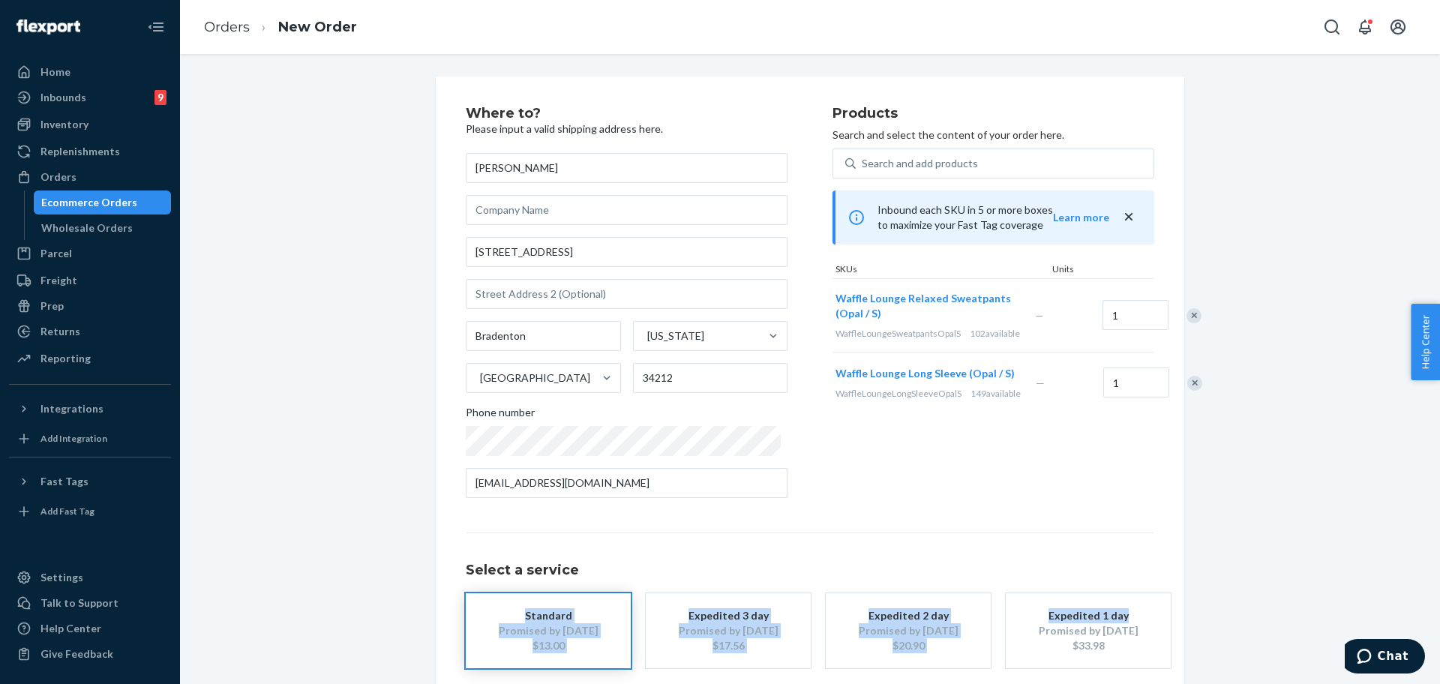
scroll to position [74, 0]
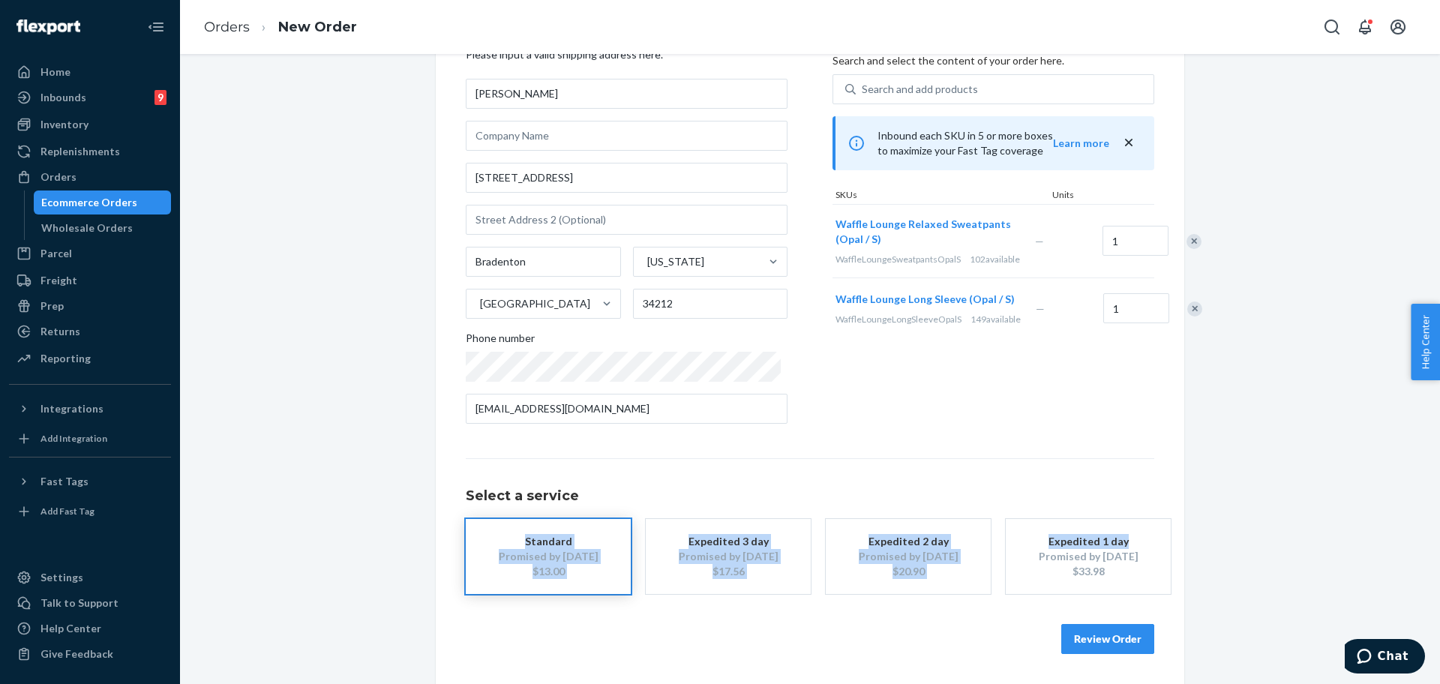
click at [1248, 609] on div "Where to? Please input a valid shipping address here. Mary Daugherty 13611 7th …" at bounding box center [809, 343] width 1237 height 682
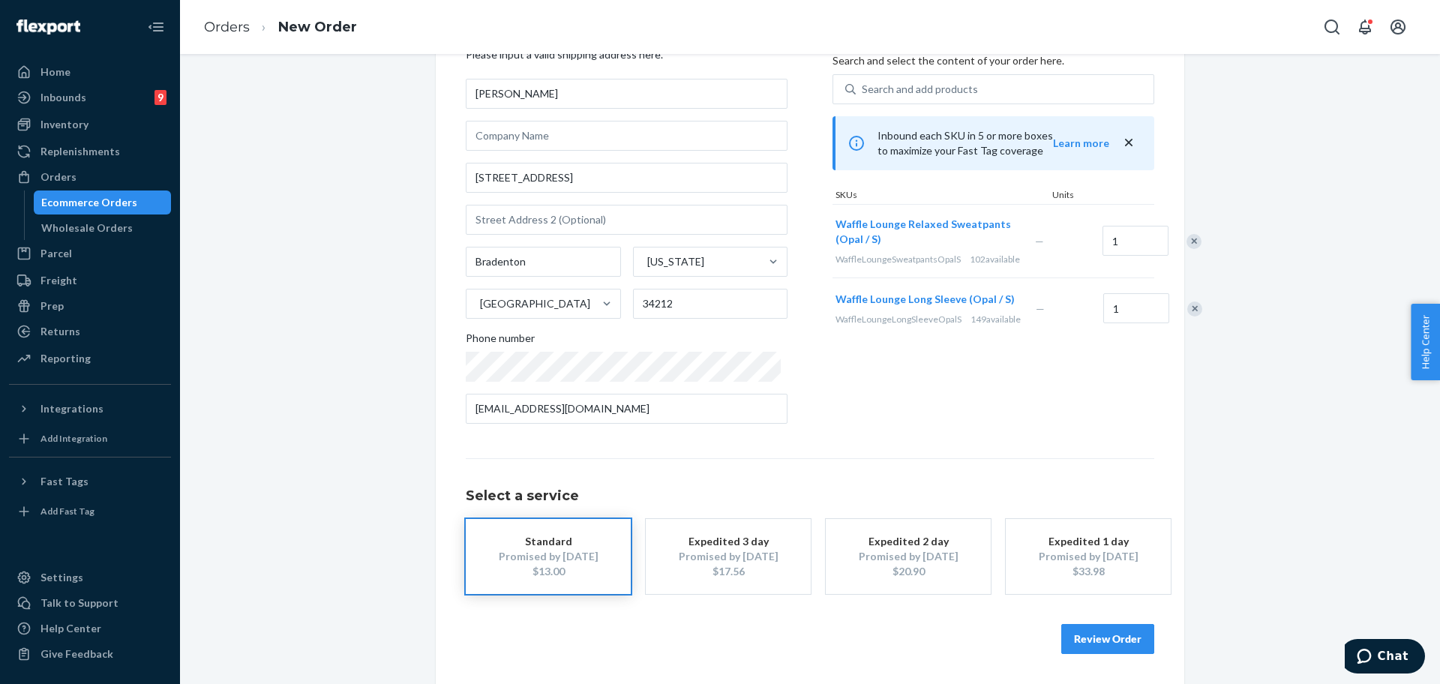
click at [1133, 628] on button "Review Order" at bounding box center [1107, 639] width 93 height 30
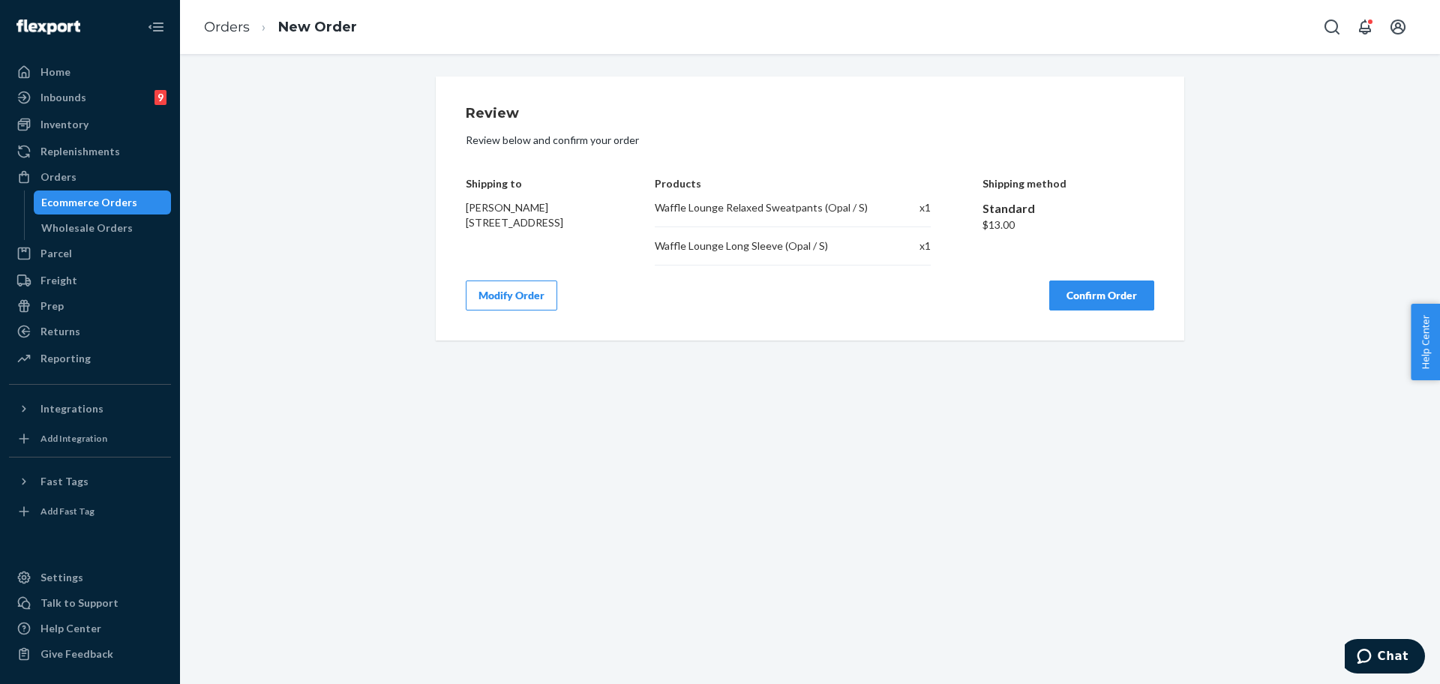
scroll to position [0, 0]
click at [1124, 297] on button "Confirm Order" at bounding box center [1101, 295] width 105 height 30
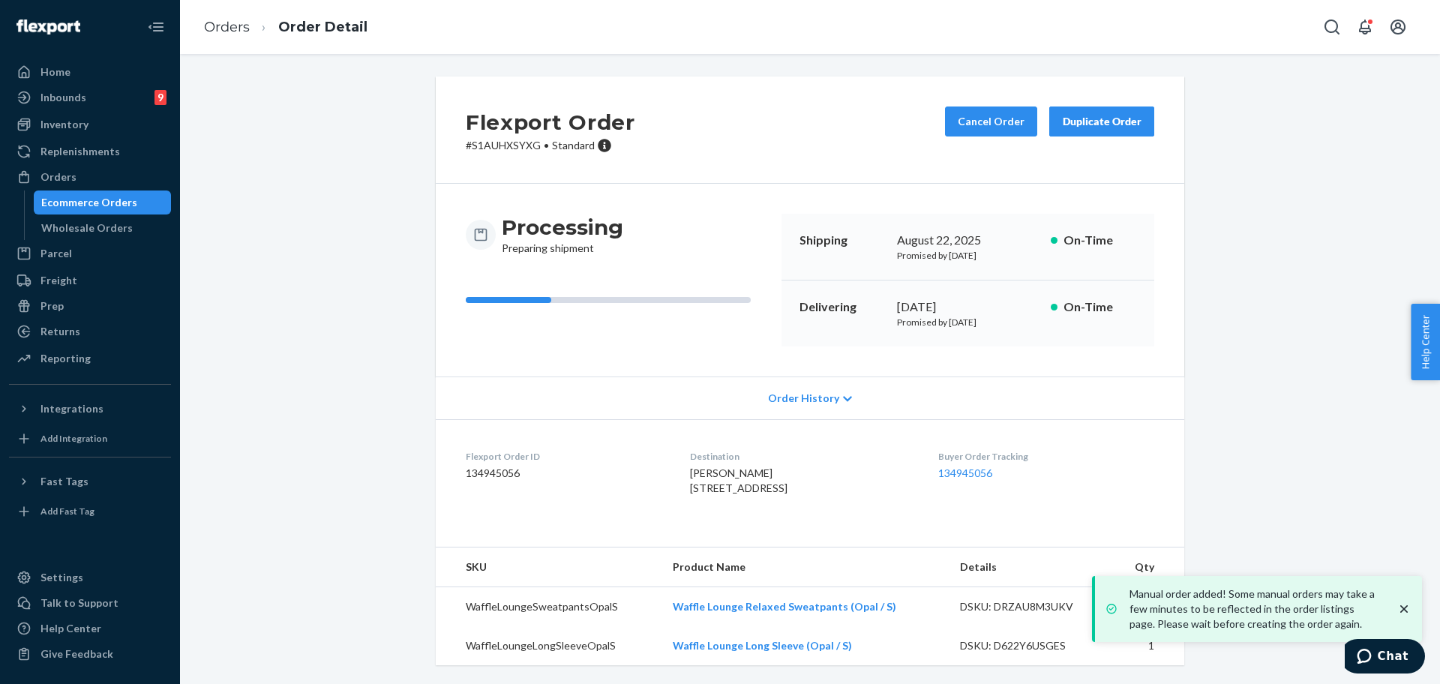
scroll to position [16, 0]
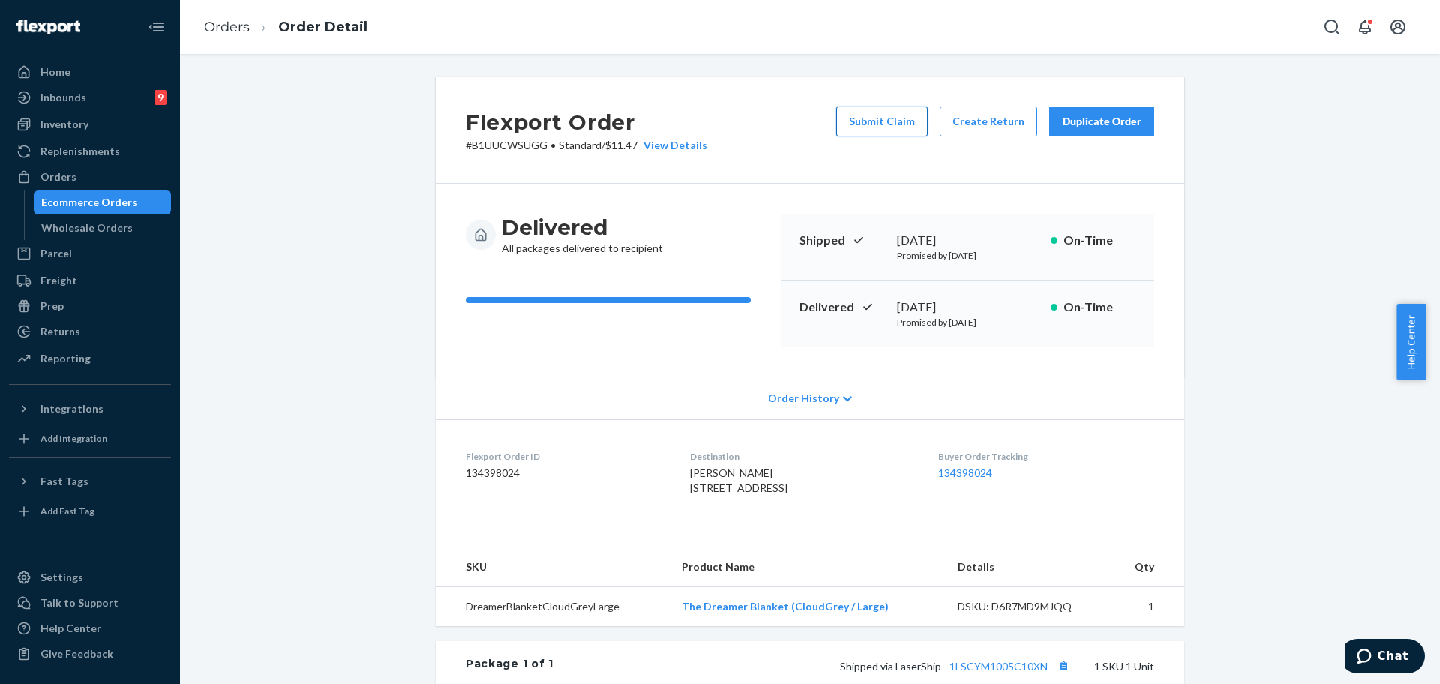
click at [865, 114] on button "Submit Claim" at bounding box center [881, 121] width 91 height 30
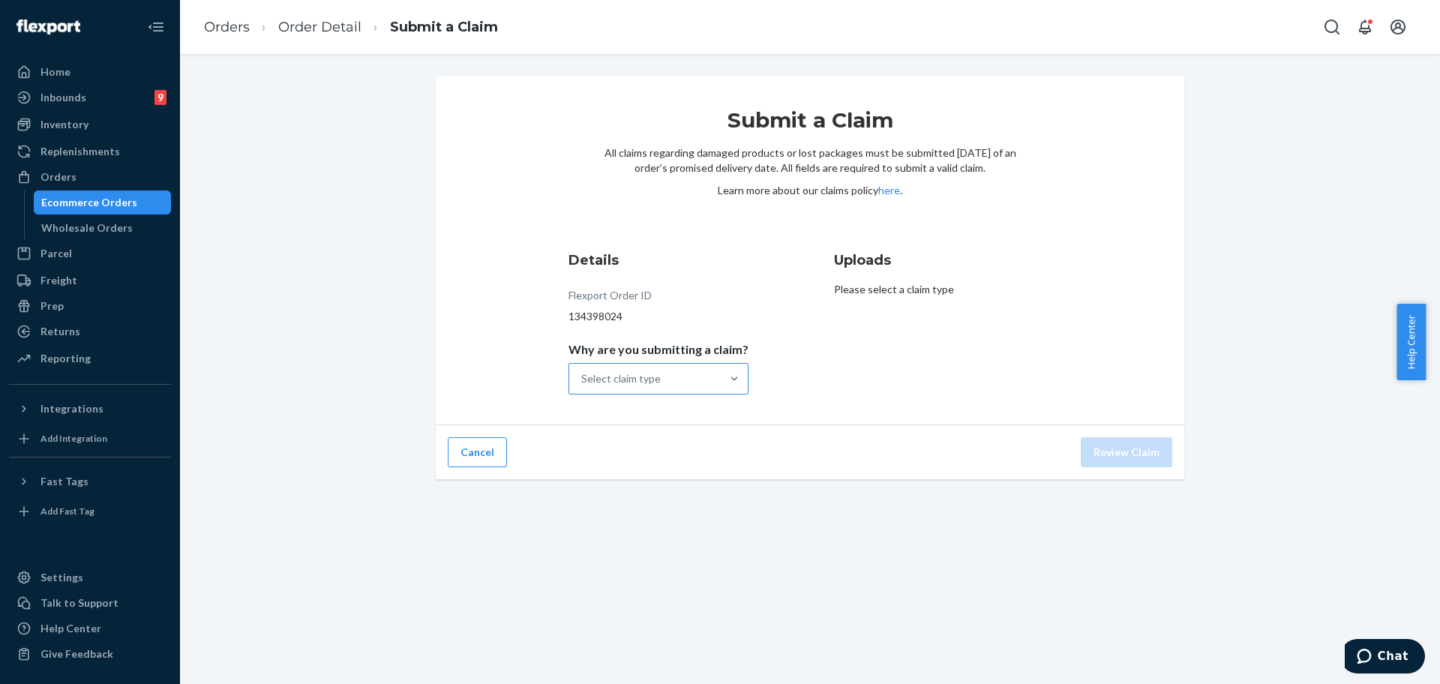
click at [712, 382] on div "Select claim type" at bounding box center [644, 379] width 151 height 30
click at [583, 382] on input "Why are you submitting a claim? Select claim type" at bounding box center [581, 378] width 1 height 15
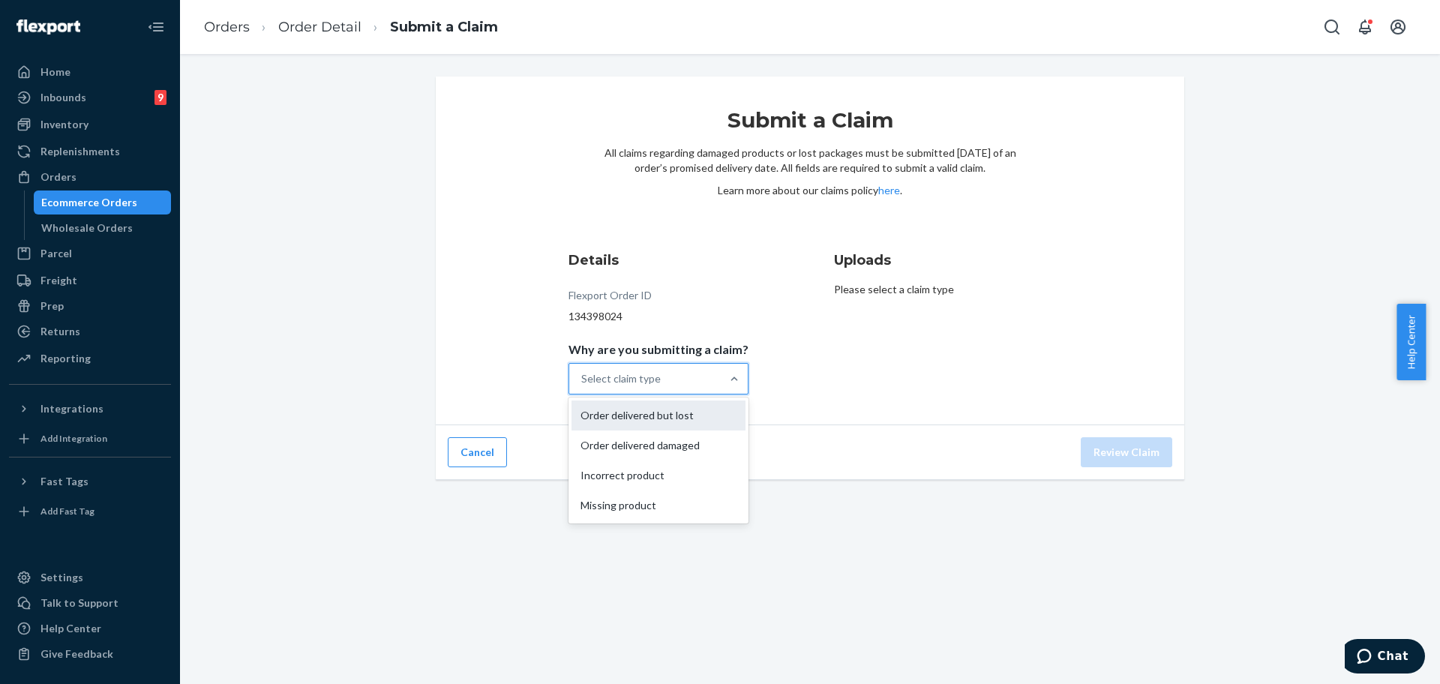
click at [709, 418] on div "Order delivered but lost" at bounding box center [658, 415] width 174 height 30
click at [583, 386] on input "Why are you submitting a claim? option Order delivered but lost focused, 1 of 4…" at bounding box center [581, 378] width 1 height 15
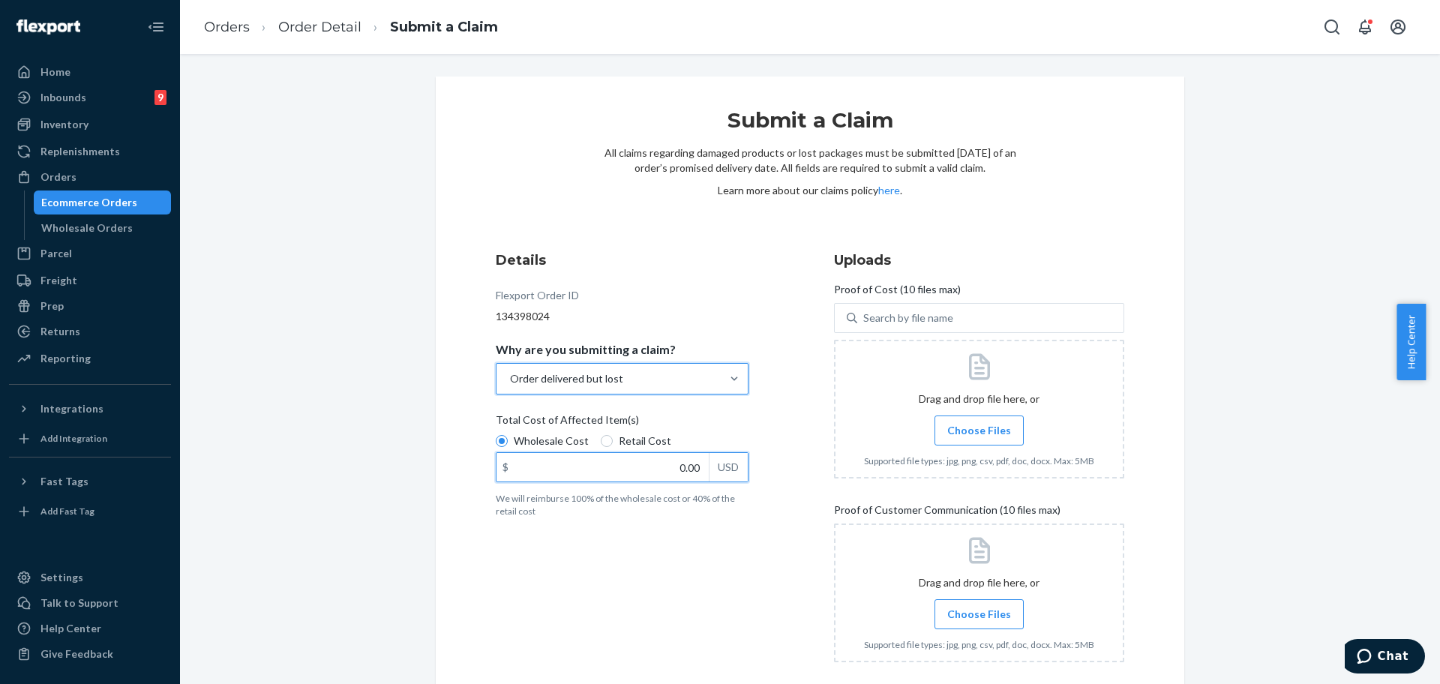
click at [680, 469] on input "0.00" at bounding box center [602, 467] width 212 height 28
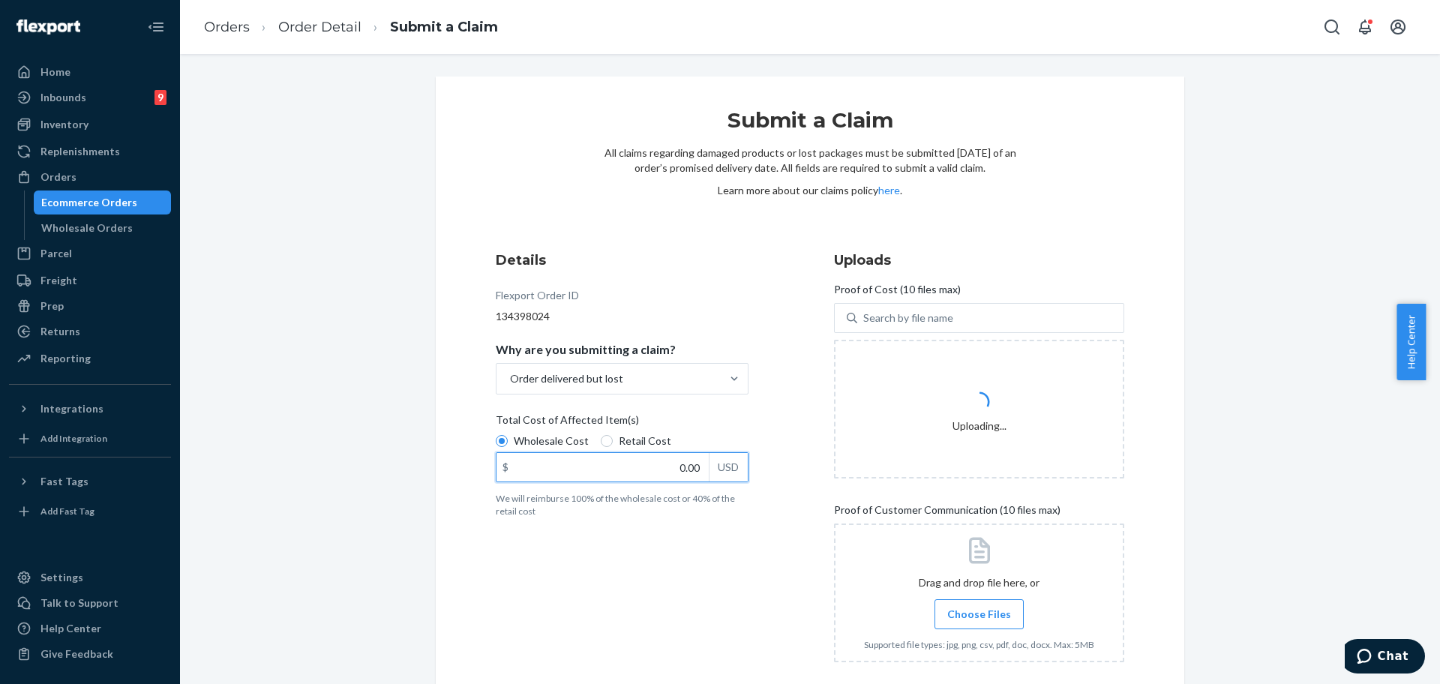
click at [675, 479] on input "0.00" at bounding box center [602, 467] width 212 height 28
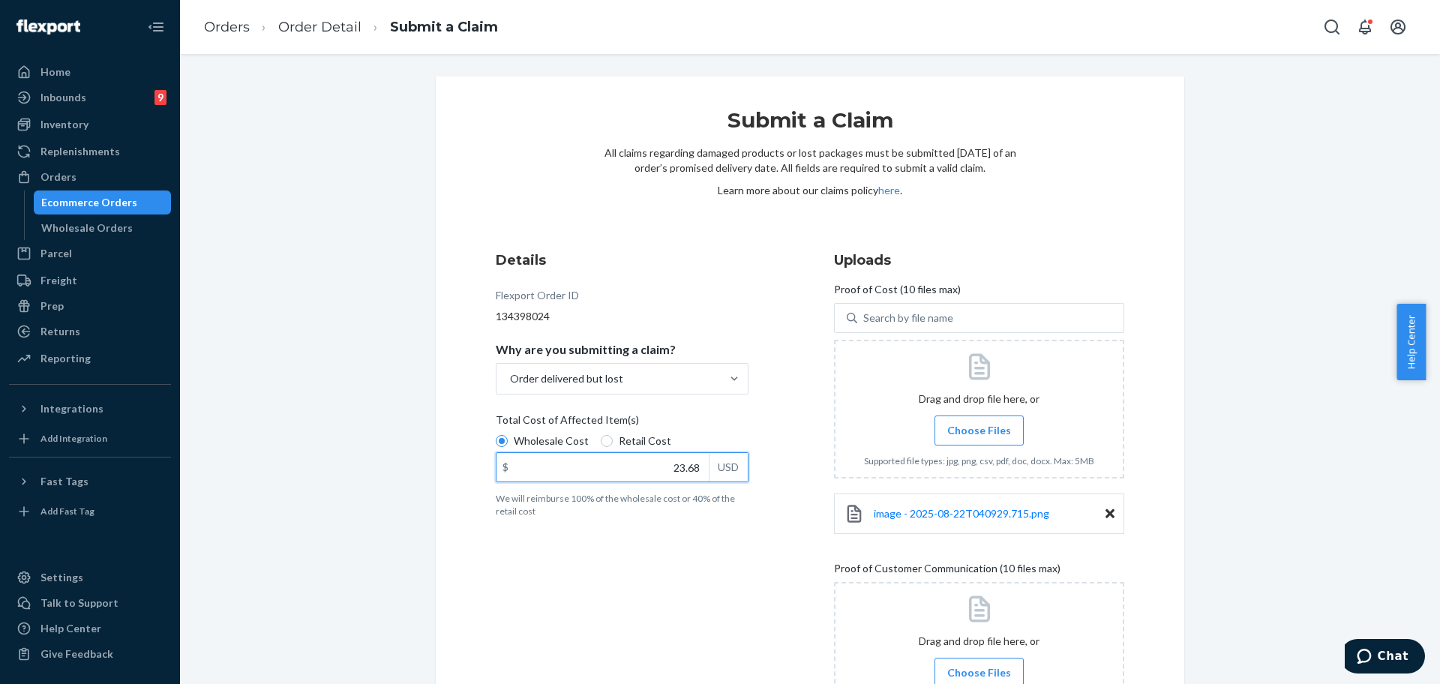
type input "23.68"
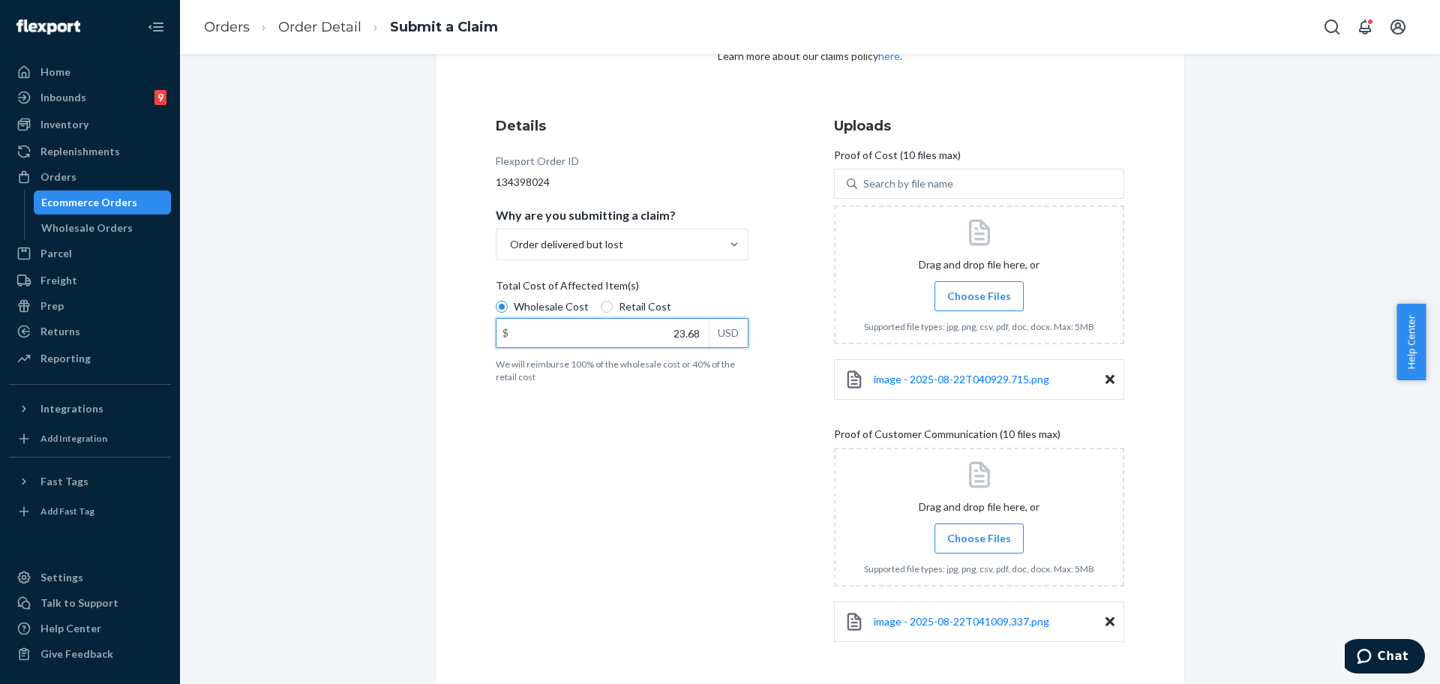
scroll to position [193, 0]
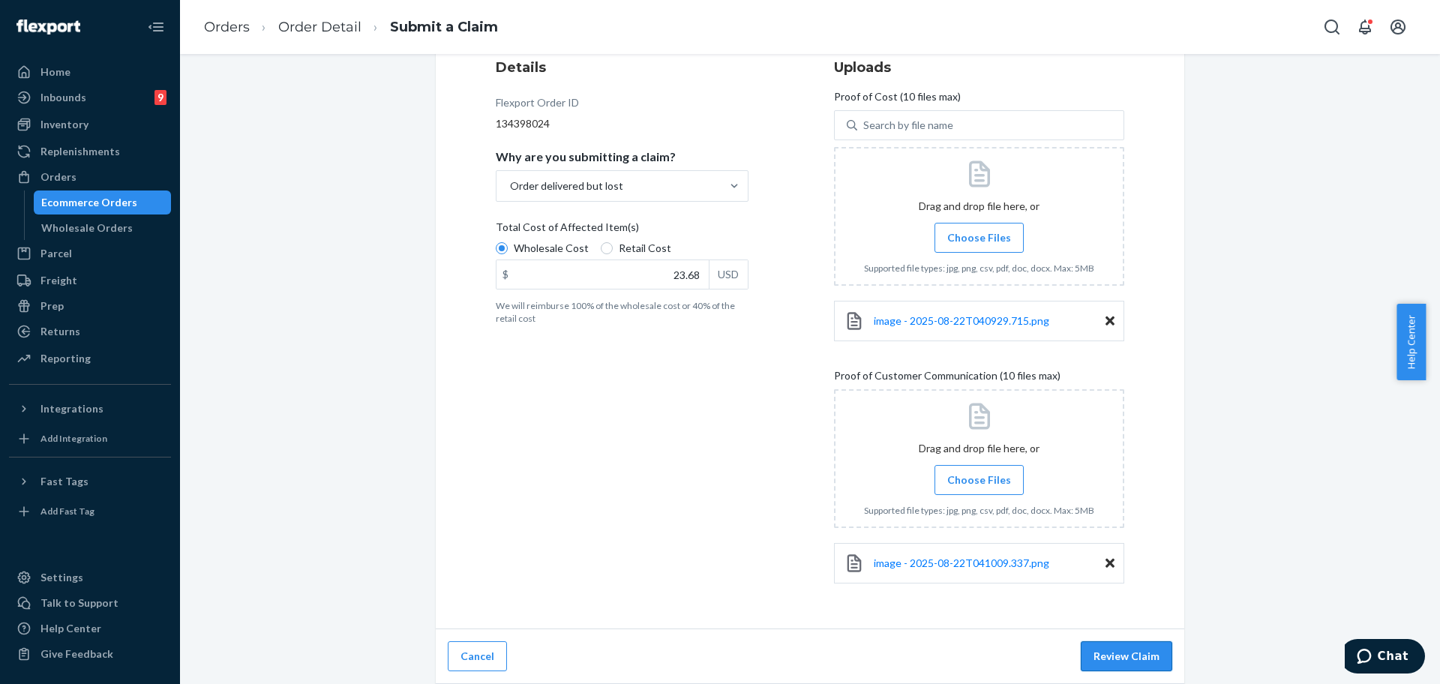
click at [1117, 646] on button "Review Claim" at bounding box center [1126, 656] width 91 height 30
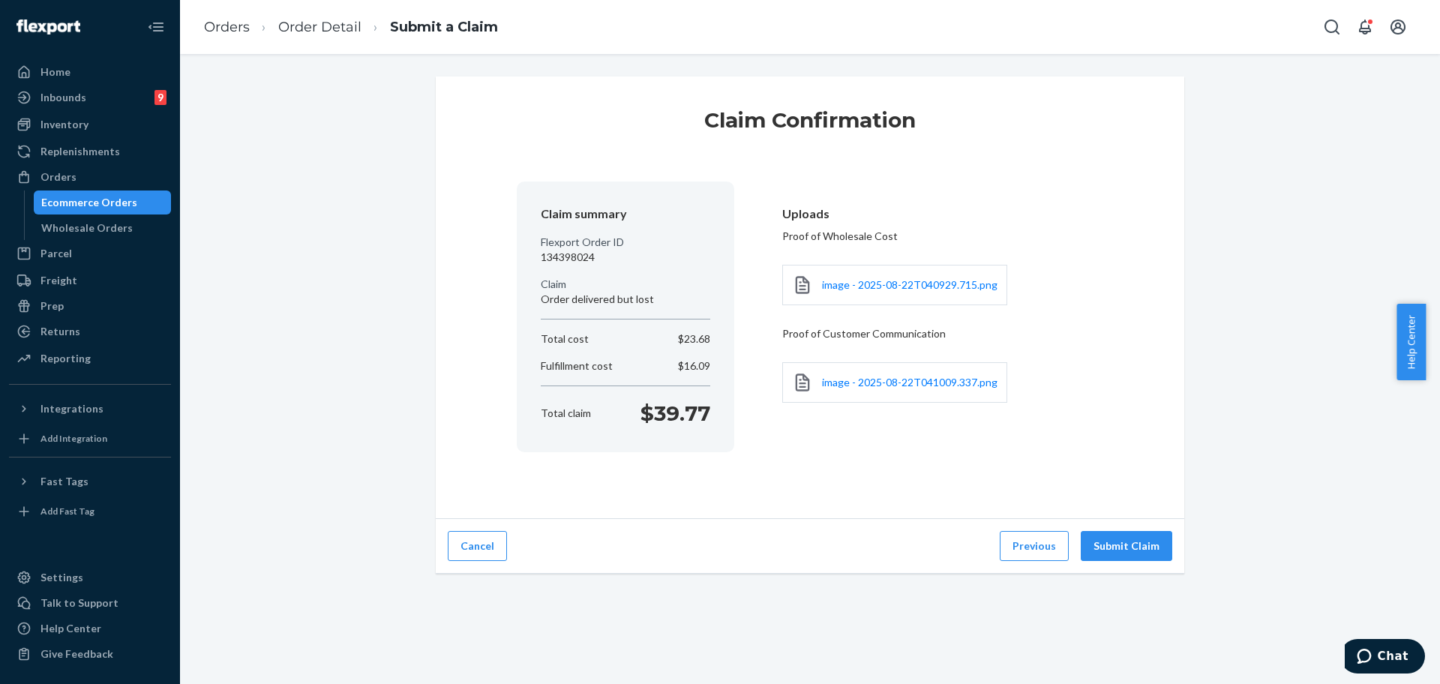
scroll to position [0, 0]
click at [1122, 541] on button "Submit Claim" at bounding box center [1126, 546] width 91 height 30
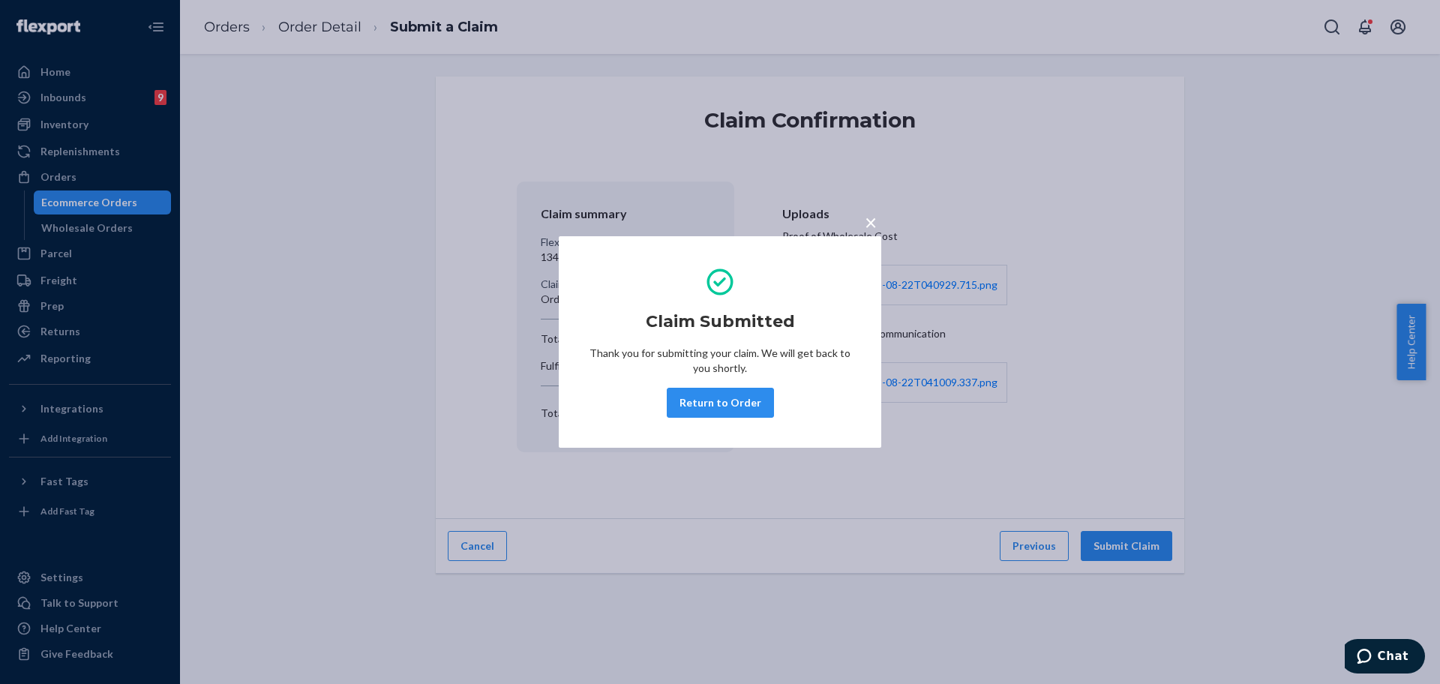
click at [712, 409] on button "Return to Order" at bounding box center [720, 403] width 107 height 30
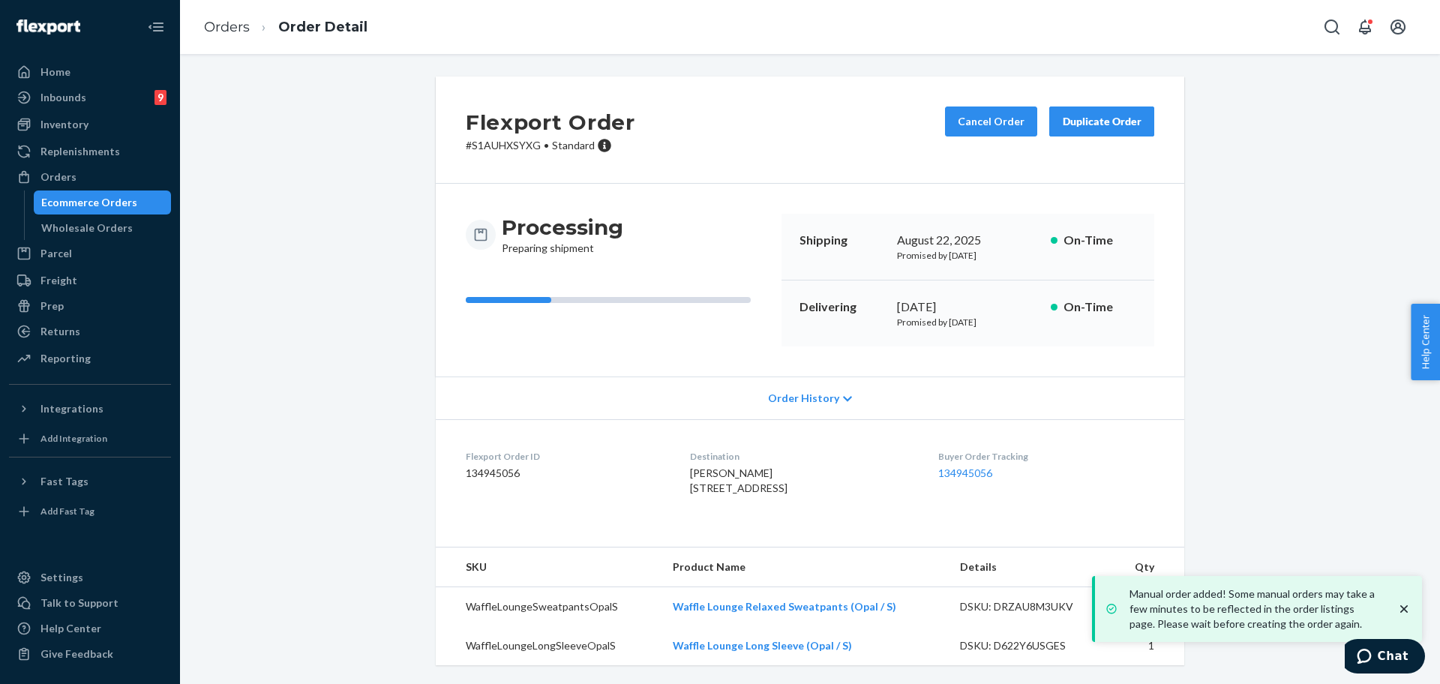
scroll to position [16, 0]
click at [111, 332] on div "Returns" at bounding box center [89, 331] width 159 height 21
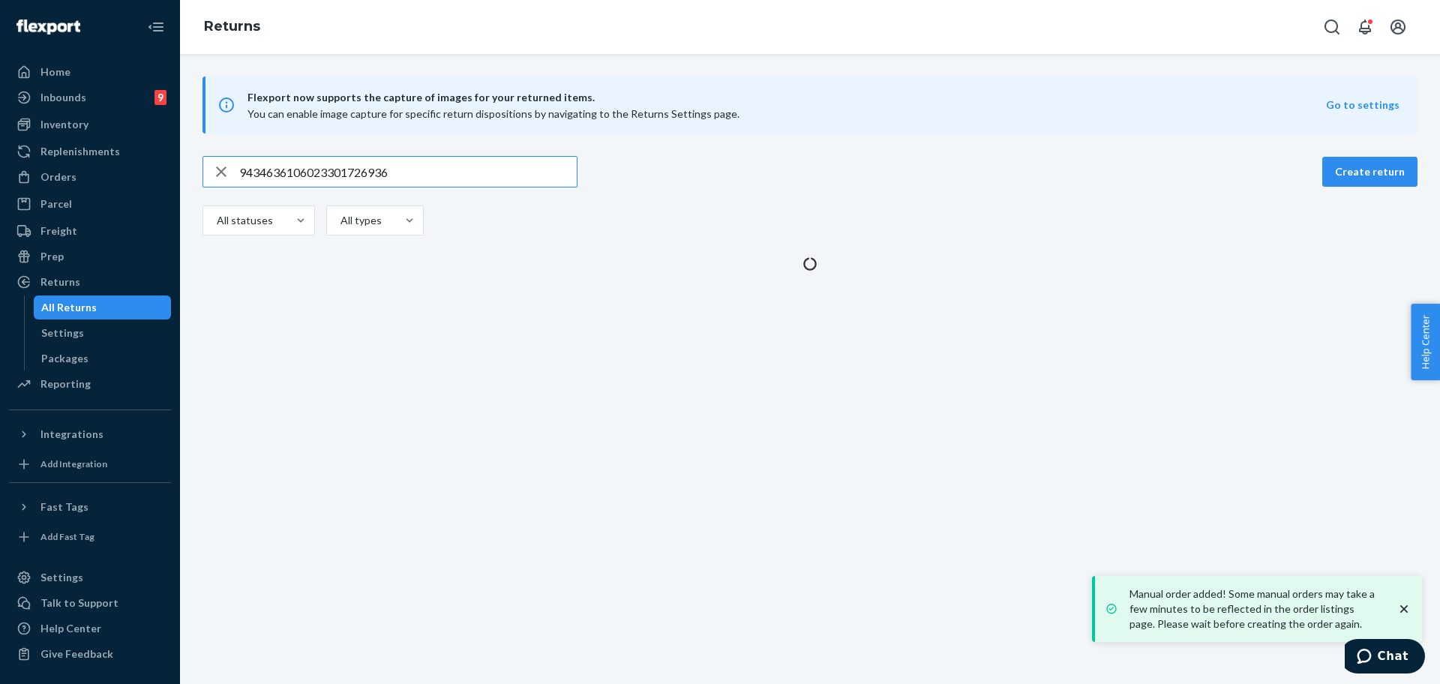
click at [361, 167] on input "9434636106023301726936" at bounding box center [407, 172] width 337 height 30
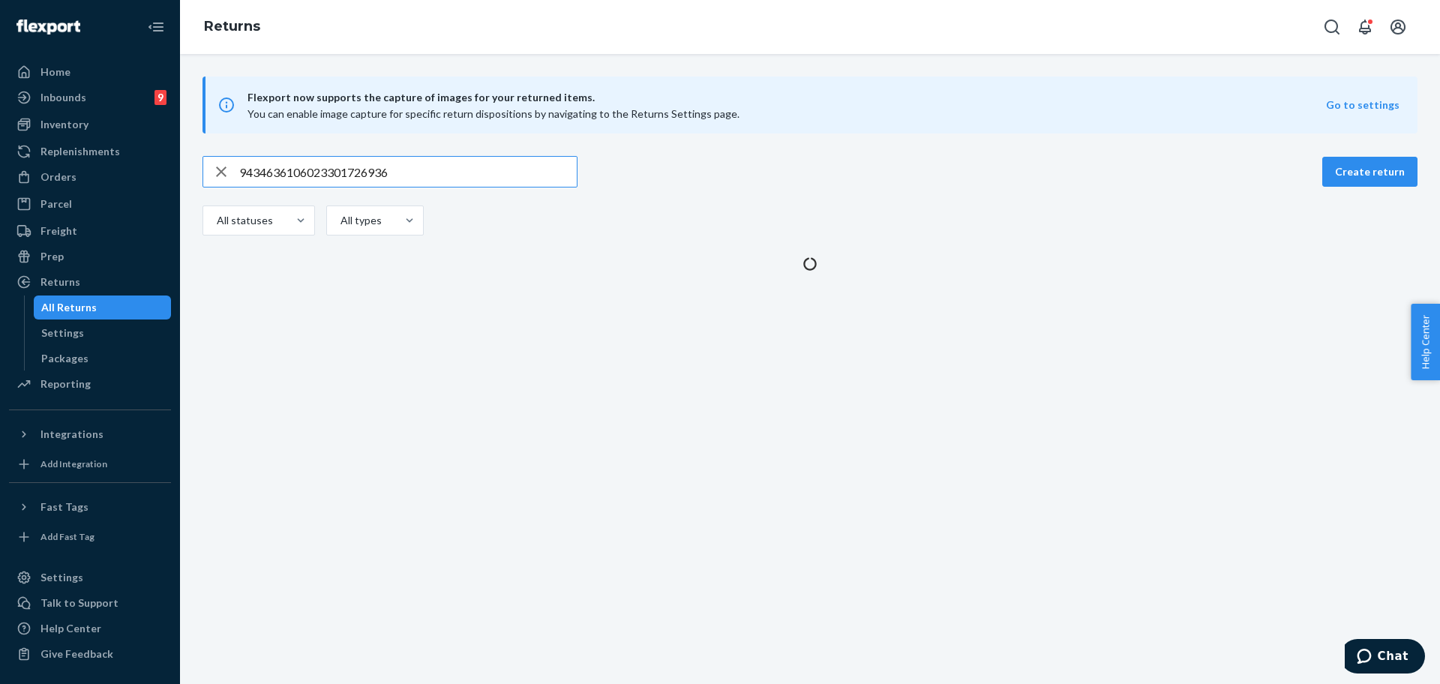
click at [361, 167] on input "9434636106023301726936" at bounding box center [407, 172] width 337 height 30
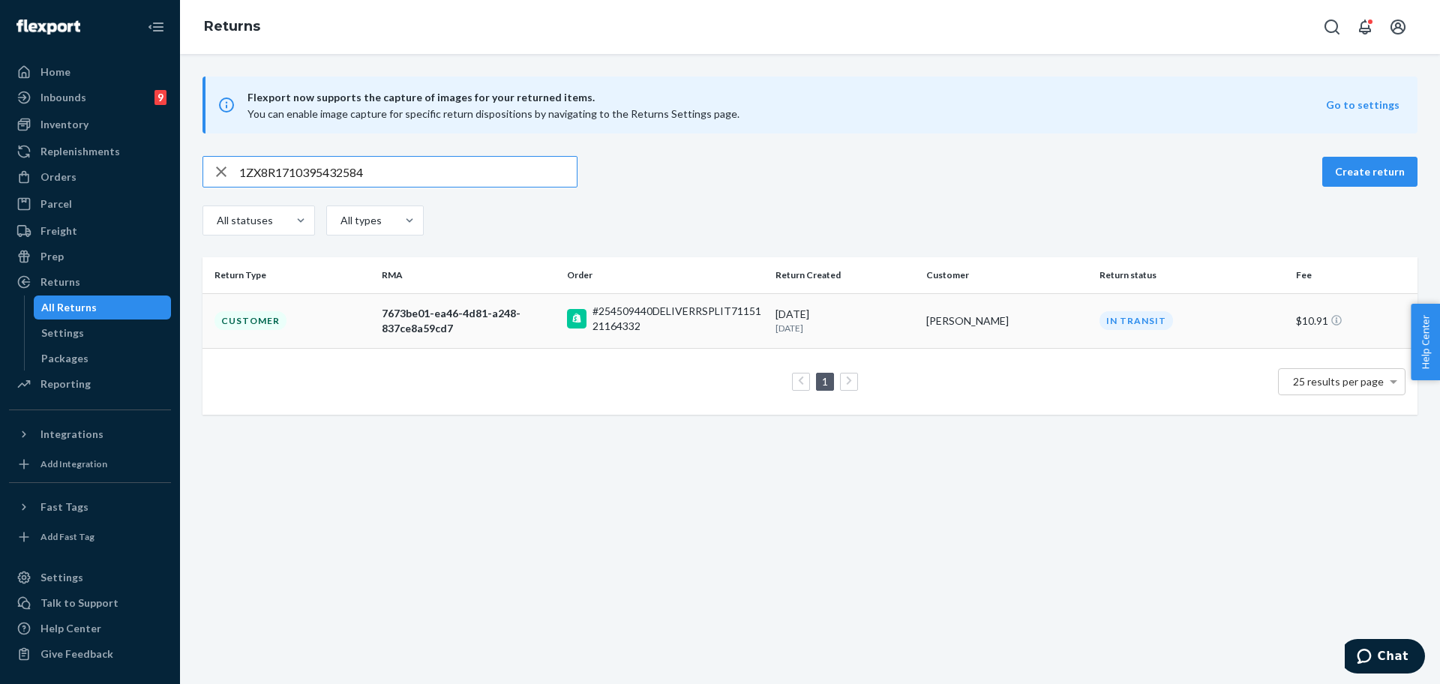
type input "1ZX8R1710395432584"
click at [920, 298] on td "Celeste Bastain" at bounding box center [1006, 320] width 173 height 55
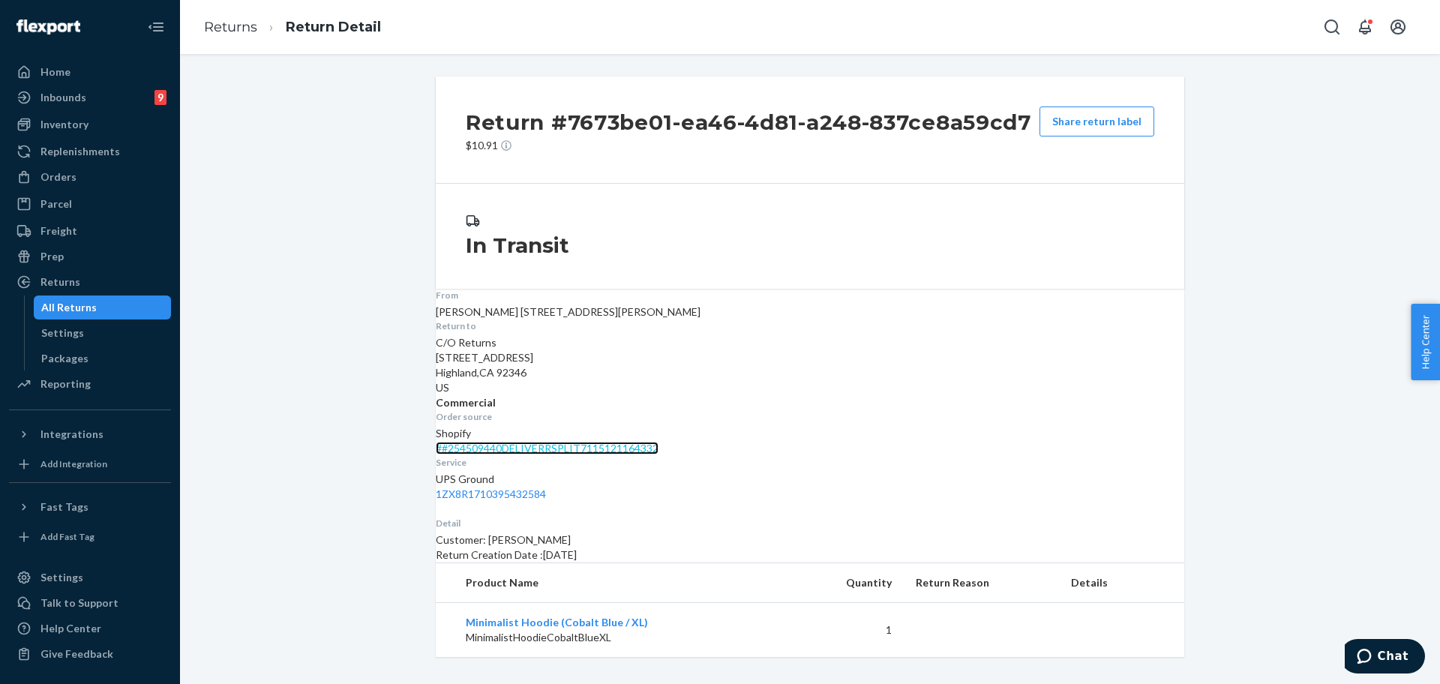
click at [658, 442] on link "# #254509440DELIVERRSPLIT7115121164332" at bounding box center [547, 448] width 223 height 13
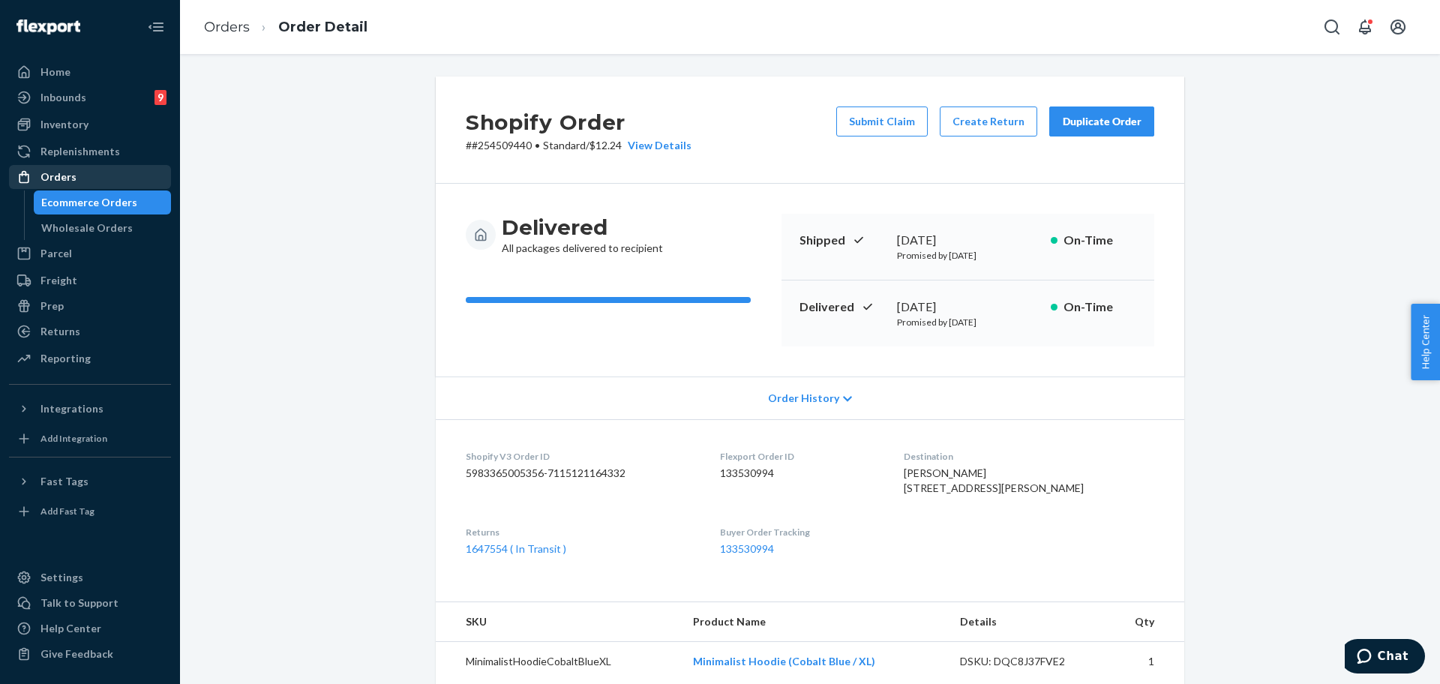
click at [57, 174] on div "Orders" at bounding box center [58, 176] width 36 height 15
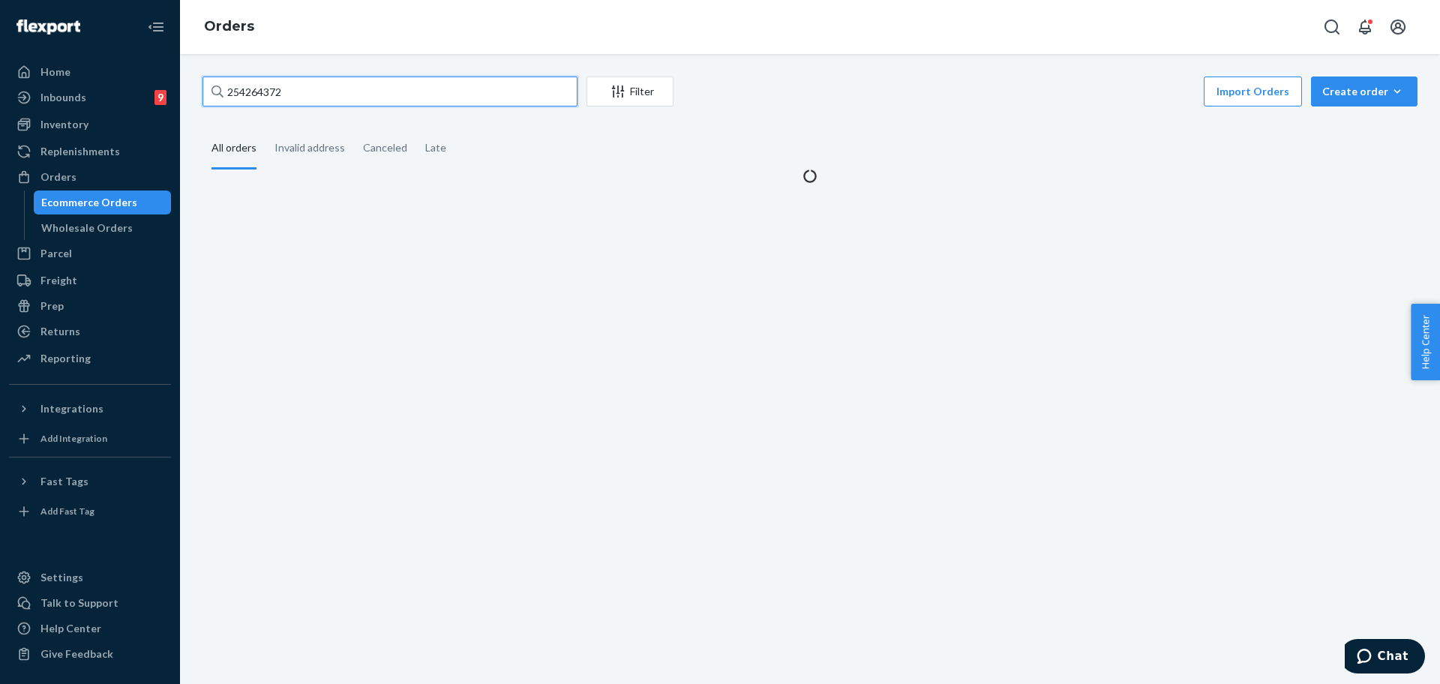
click at [353, 93] on input "254264372" at bounding box center [389, 91] width 375 height 30
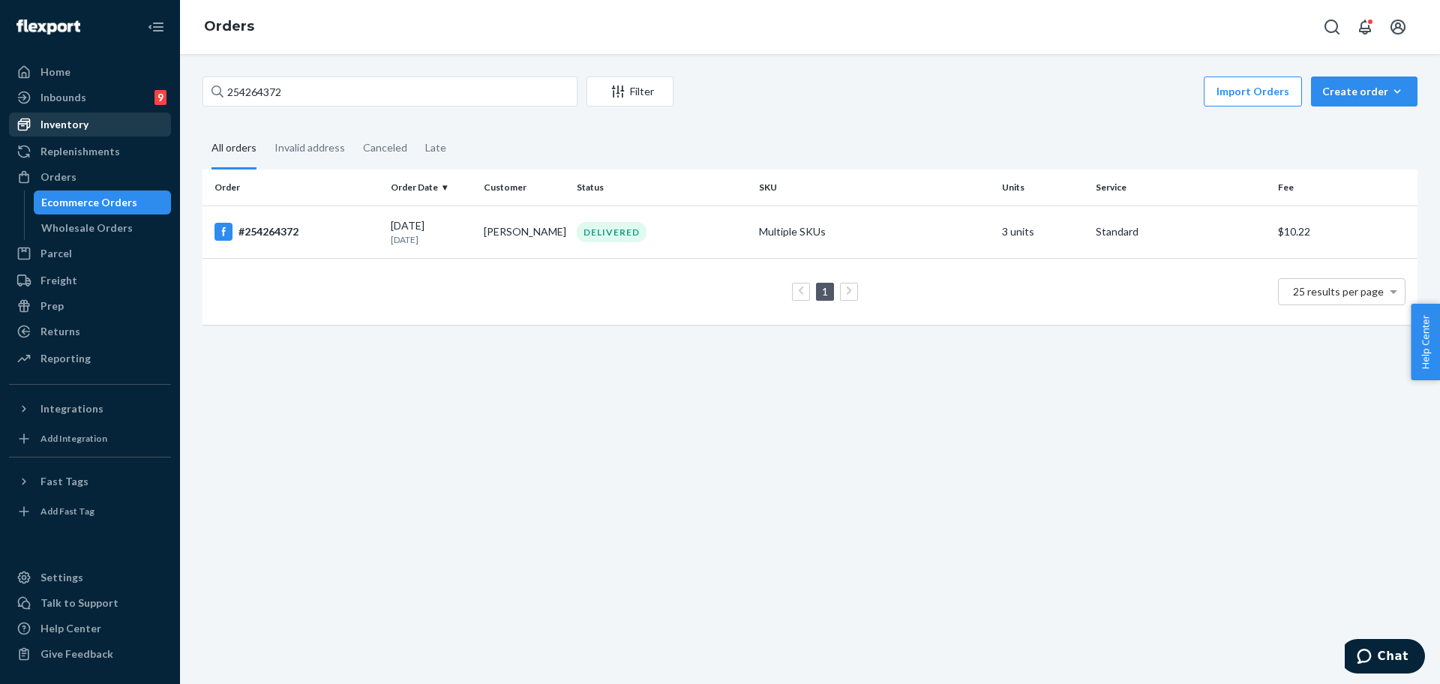
click at [76, 133] on div "Inventory" at bounding box center [89, 124] width 159 height 21
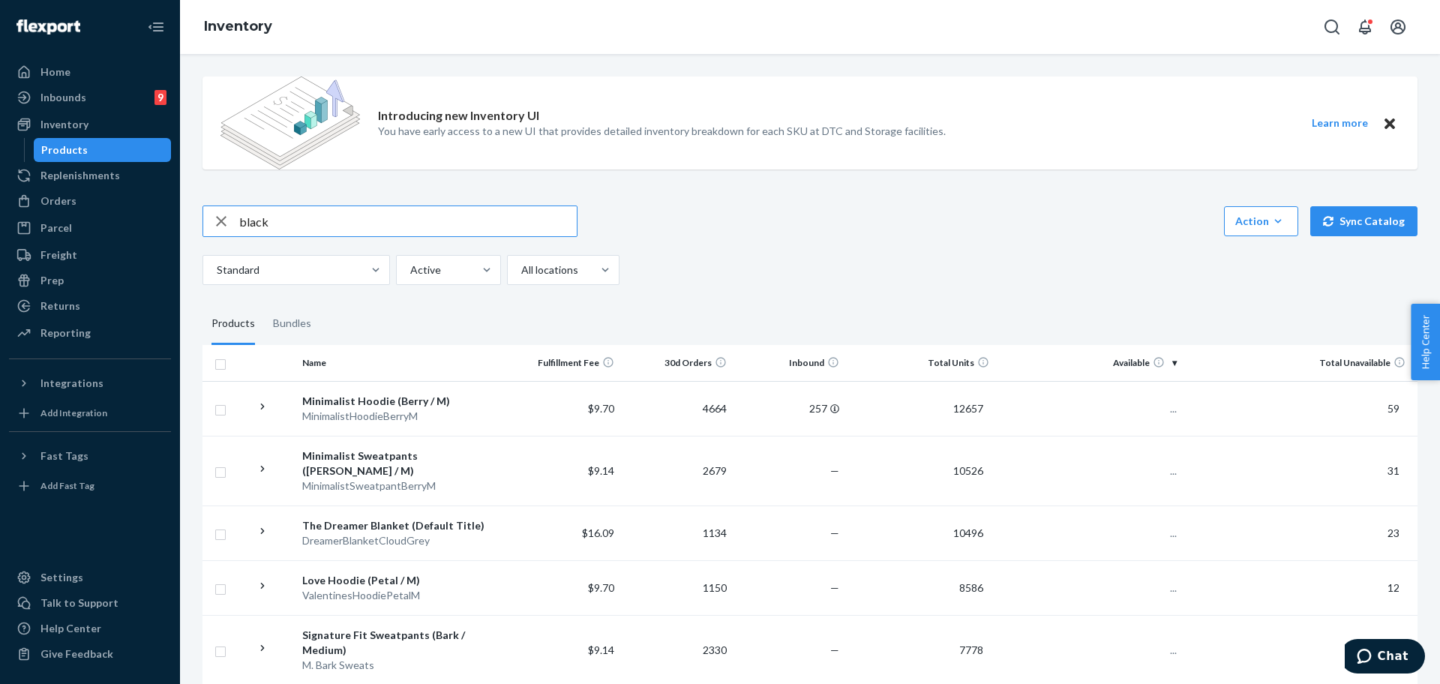
type input "black"
type input "p"
click at [58, 205] on div "Orders" at bounding box center [58, 200] width 36 height 15
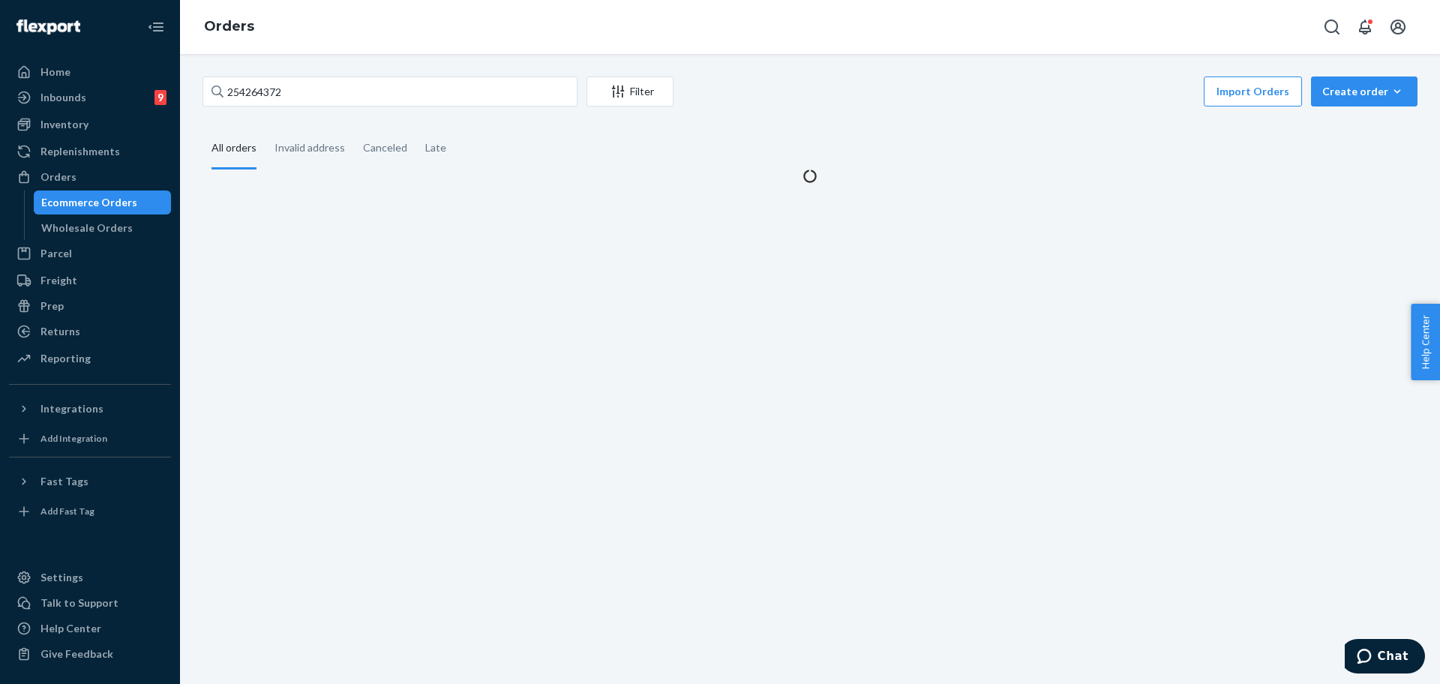
click at [366, 106] on div "254264372 Filter Import Orders Create order Ecommerce order Removal order" at bounding box center [809, 93] width 1215 height 34
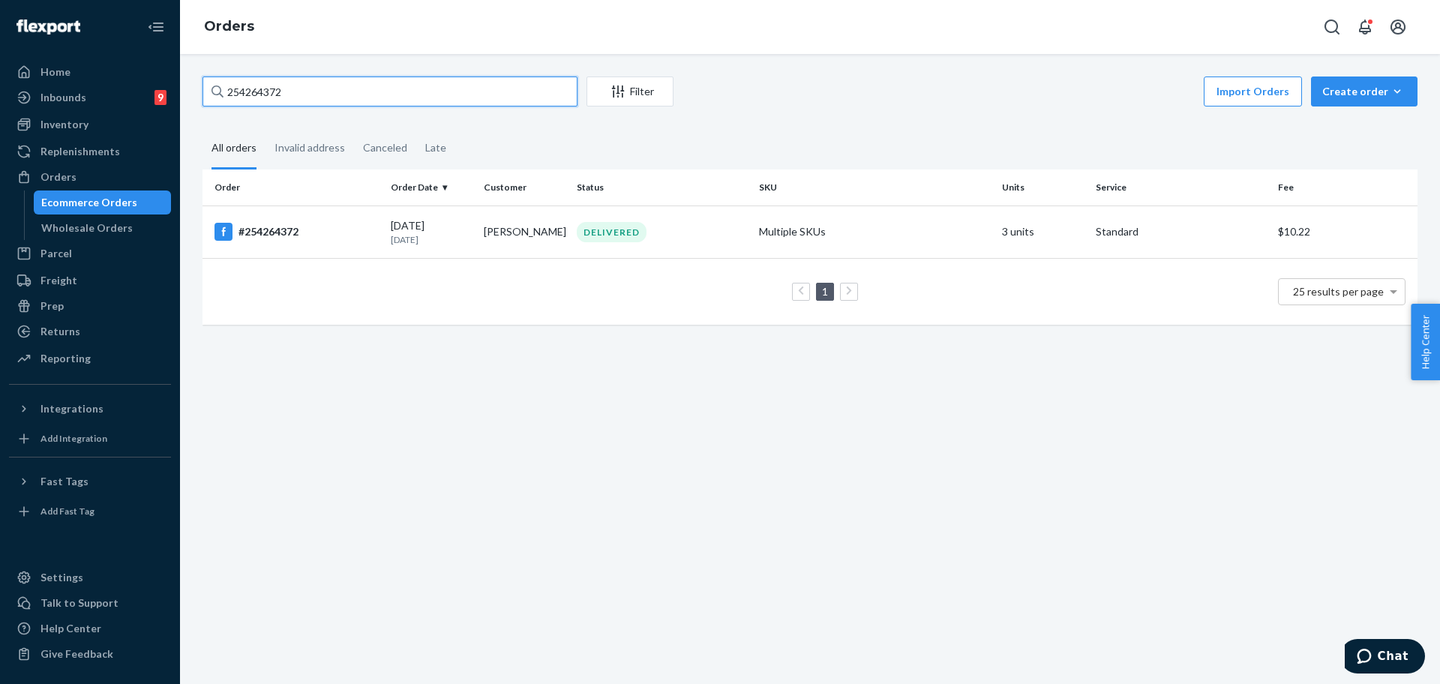
click at [381, 100] on input "254264372" at bounding box center [389, 91] width 375 height 30
paste input "509440"
type input "254509440"
click at [840, 247] on td "Multiple SKUs" at bounding box center [874, 231] width 243 height 52
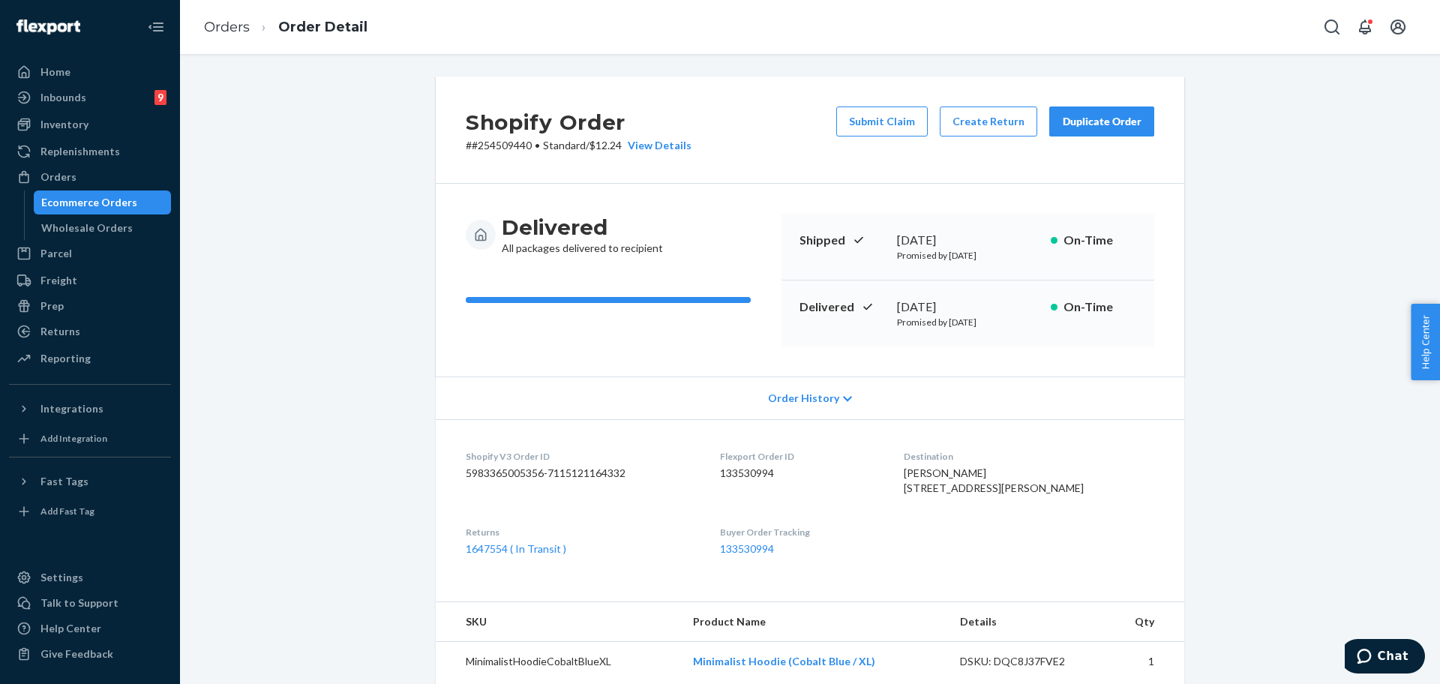
click at [1102, 120] on div "Duplicate Order" at bounding box center [1101, 121] width 79 height 15
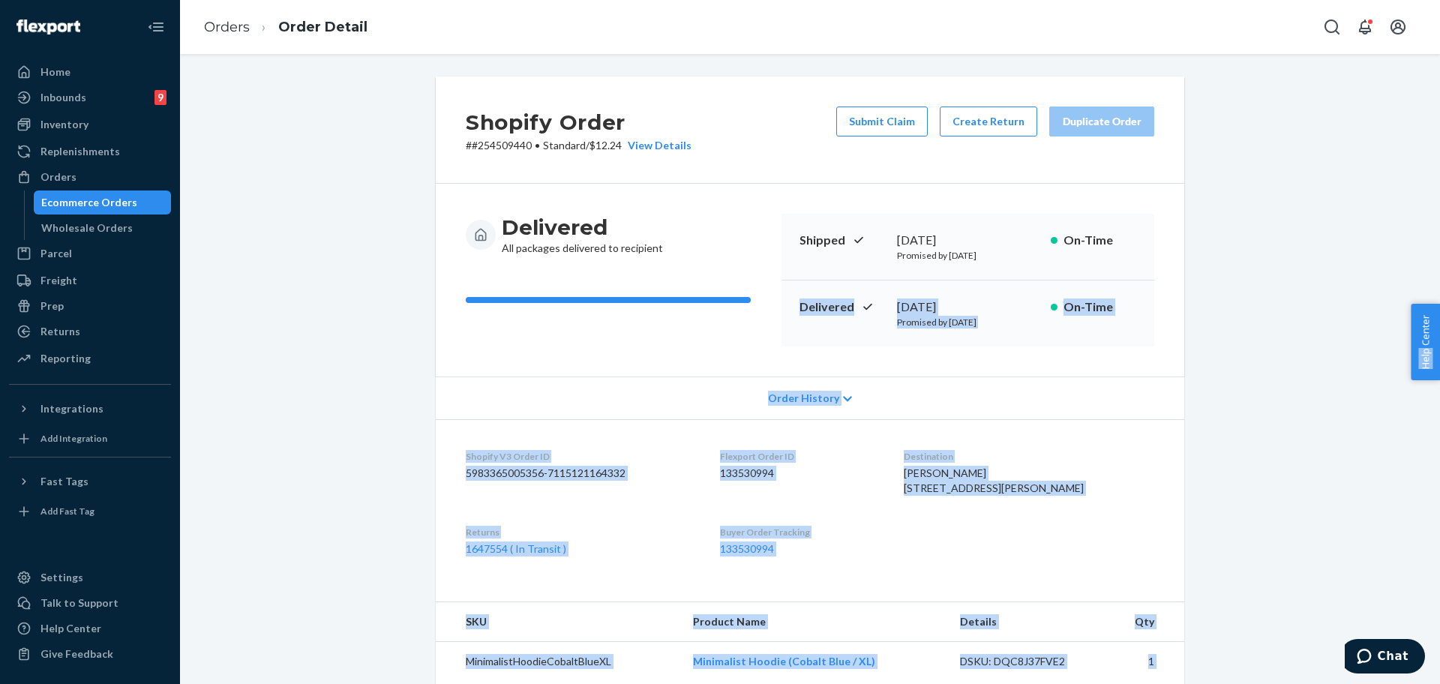
drag, startPoint x: 1418, startPoint y: 251, endPoint x: 1420, endPoint y: 355, distance: 104.3
click at [1420, 355] on body "Home Inbounds 9 Shipping Plans Problems 9 Inventory Products Replenishments Ord…" at bounding box center [720, 342] width 1440 height 684
click at [1396, 272] on div "Shopify Order # #254509440 • Standard / $12.24 View Details Submit Claim Create…" at bounding box center [809, 594] width 1237 height 1036
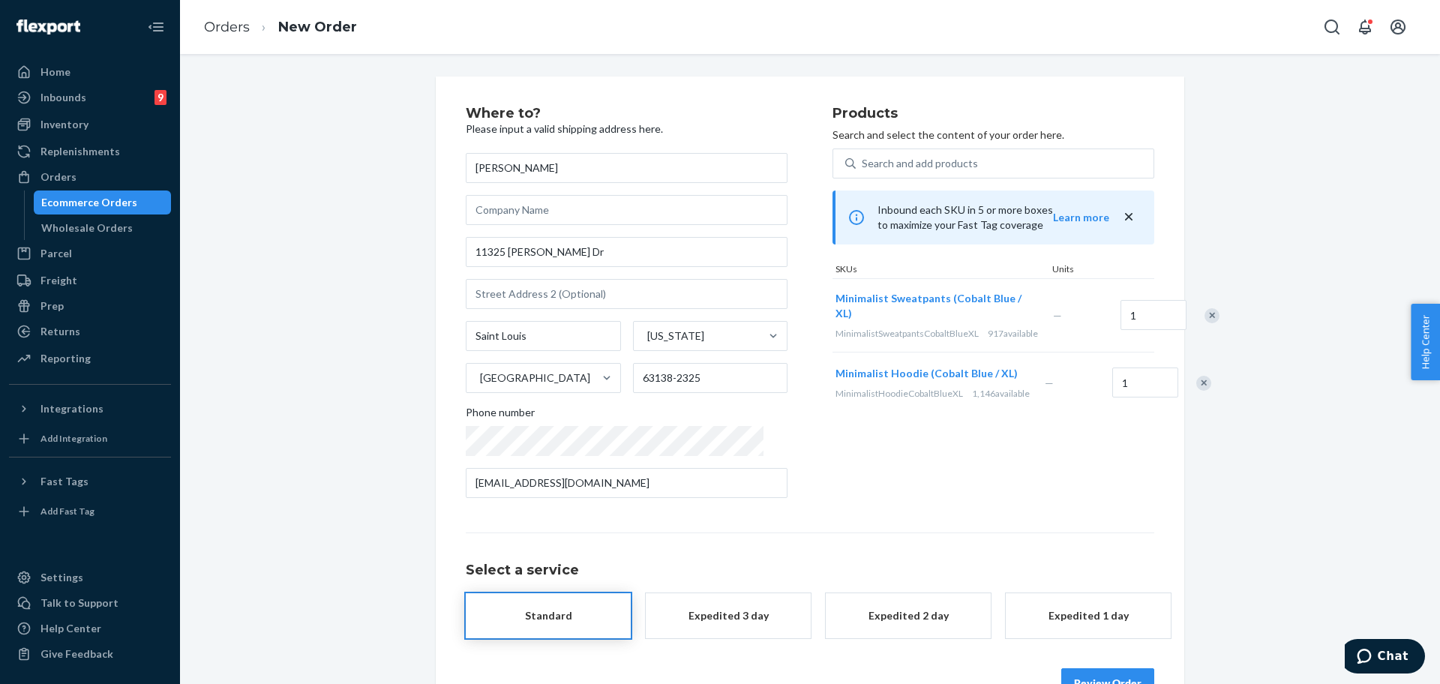
scroll to position [44, 0]
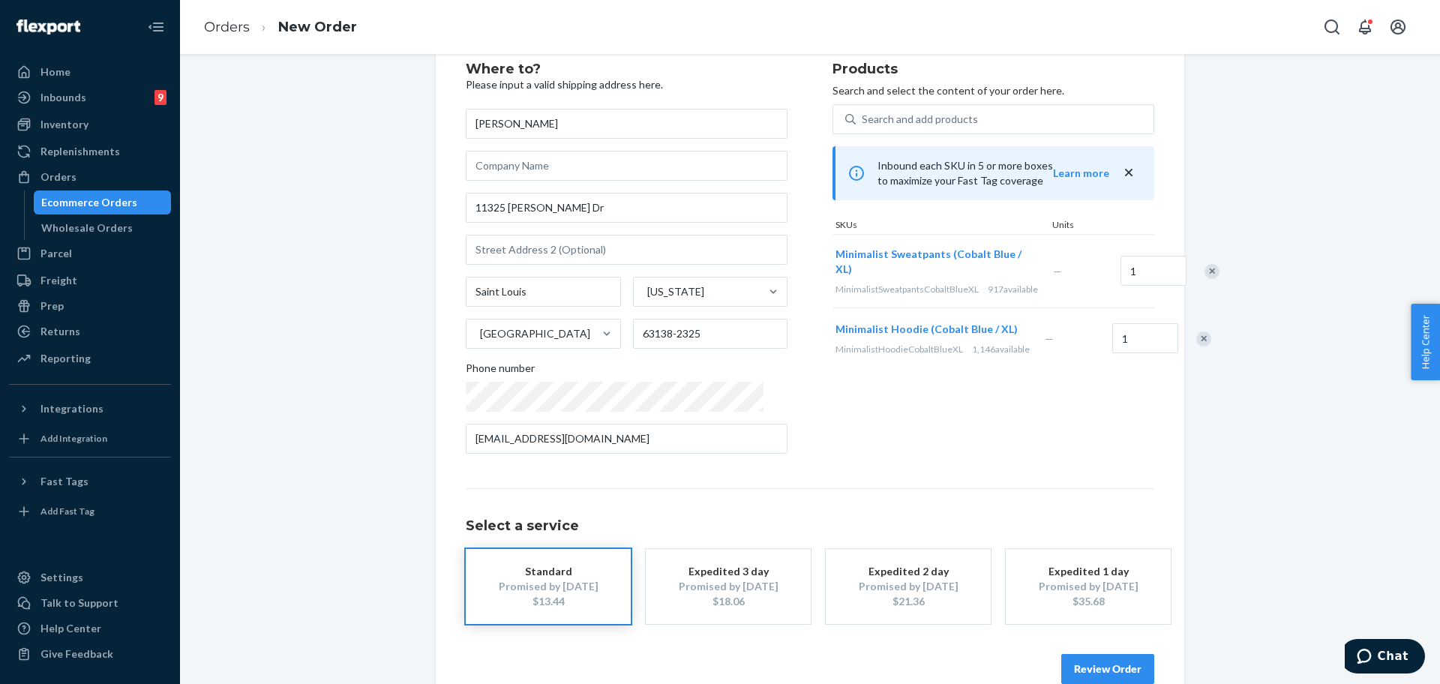
click at [1204, 277] on div "Remove Item" at bounding box center [1211, 271] width 15 height 15
click at [868, 451] on div "Products Search and select the content of your order here. Search and add produ…" at bounding box center [993, 263] width 322 height 403
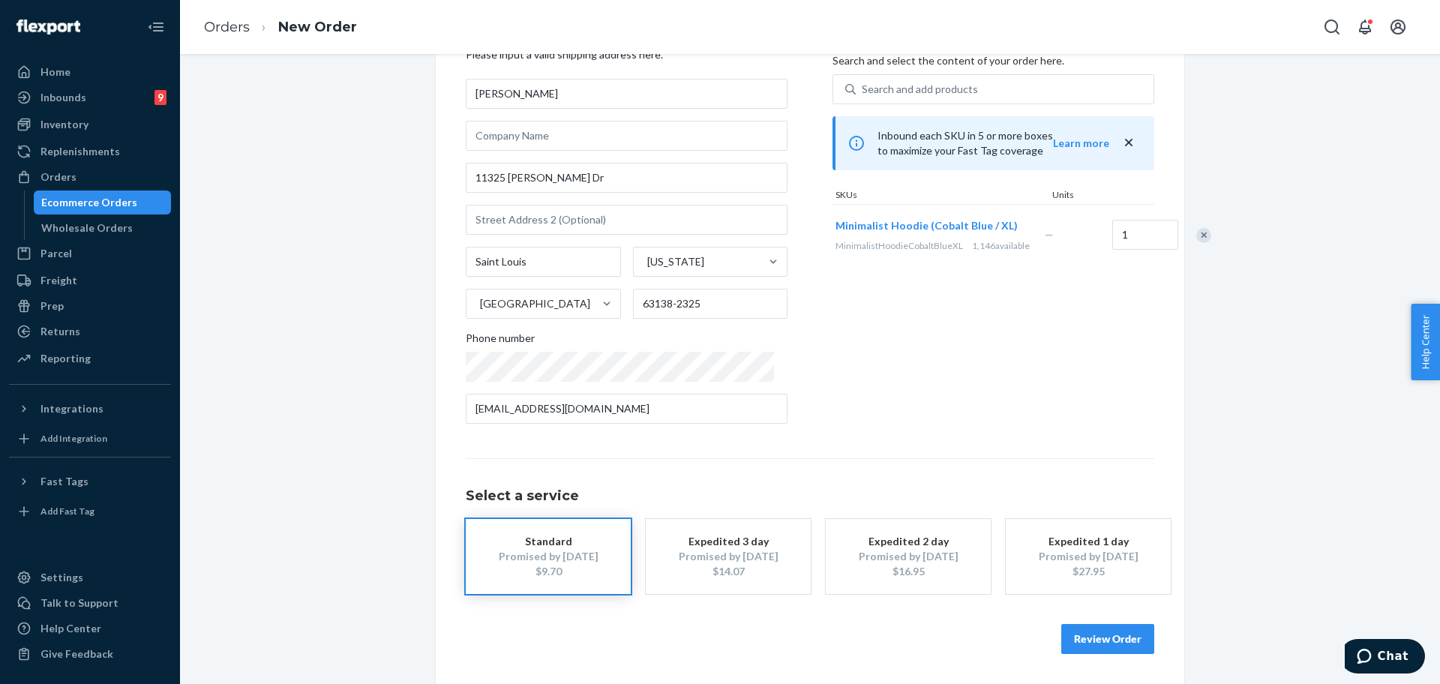
click at [1105, 640] on button "Review Order" at bounding box center [1107, 639] width 93 height 30
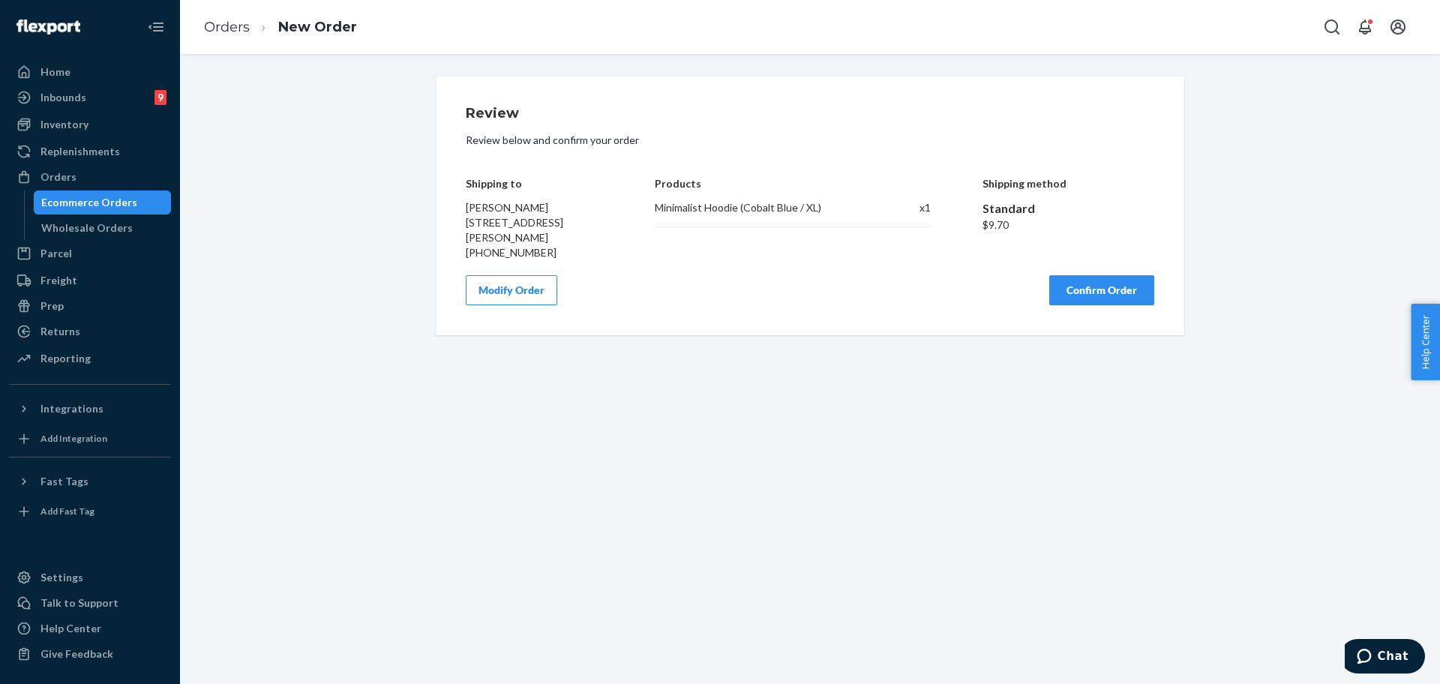
scroll to position [0, 0]
click at [1090, 292] on button "Confirm Order" at bounding box center [1101, 290] width 105 height 30
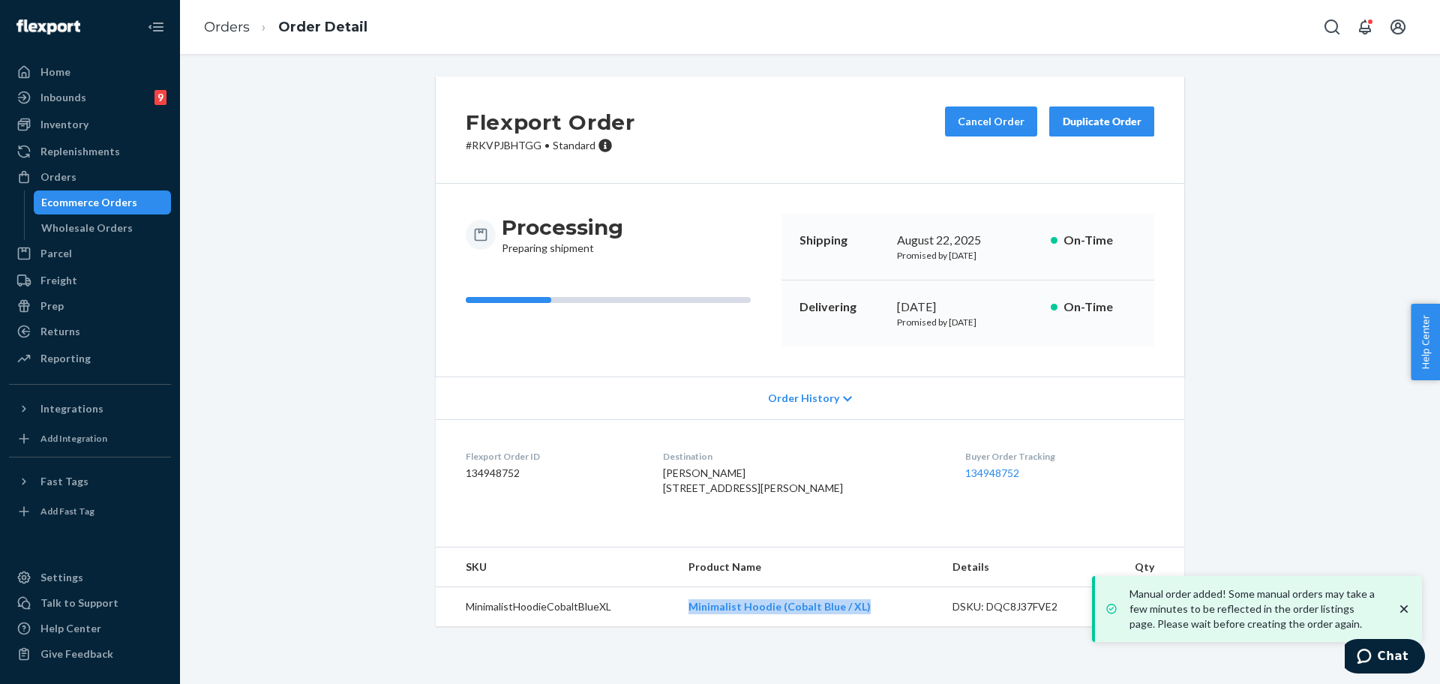
copy tr "Minimalist Hoodie (Cobalt Blue / XL)"
drag, startPoint x: 866, startPoint y: 649, endPoint x: 660, endPoint y: 635, distance: 206.7
click at [660, 627] on tr "MinimalistHoodieCobaltBlueXL Minimalist Hoodie (Cobalt Blue / XL) DSKU: DQC8J37…" at bounding box center [810, 607] width 748 height 40
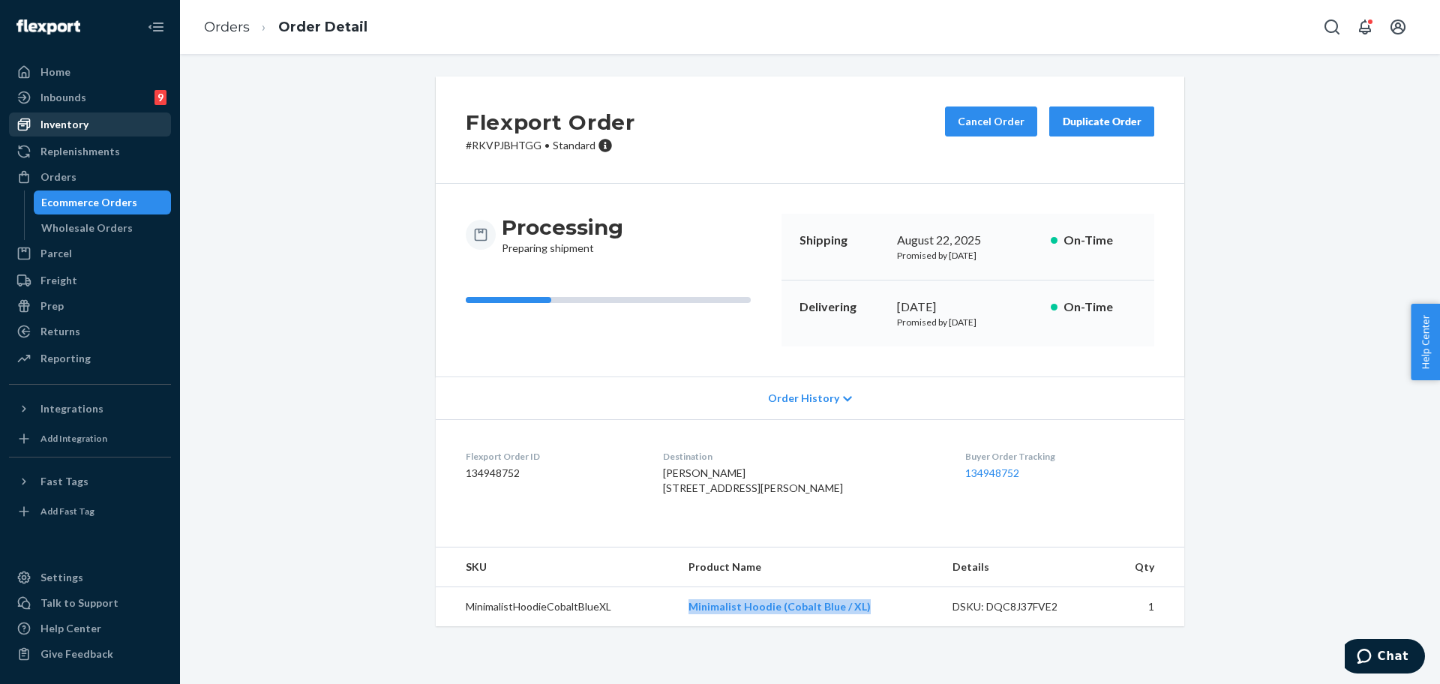
drag, startPoint x: 99, startPoint y: 173, endPoint x: 144, endPoint y: 128, distance: 63.6
click at [99, 173] on div "Orders" at bounding box center [89, 176] width 159 height 21
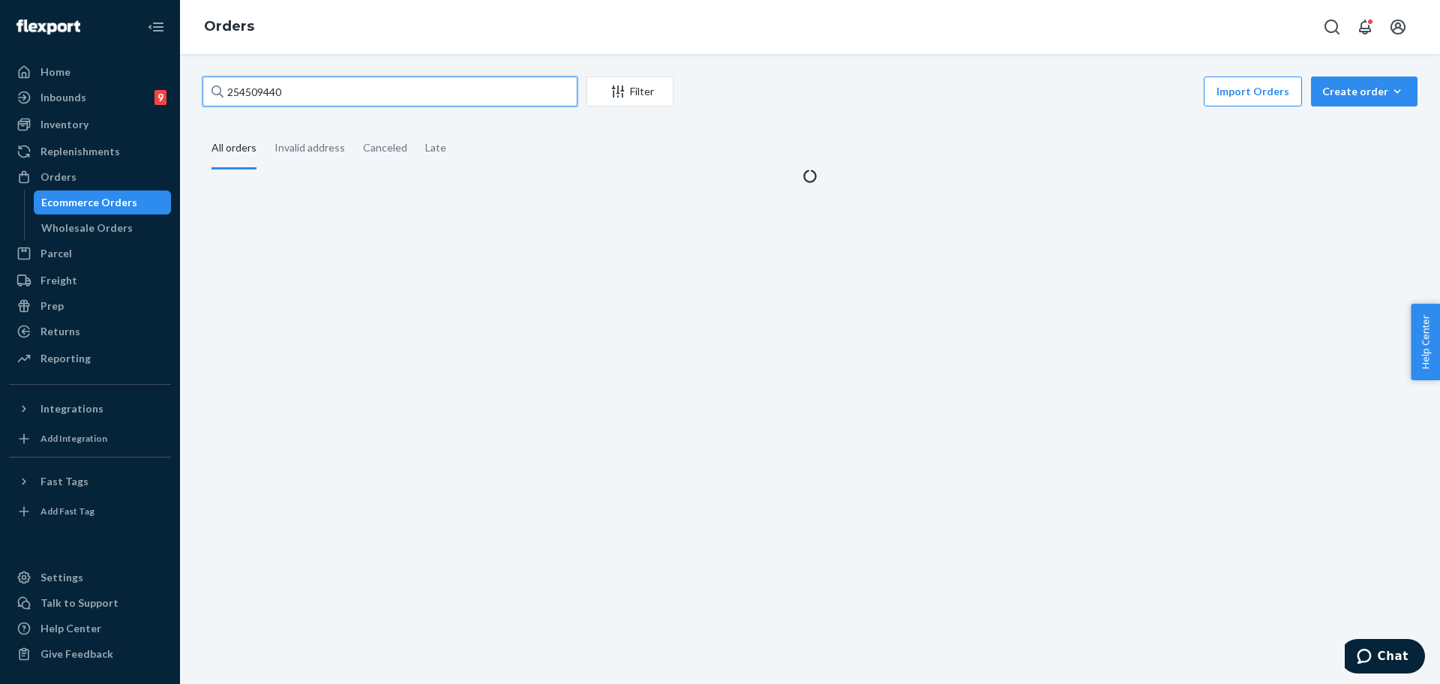
click at [309, 100] on input "254509440" at bounding box center [389, 91] width 375 height 30
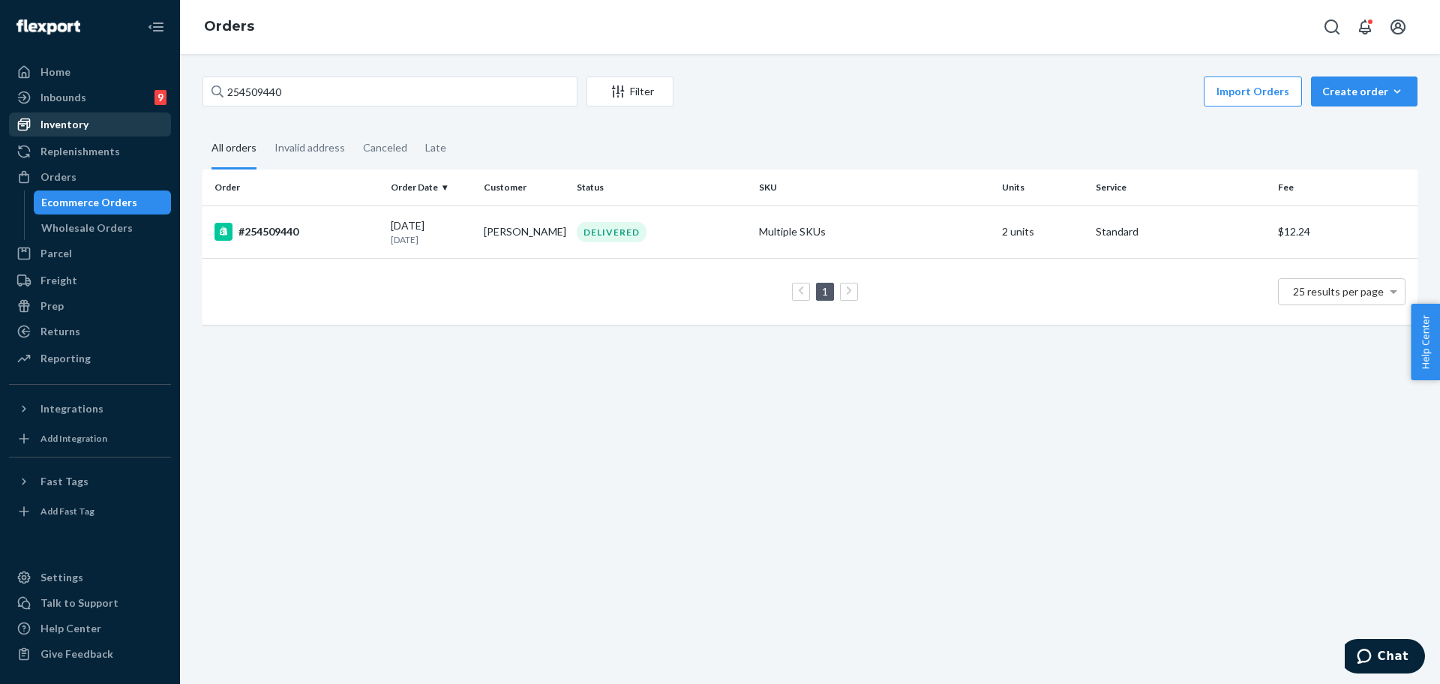
click at [74, 127] on div "Inventory" at bounding box center [64, 124] width 48 height 15
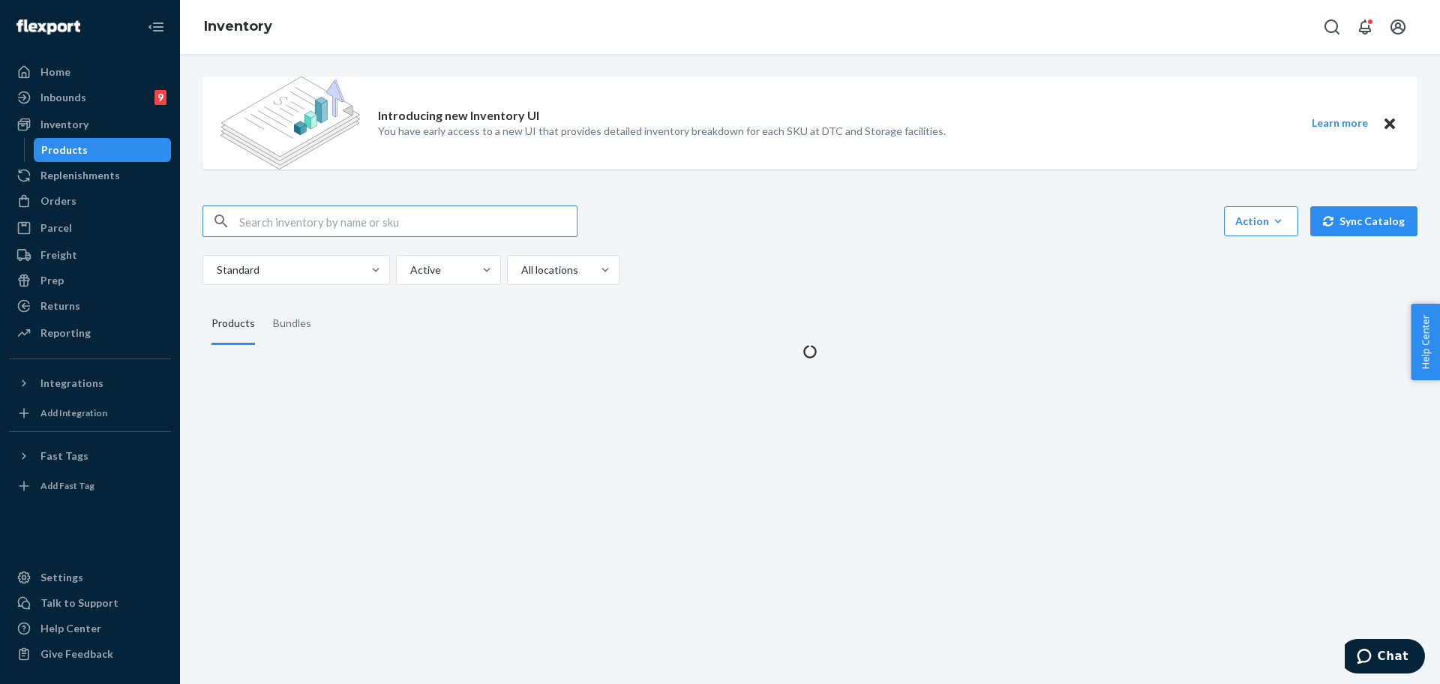
type input "i"
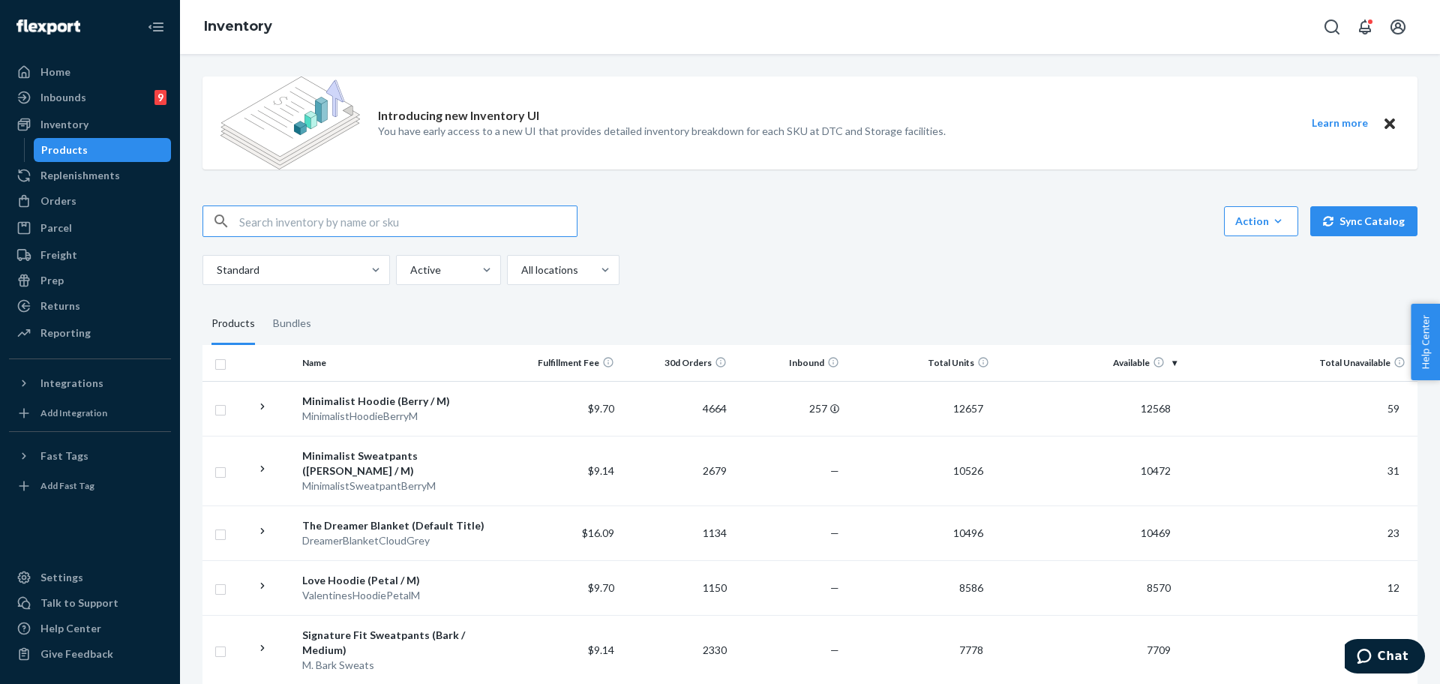
type input "a"
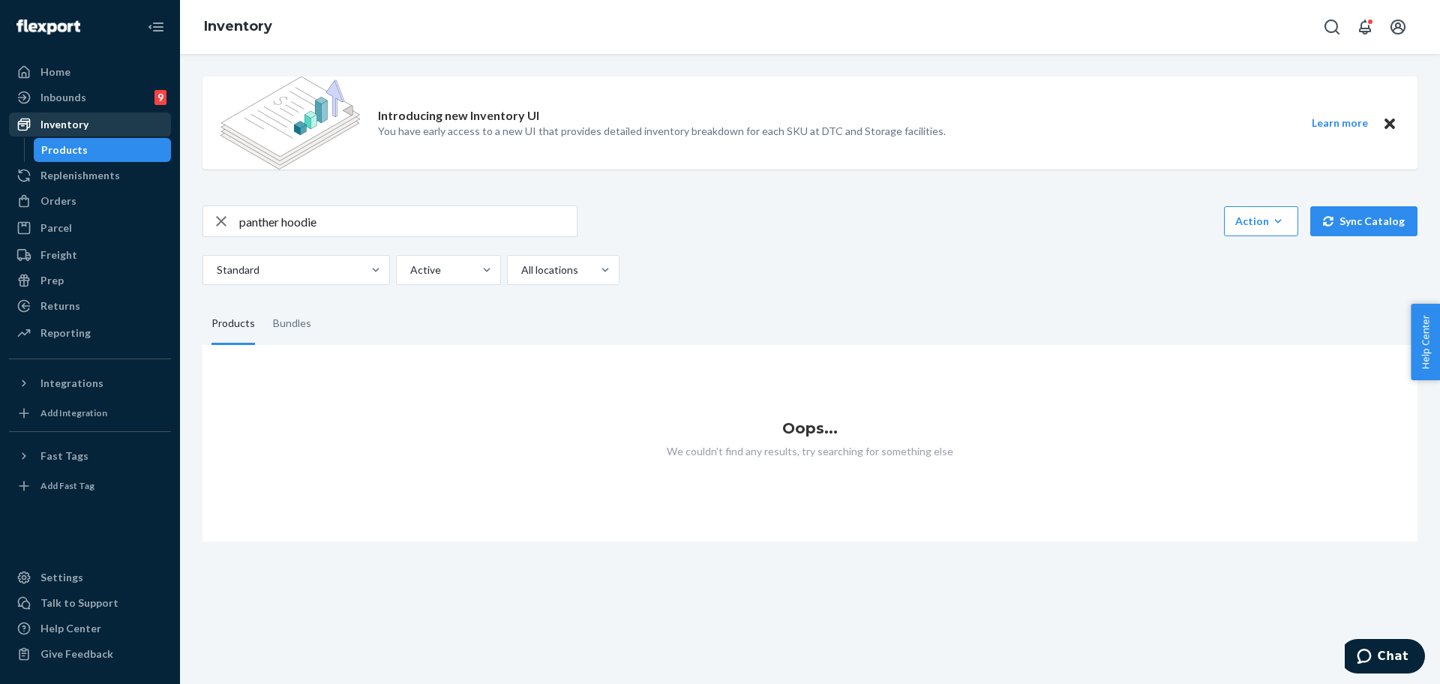
click at [80, 124] on div "Inventory" at bounding box center [64, 124] width 48 height 15
click at [340, 222] on input "panther hoodie" at bounding box center [407, 221] width 337 height 30
paste input "Minimalist H"
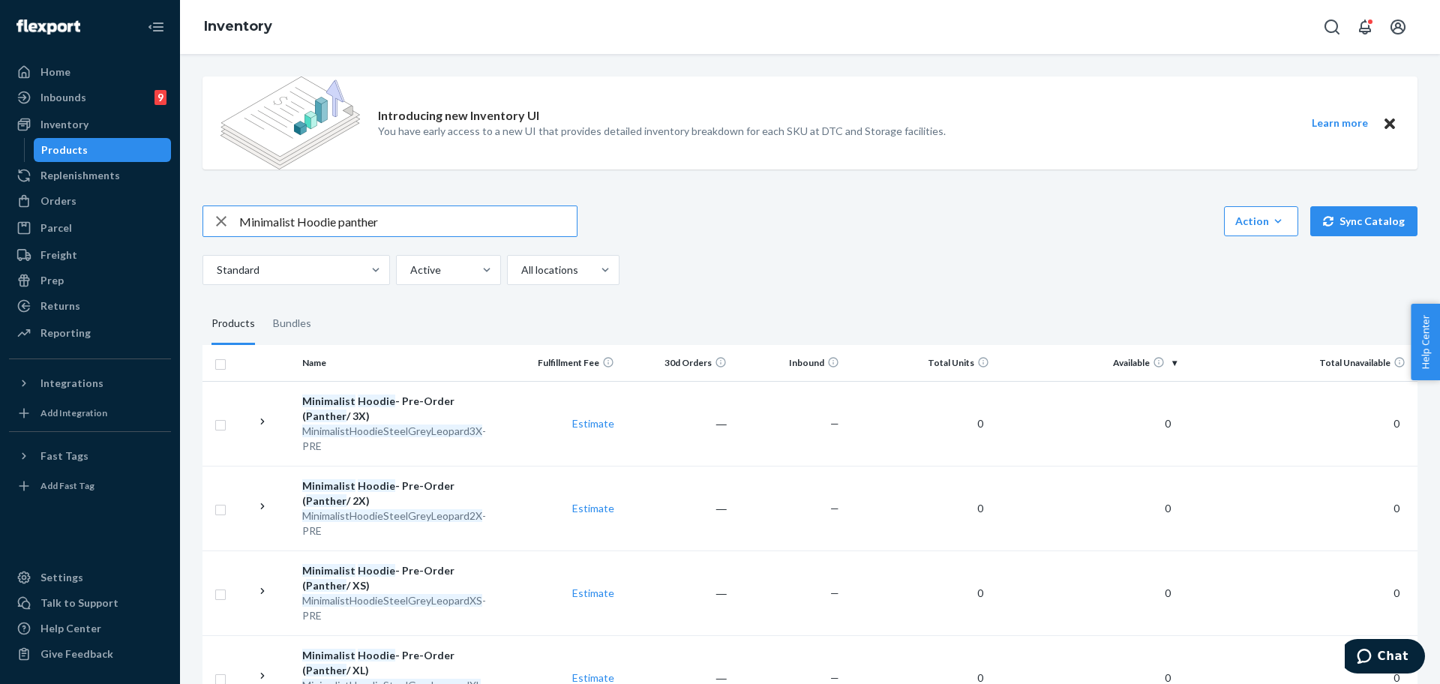
click at [475, 215] on input "Minimalist Hoodie panther" at bounding box center [407, 221] width 337 height 30
click at [322, 218] on input "Minimalist Hoodie panther" at bounding box center [407, 221] width 337 height 30
click at [448, 223] on input "Minimalist sweatpants panther" at bounding box center [407, 221] width 337 height 30
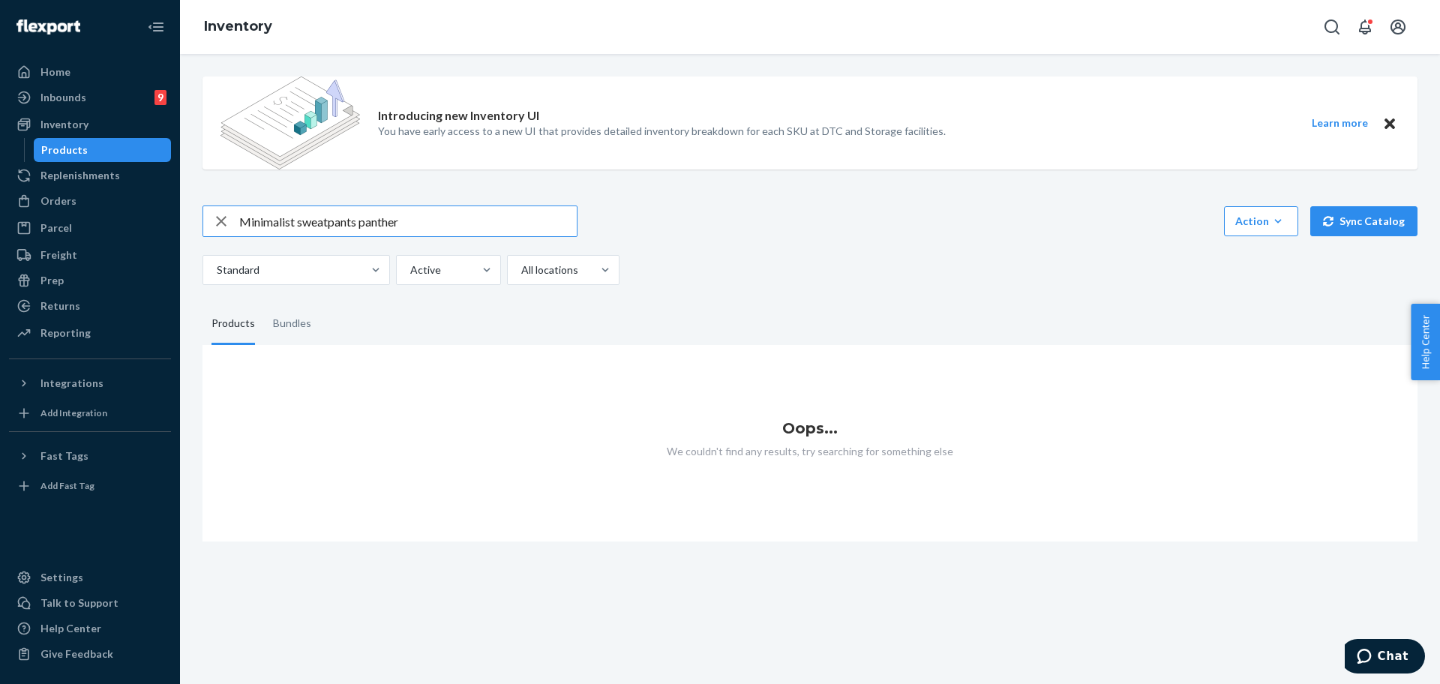
drag, startPoint x: 358, startPoint y: 224, endPoint x: 419, endPoint y: 225, distance: 61.5
click at [419, 225] on input "Minimalist sweatpants panther" at bounding box center [407, 221] width 337 height 30
click at [354, 220] on input "Minimalist sweatpants panther" at bounding box center [407, 221] width 337 height 30
drag, startPoint x: 361, startPoint y: 220, endPoint x: 403, endPoint y: 225, distance: 42.3
click at [403, 225] on input "Minimalist sweatpants panther" at bounding box center [407, 221] width 337 height 30
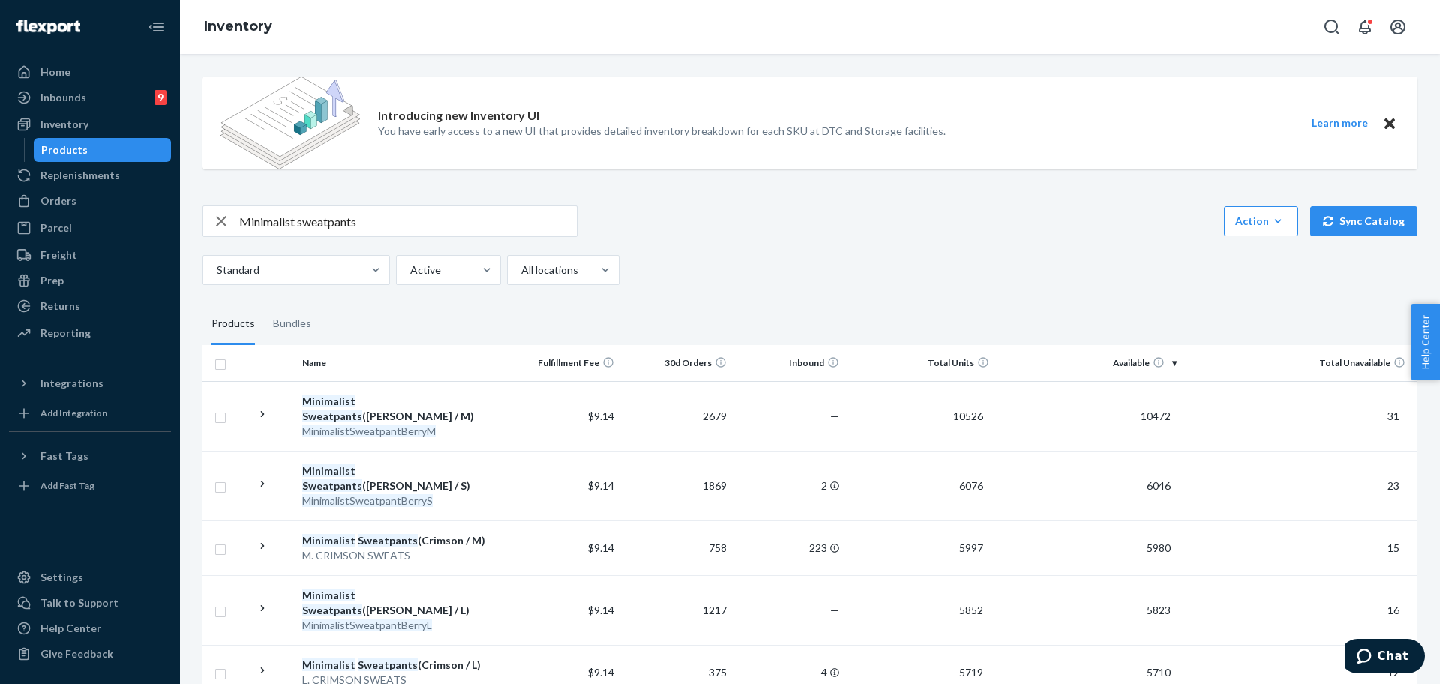
click at [472, 224] on input "Minimalist sweatpants" at bounding box center [407, 221] width 337 height 30
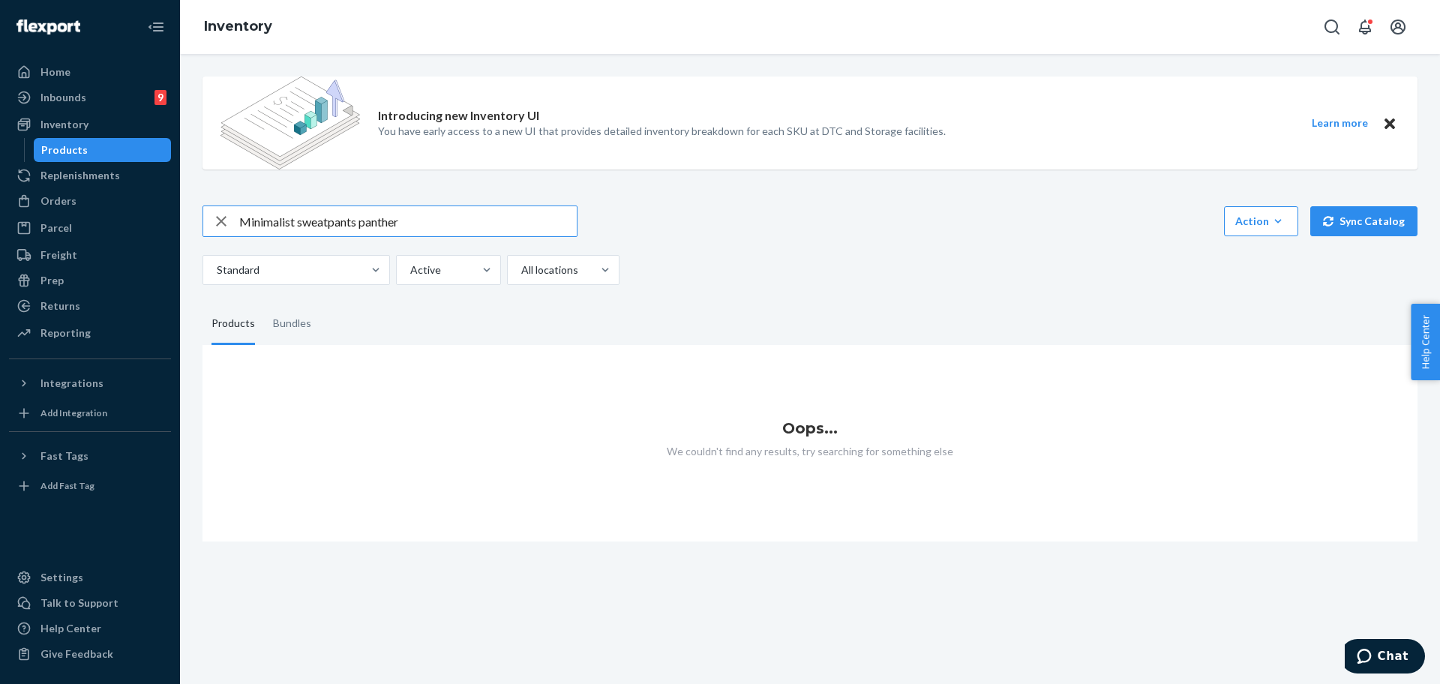
click at [379, 215] on input "Minimalist sweatpants panther" at bounding box center [407, 221] width 337 height 30
type input "Minimalist sweatpants"
click at [86, 97] on div "Inbounds 9" at bounding box center [89, 97] width 159 height 21
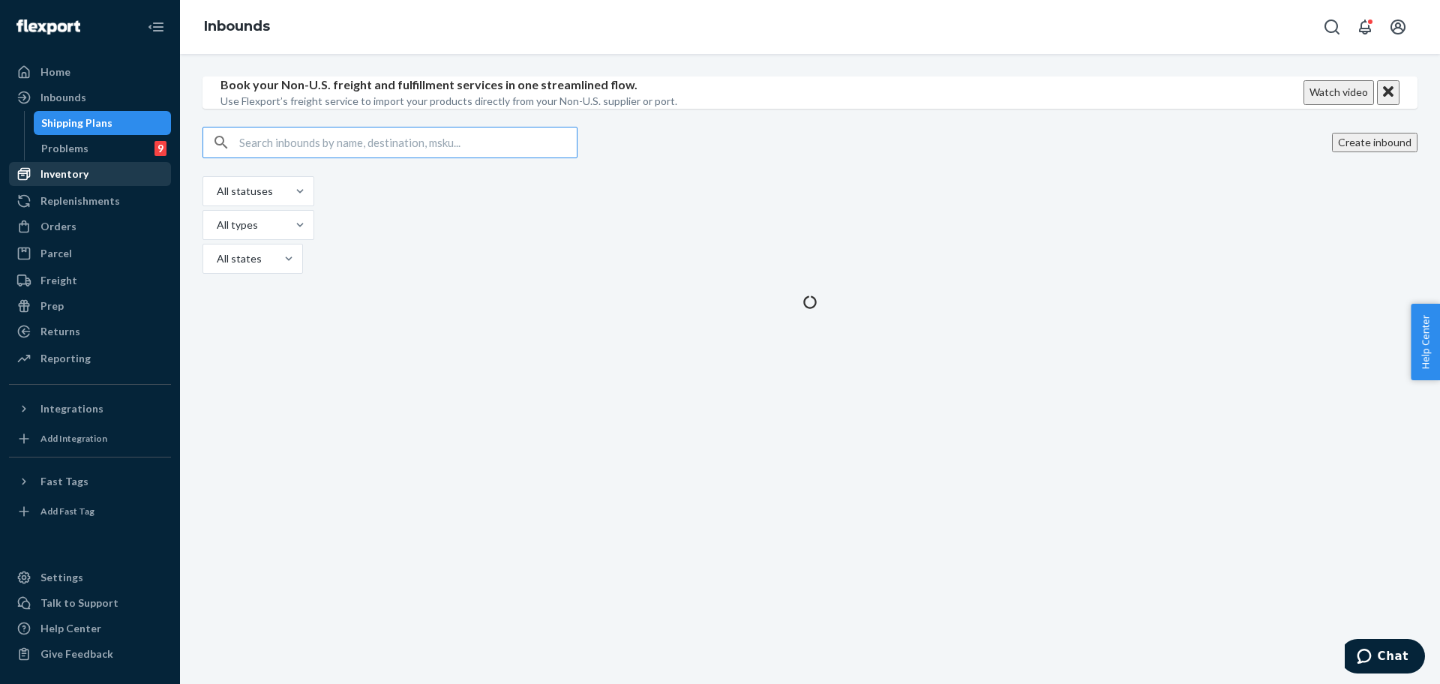
click at [83, 172] on div "Inventory" at bounding box center [64, 173] width 48 height 15
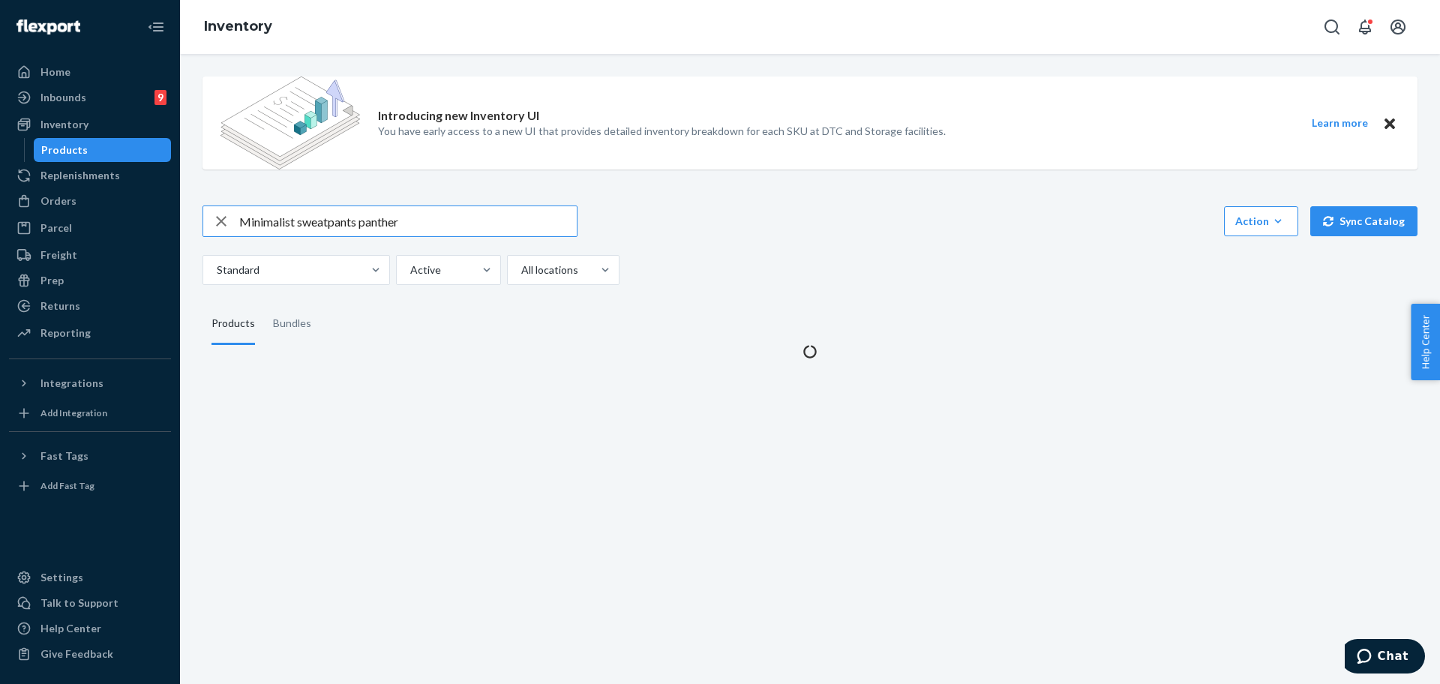
click at [478, 225] on input "Minimalist sweatpants panther" at bounding box center [407, 221] width 337 height 30
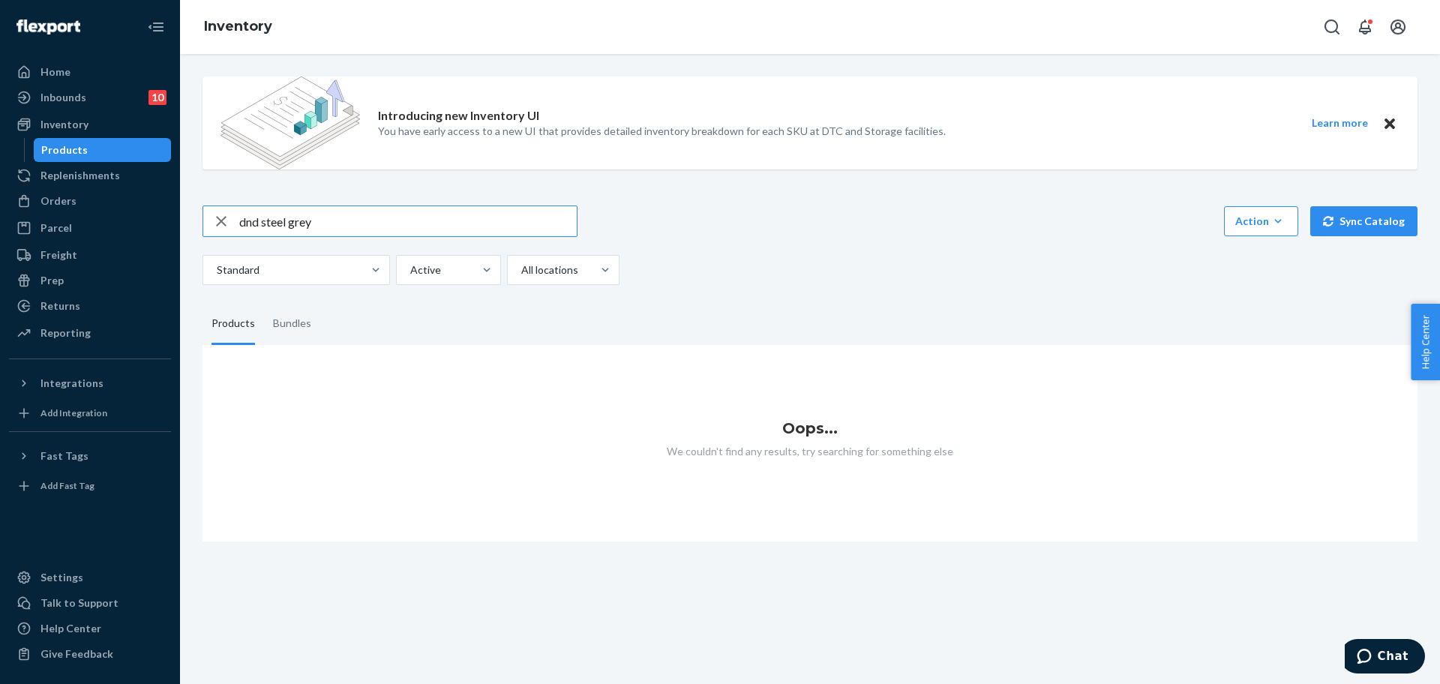
type input "dnd steel grey"
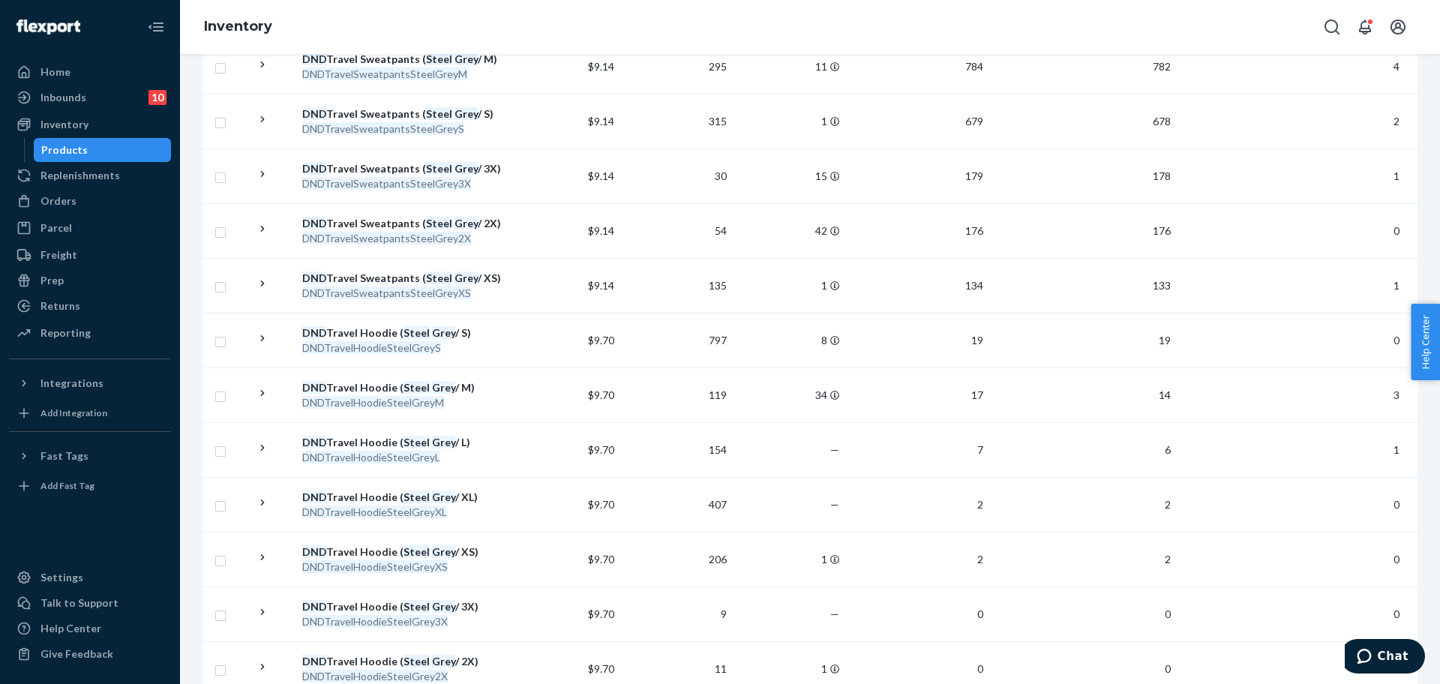
scroll to position [424, 0]
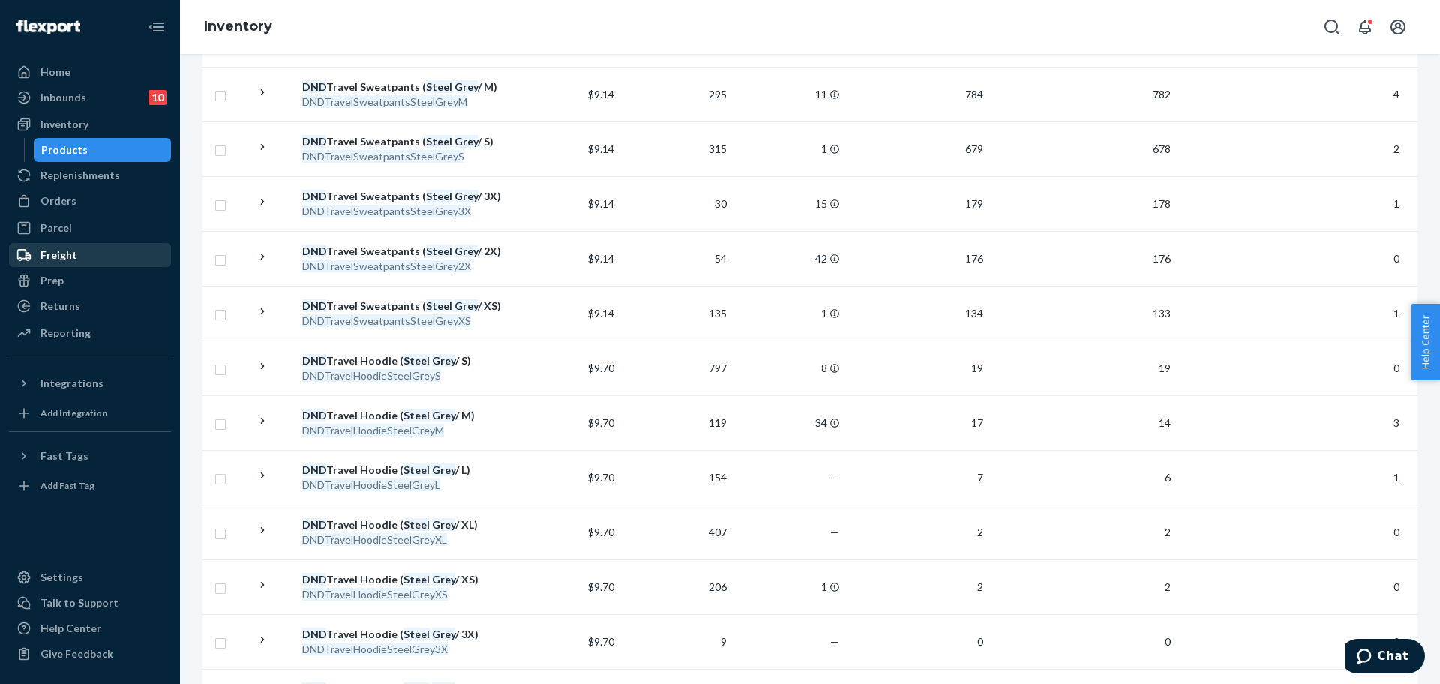
drag, startPoint x: 61, startPoint y: 298, endPoint x: 102, endPoint y: 242, distance: 68.7
click at [61, 298] on div "Returns" at bounding box center [60, 305] width 40 height 15
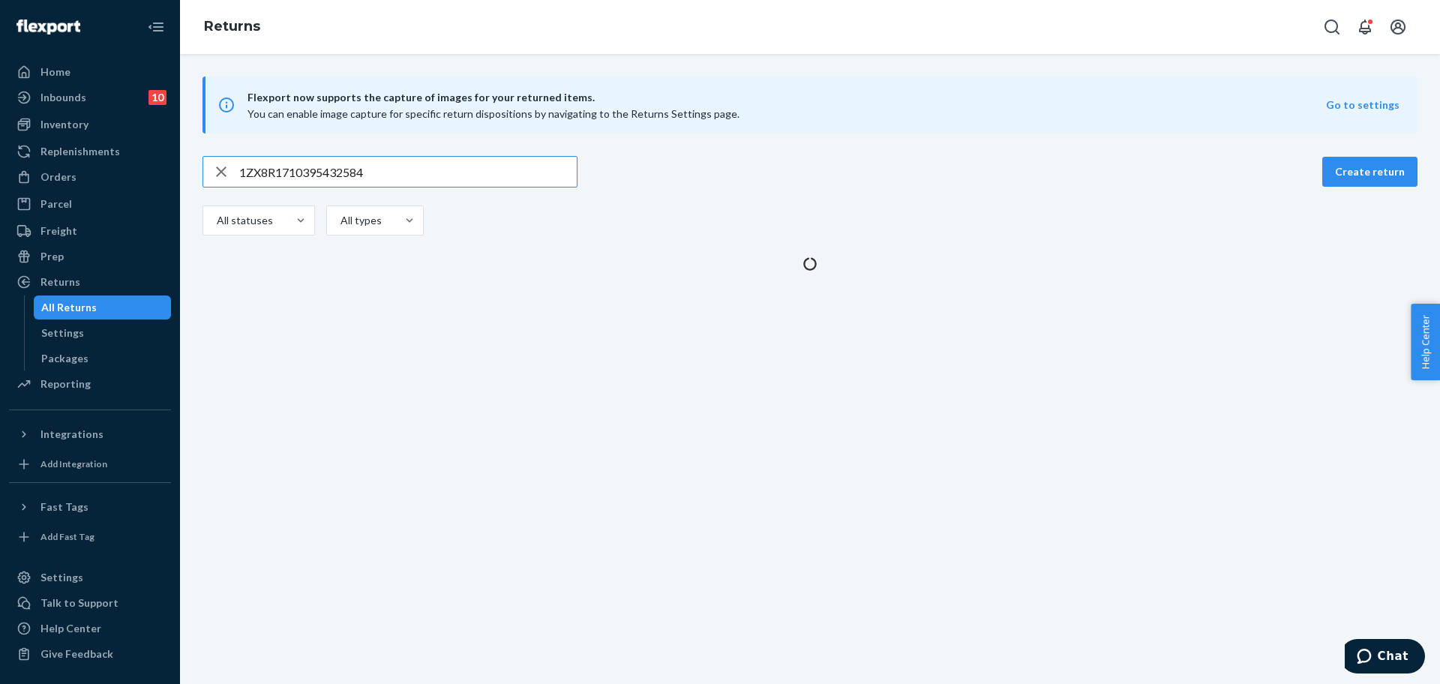
click at [425, 161] on input "1ZX8R1710395432584" at bounding box center [407, 172] width 337 height 30
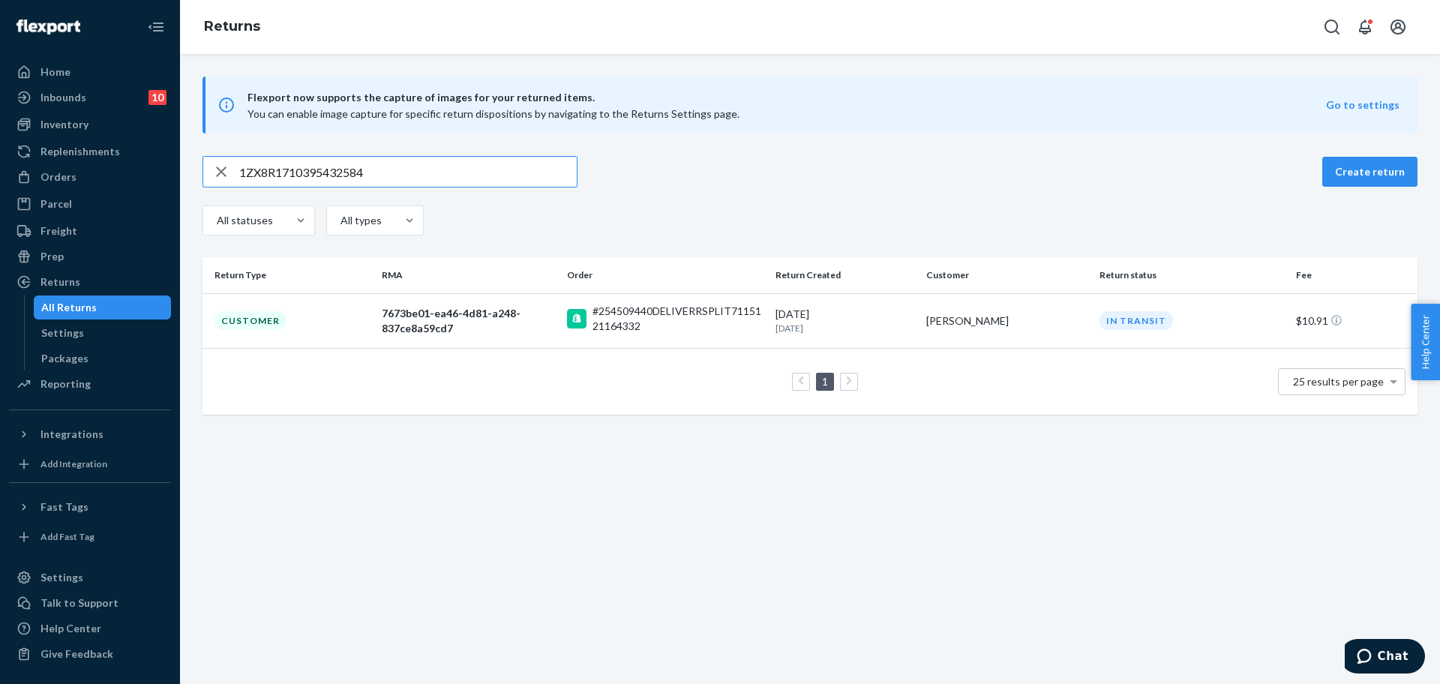
click at [425, 161] on input "1ZX8R1710395432584" at bounding box center [407, 172] width 337 height 30
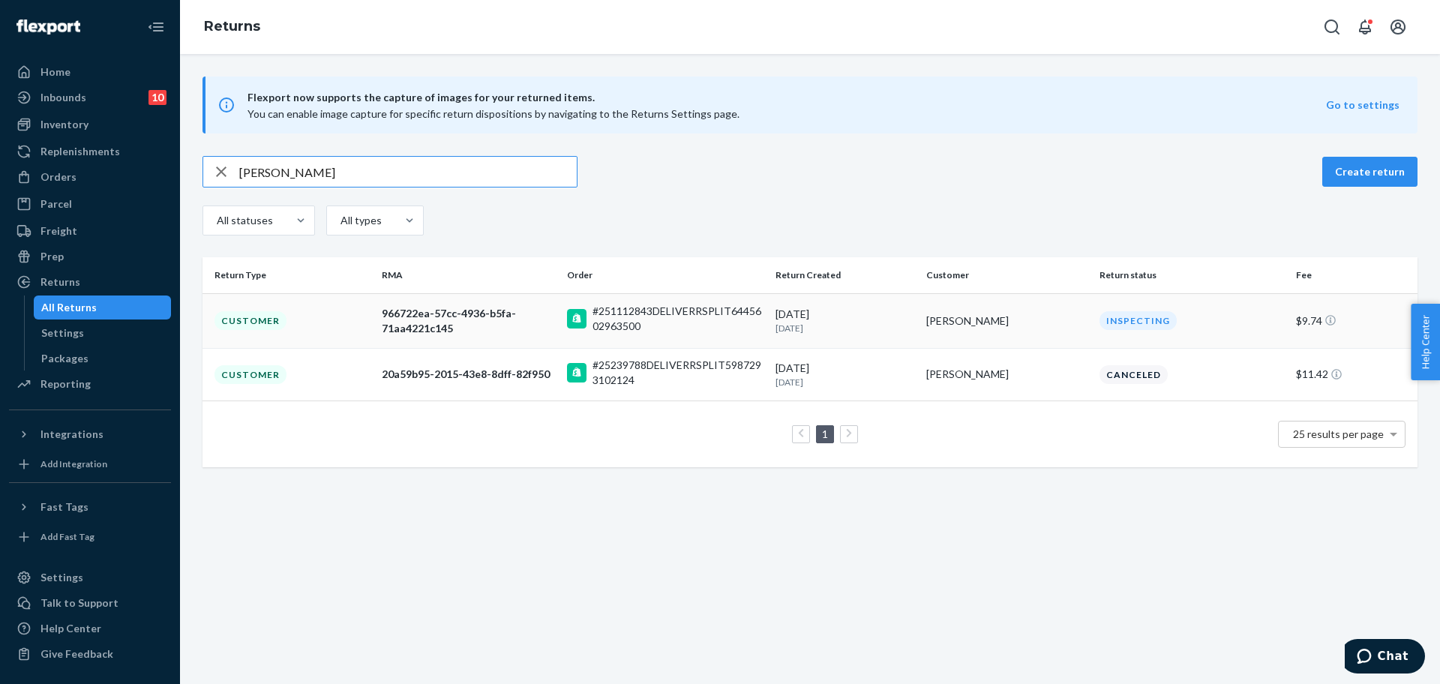
type input "Adriana Reguera"
click at [964, 328] on div "Adriana Mroz" at bounding box center [1006, 320] width 161 height 15
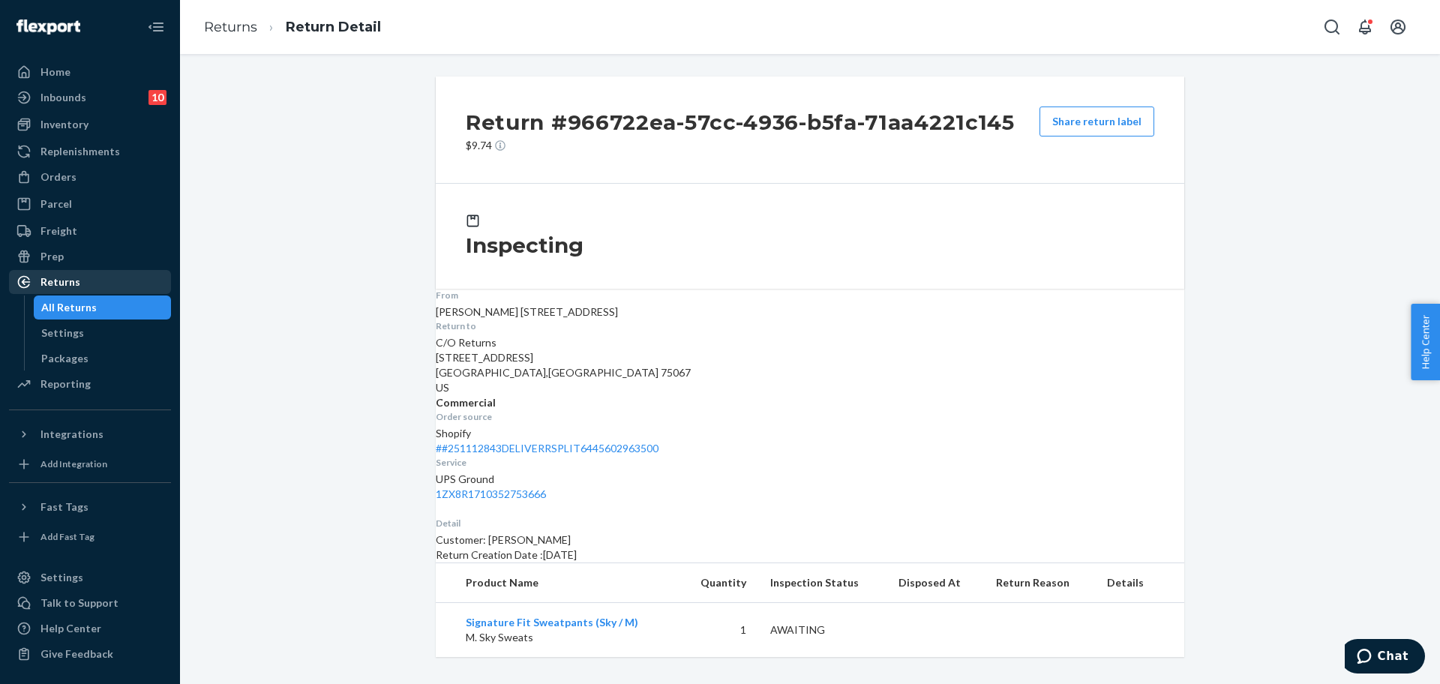
click at [80, 278] on div "Returns" at bounding box center [89, 281] width 159 height 21
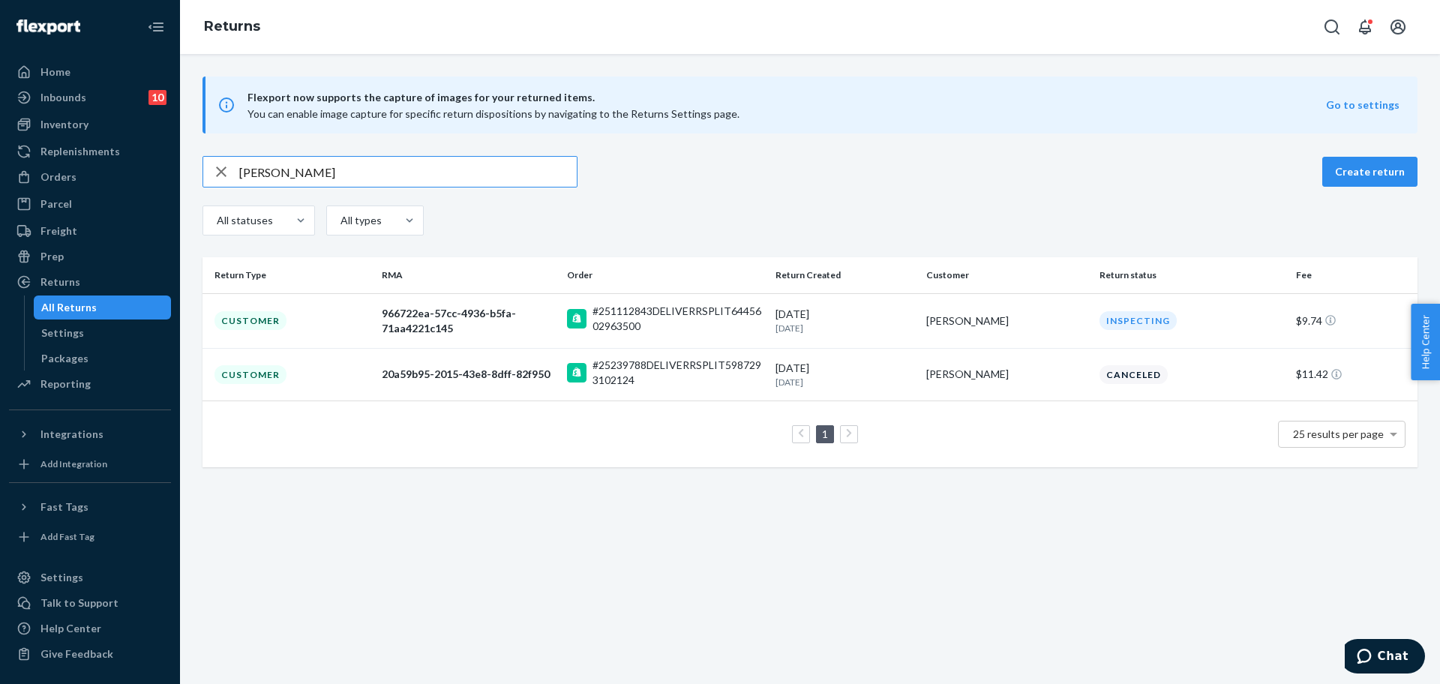
click at [314, 170] on input "Adriana Reguera" at bounding box center [407, 172] width 337 height 30
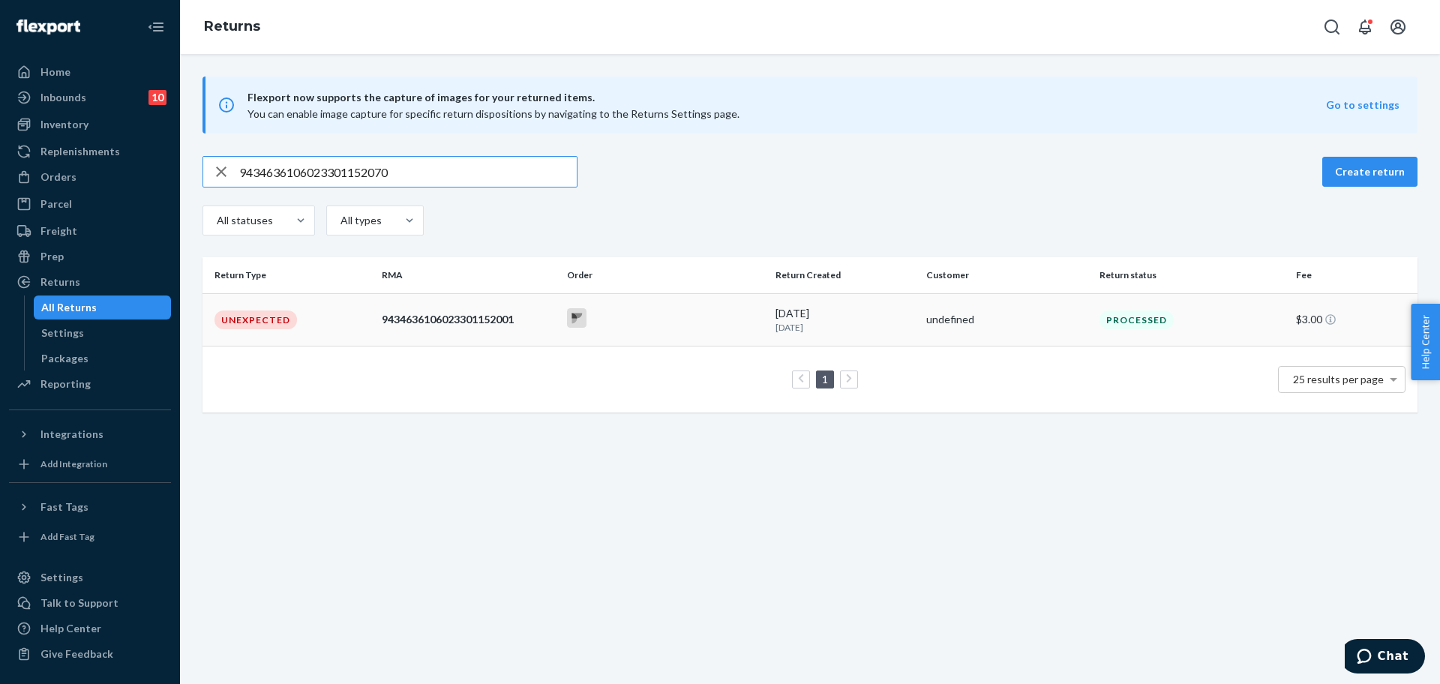
type input "9434636106023301152070"
click at [707, 303] on td at bounding box center [665, 319] width 208 height 52
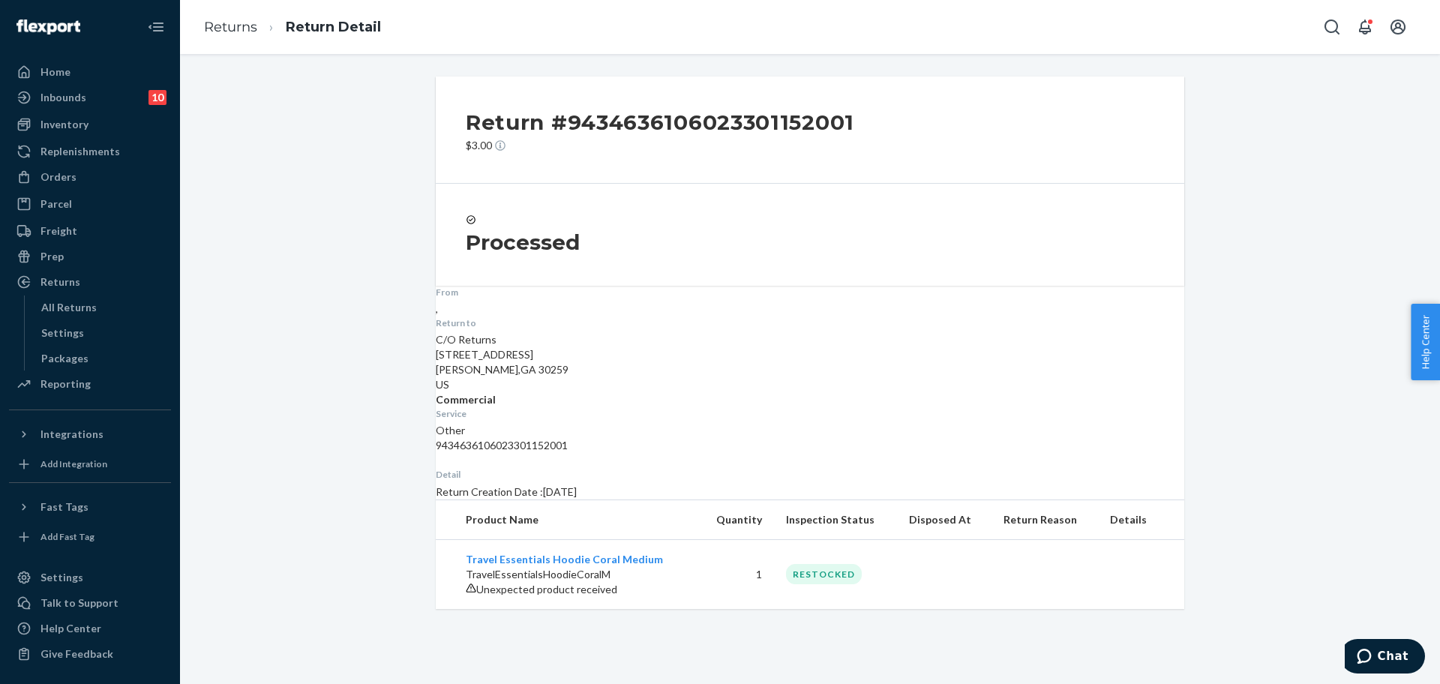
click at [250, 36] on li "Returns" at bounding box center [230, 27] width 53 height 19
click at [243, 30] on link "Returns" at bounding box center [230, 27] width 53 height 16
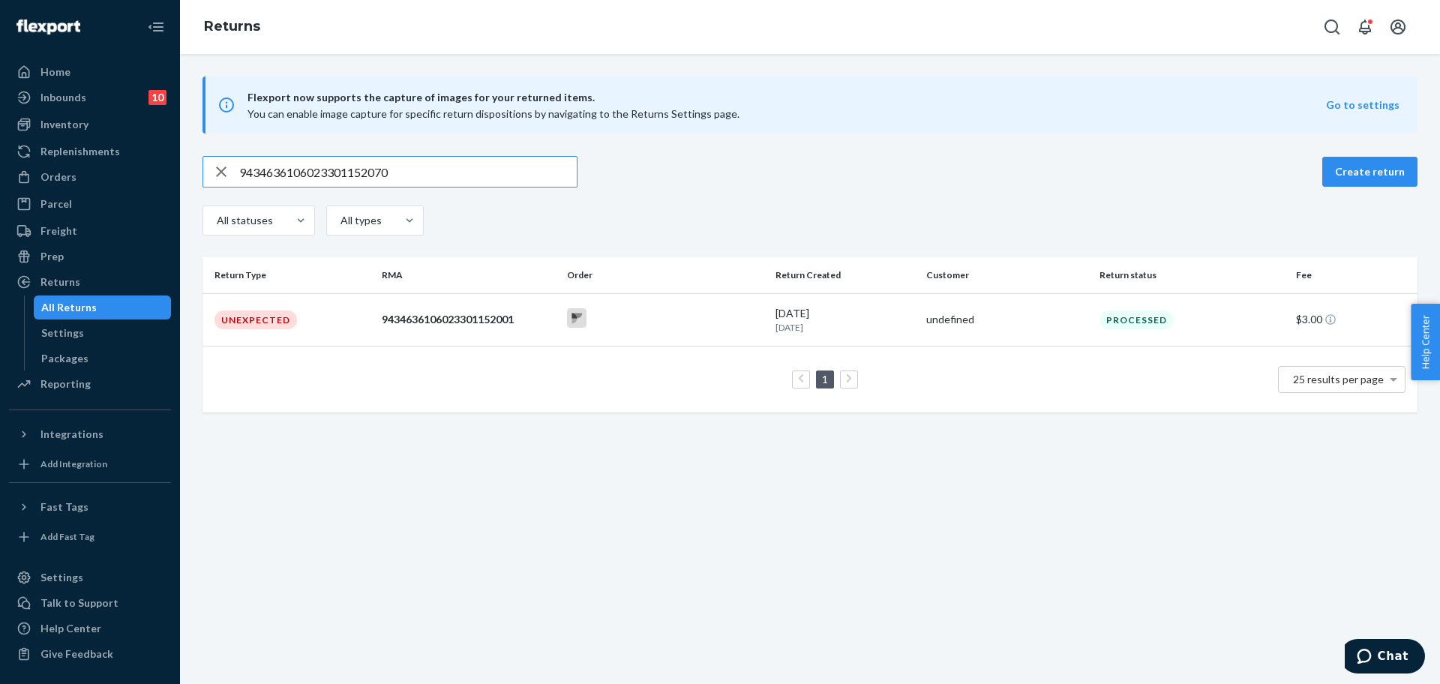
click at [428, 172] on input "9434636106023301152070" at bounding box center [407, 172] width 337 height 30
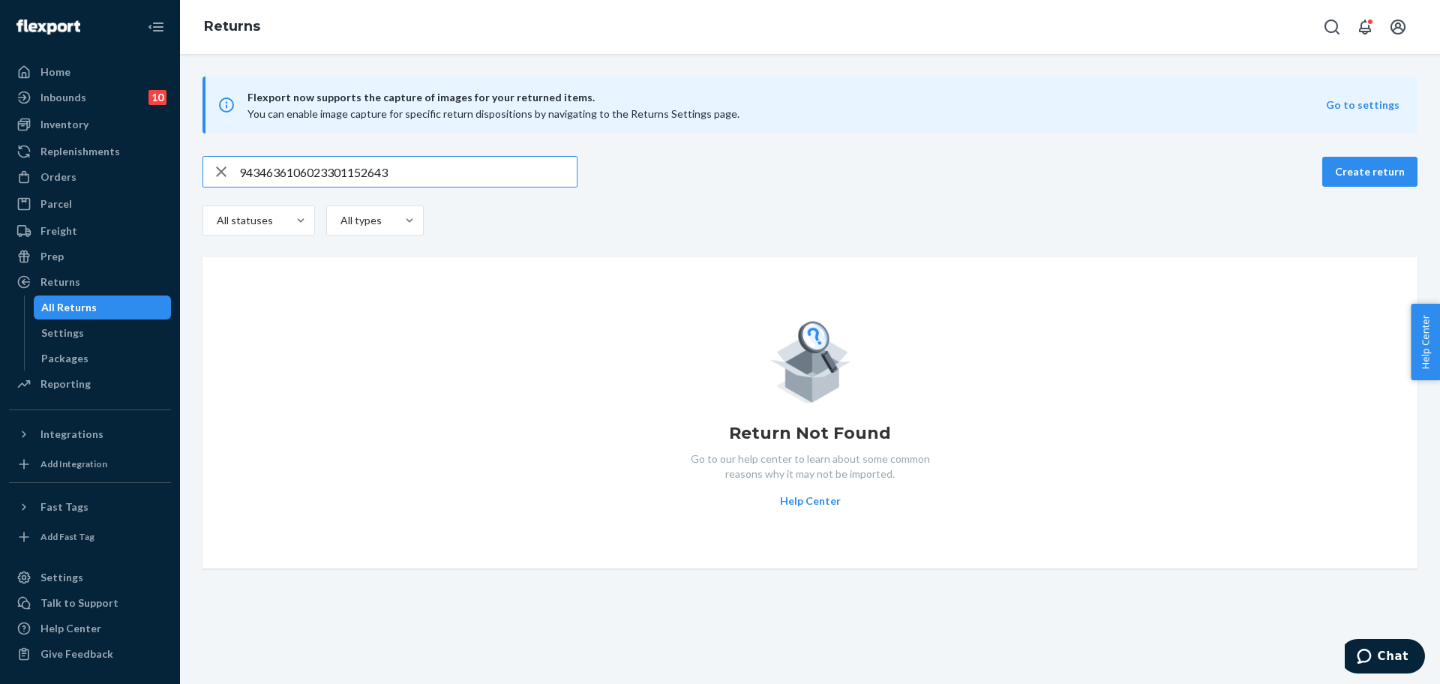
click at [416, 169] on input "9434636106023301152643" at bounding box center [407, 172] width 337 height 30
click at [296, 169] on input "9434636106023301152643" at bounding box center [407, 172] width 337 height 30
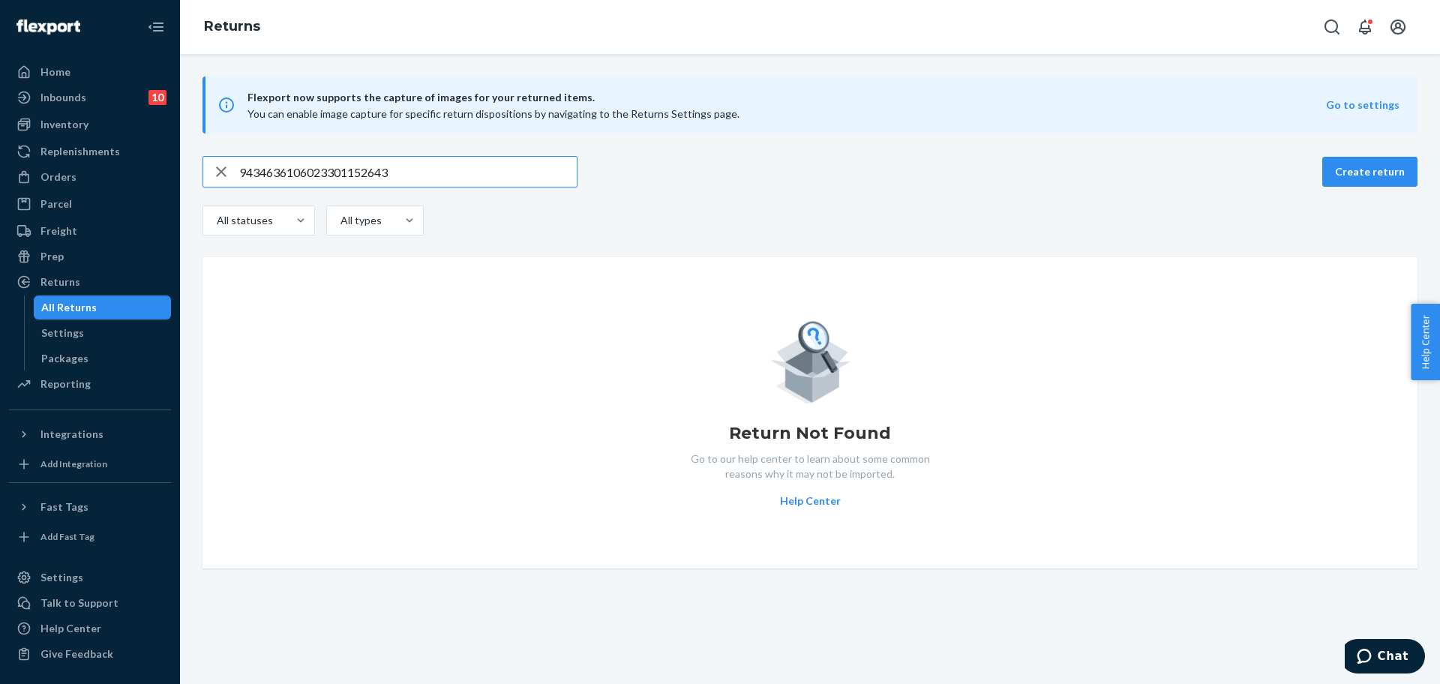
click at [296, 169] on input "9434636106023301152643" at bounding box center [407, 172] width 337 height 30
paste input "070"
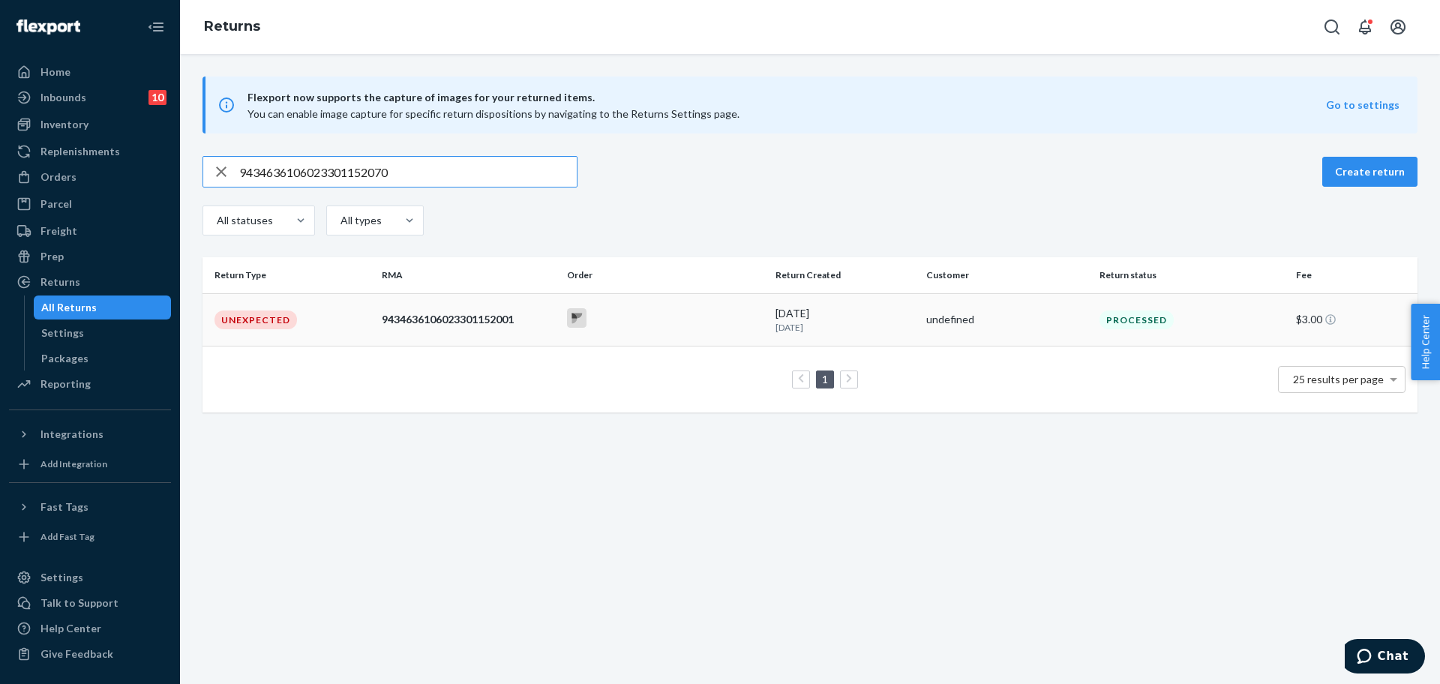
type input "9434636106023301152070"
click at [864, 314] on div "8/16/2025 6 days ago" at bounding box center [844, 320] width 139 height 28
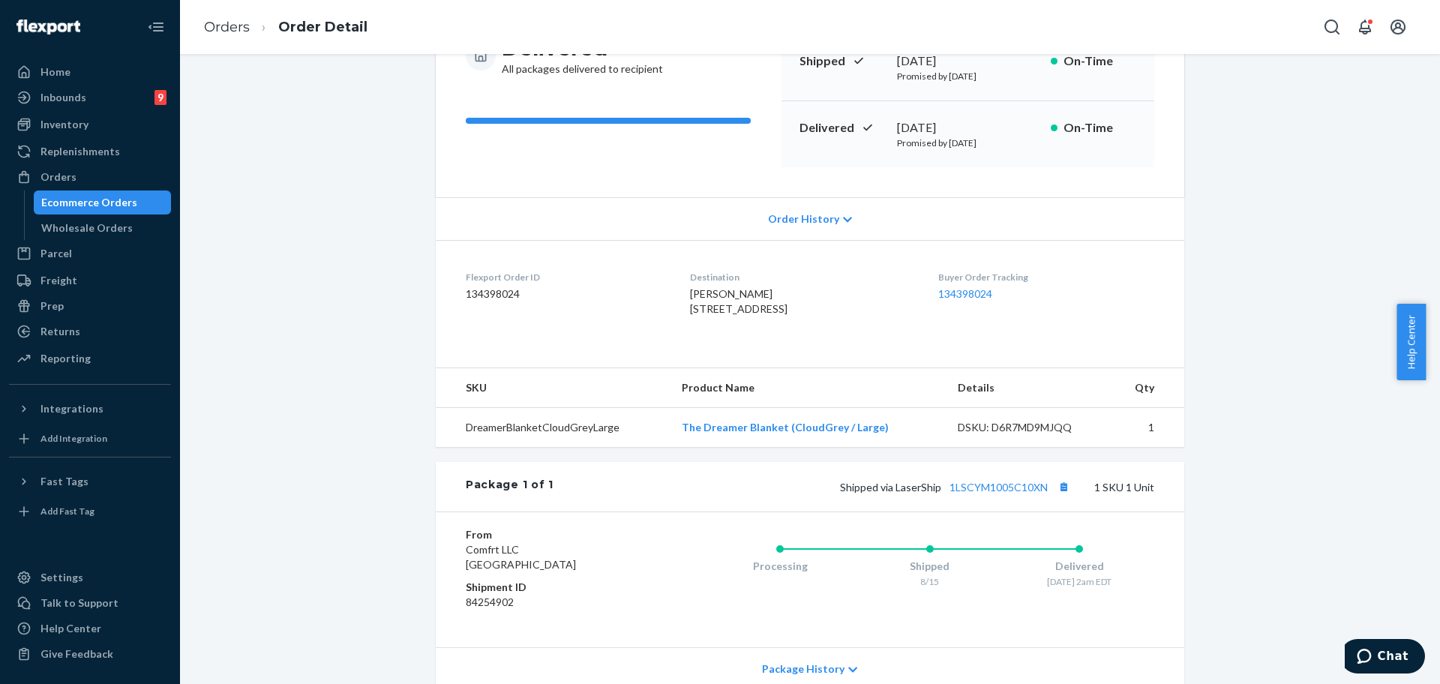
scroll to position [310, 0]
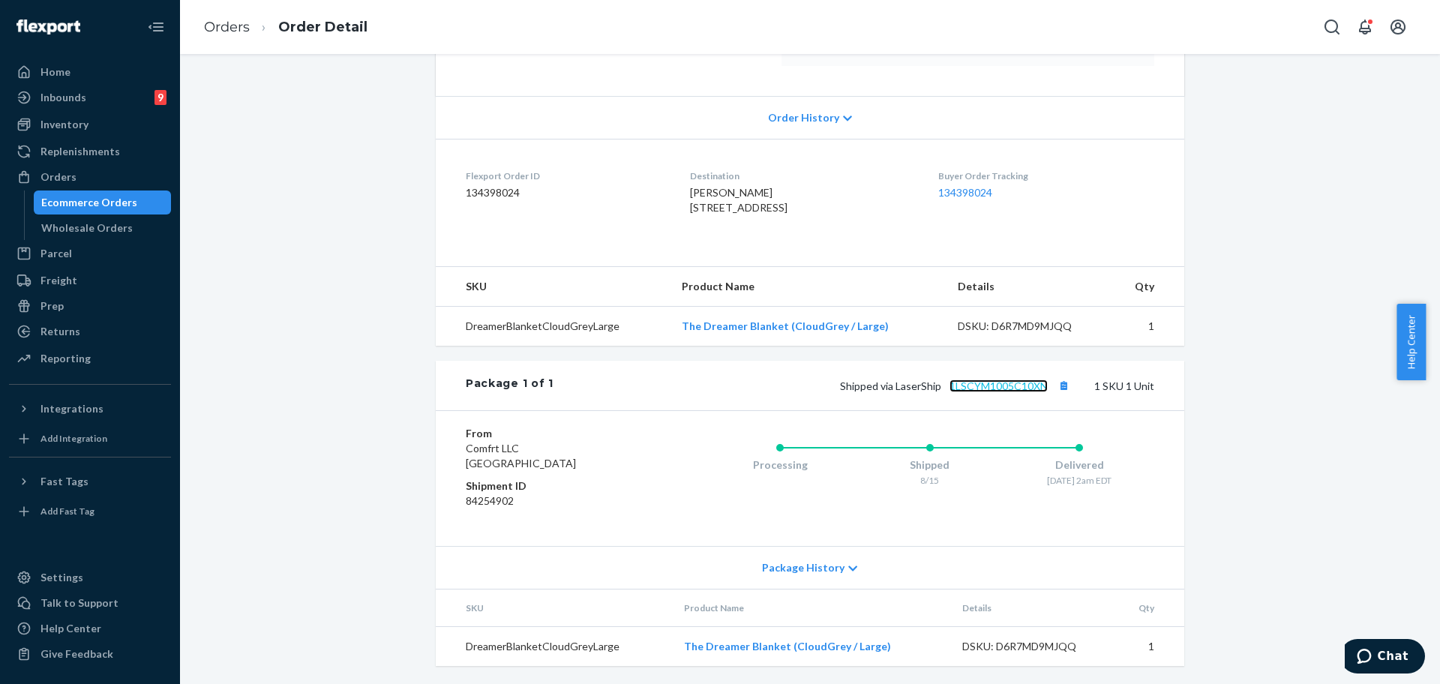
click at [1028, 384] on link "1LSCYM1005C10XN" at bounding box center [998, 385] width 98 height 13
